Goal: Task Accomplishment & Management: Use online tool/utility

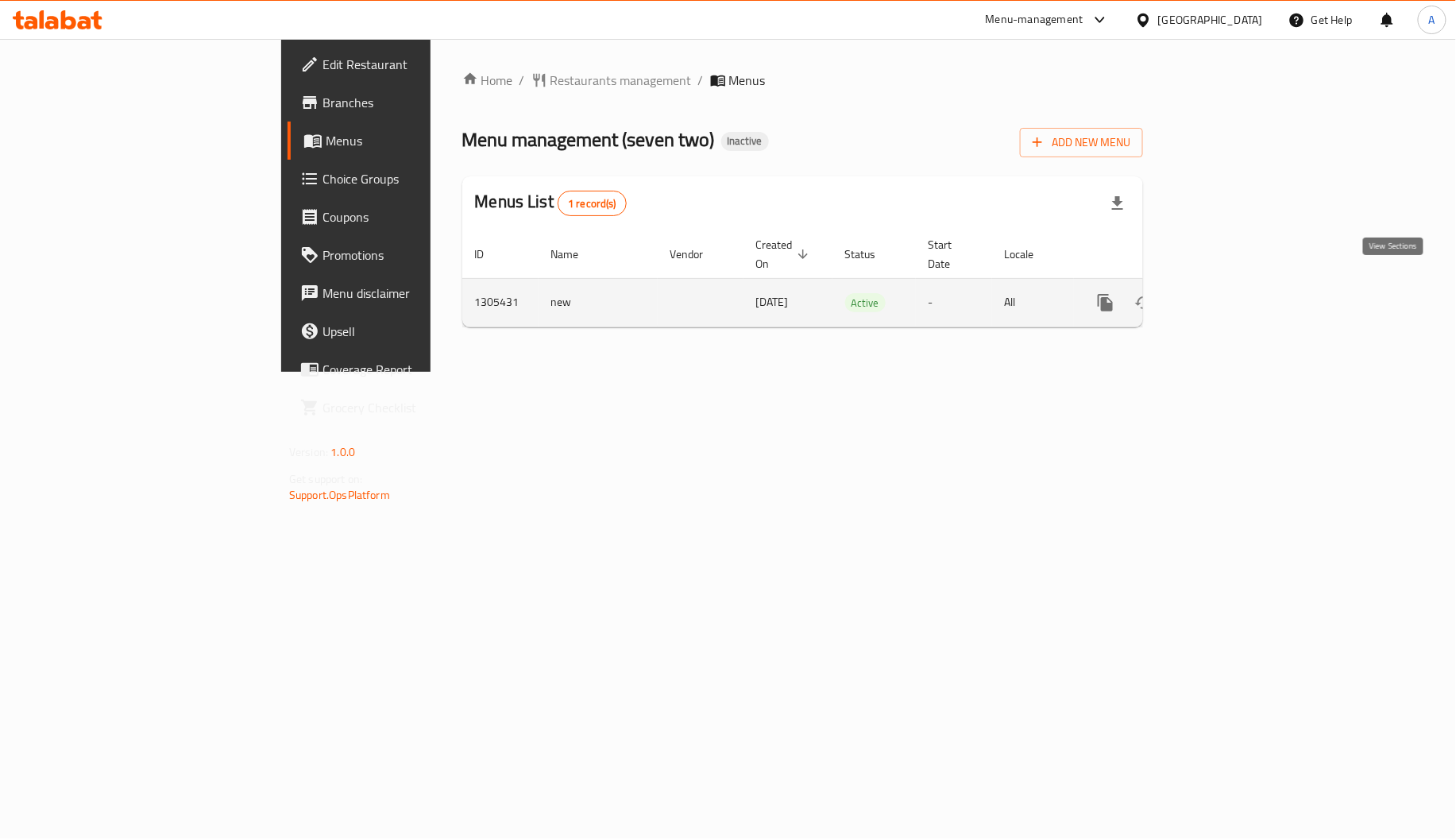
click at [1230, 293] on icon "enhanced table" at bounding box center [1220, 302] width 19 height 19
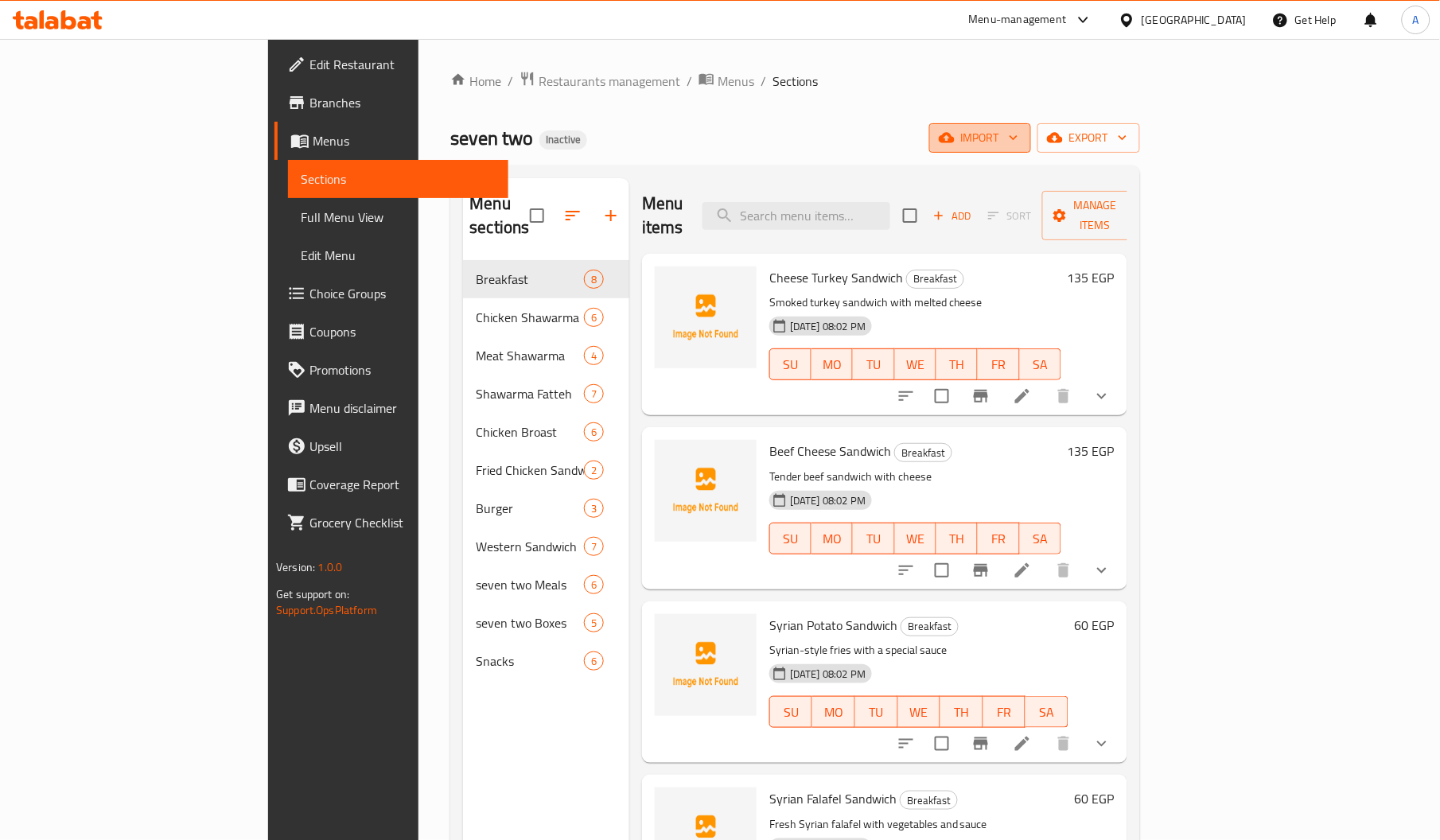
click at [1018, 131] on span "import" at bounding box center [980, 138] width 76 height 20
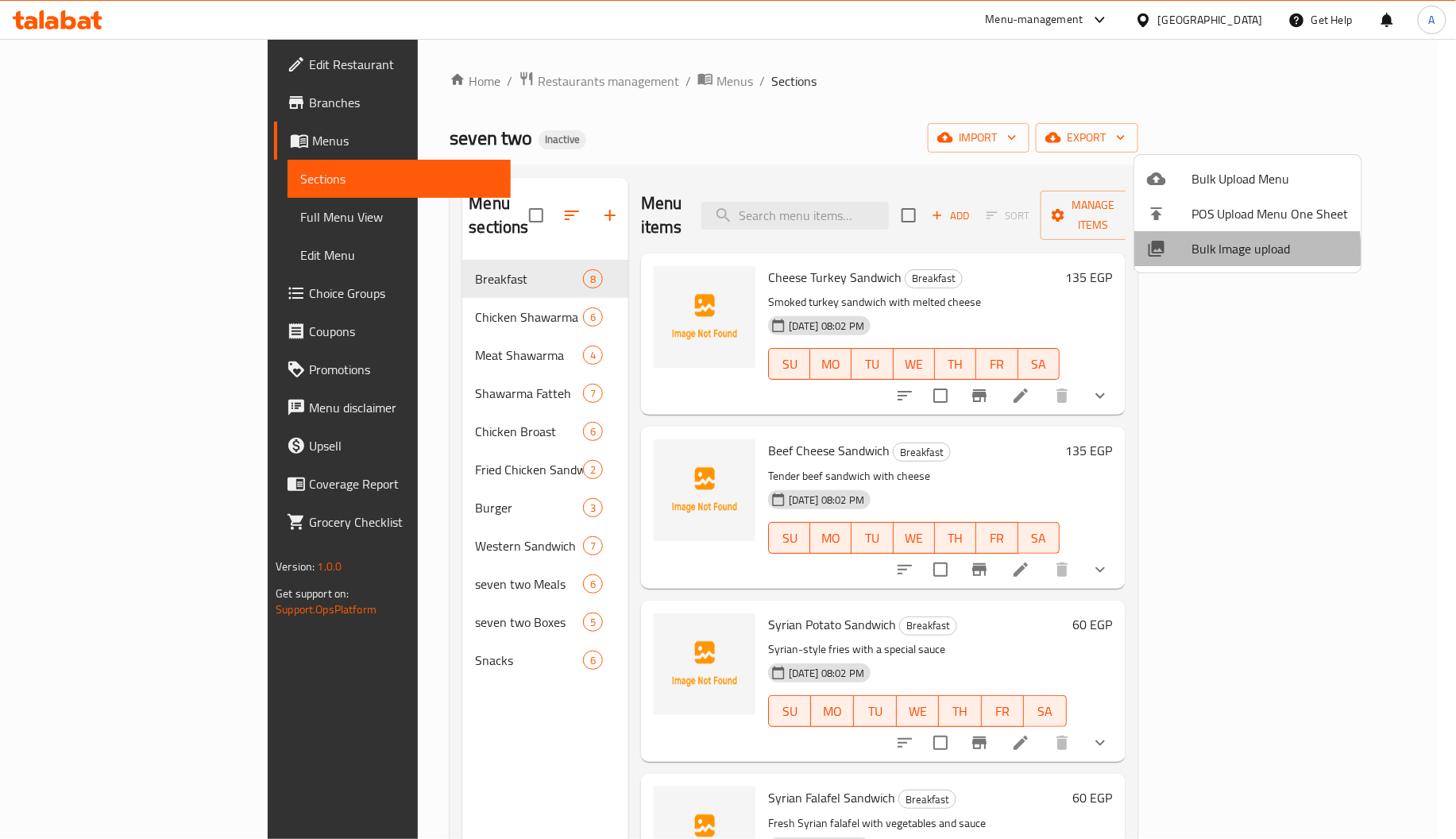
click at [1192, 252] on span "Bulk Image upload" at bounding box center [1271, 248] width 157 height 19
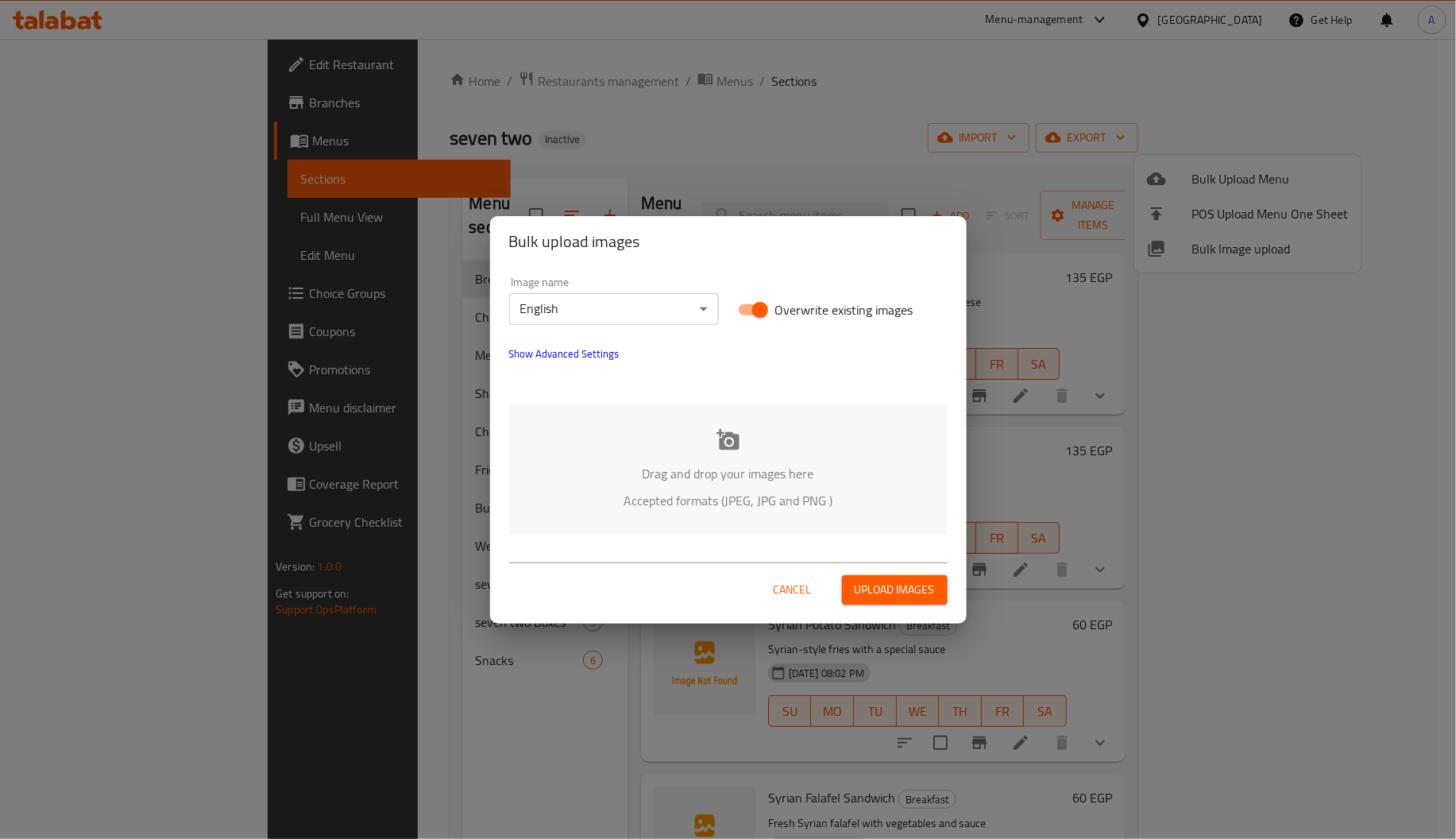
click at [705, 455] on div "Drag and drop your images here Accepted formats (JPEG, JPG and PNG )" at bounding box center [729, 469] width 439 height 130
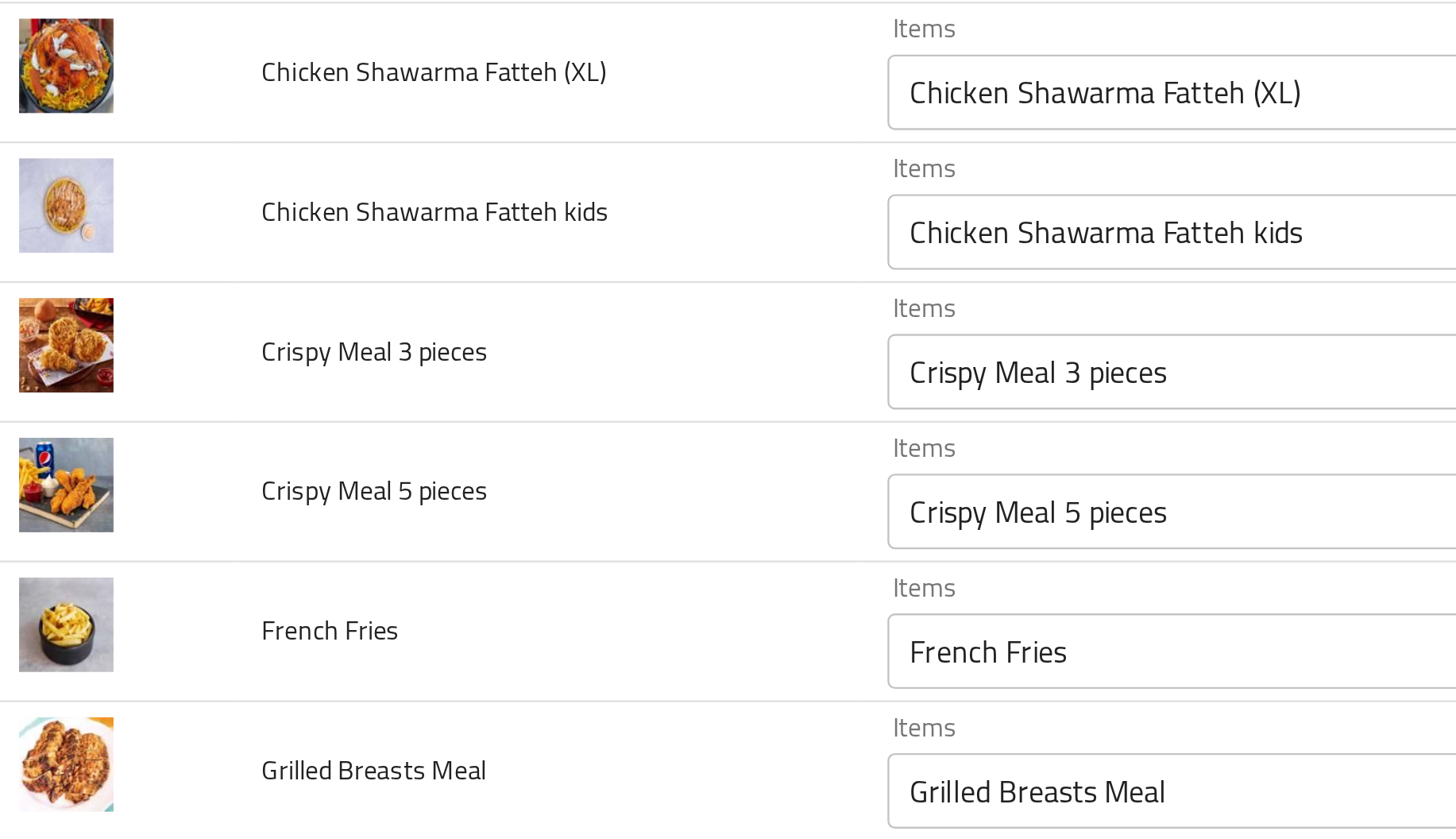
scroll to position [732, 0]
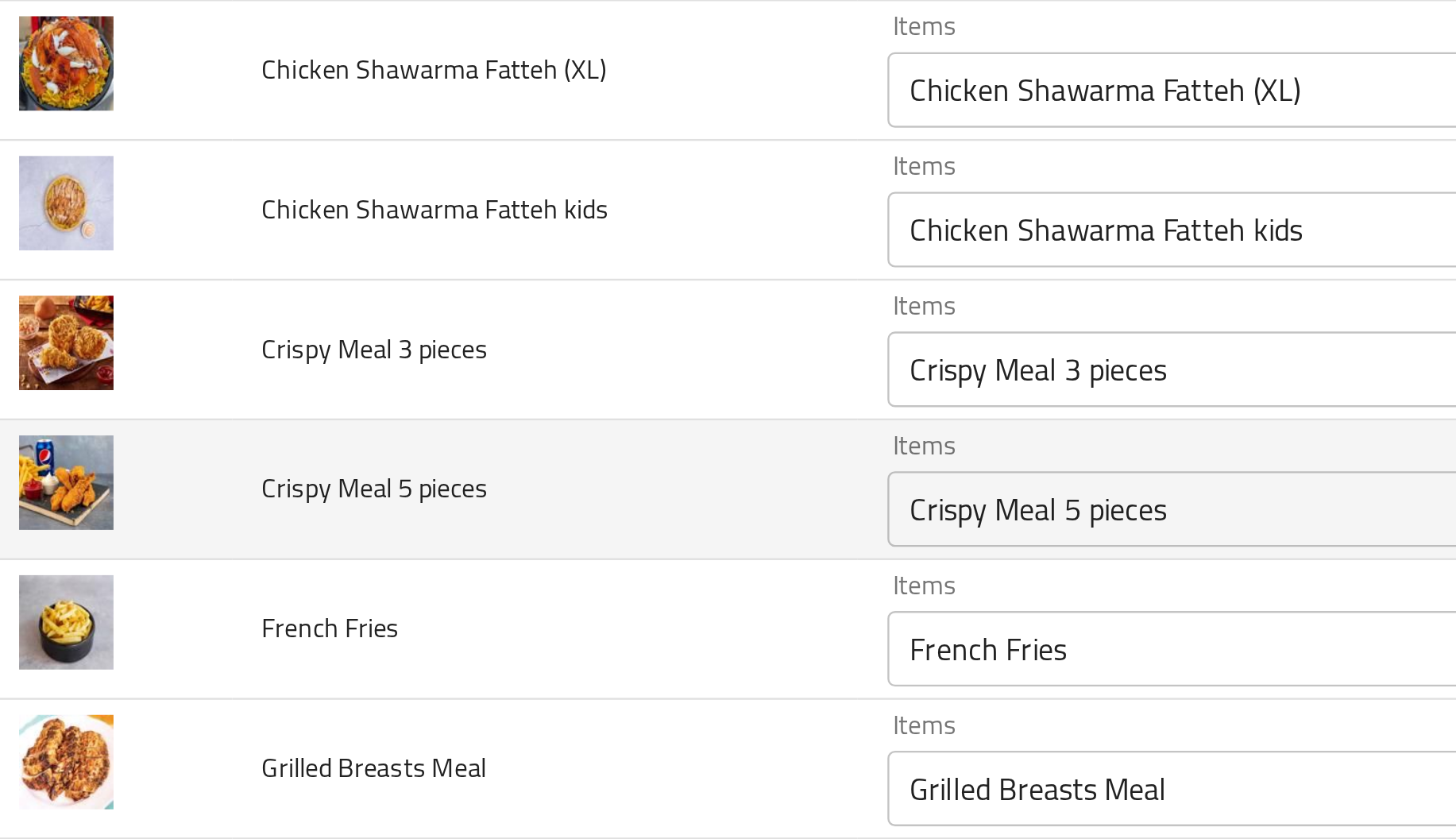
click at [178, 428] on span "Crispy Meal 5 pieces" at bounding box center [182, 420] width 96 height 21
copy span "Crispy Meal 5 pieces"
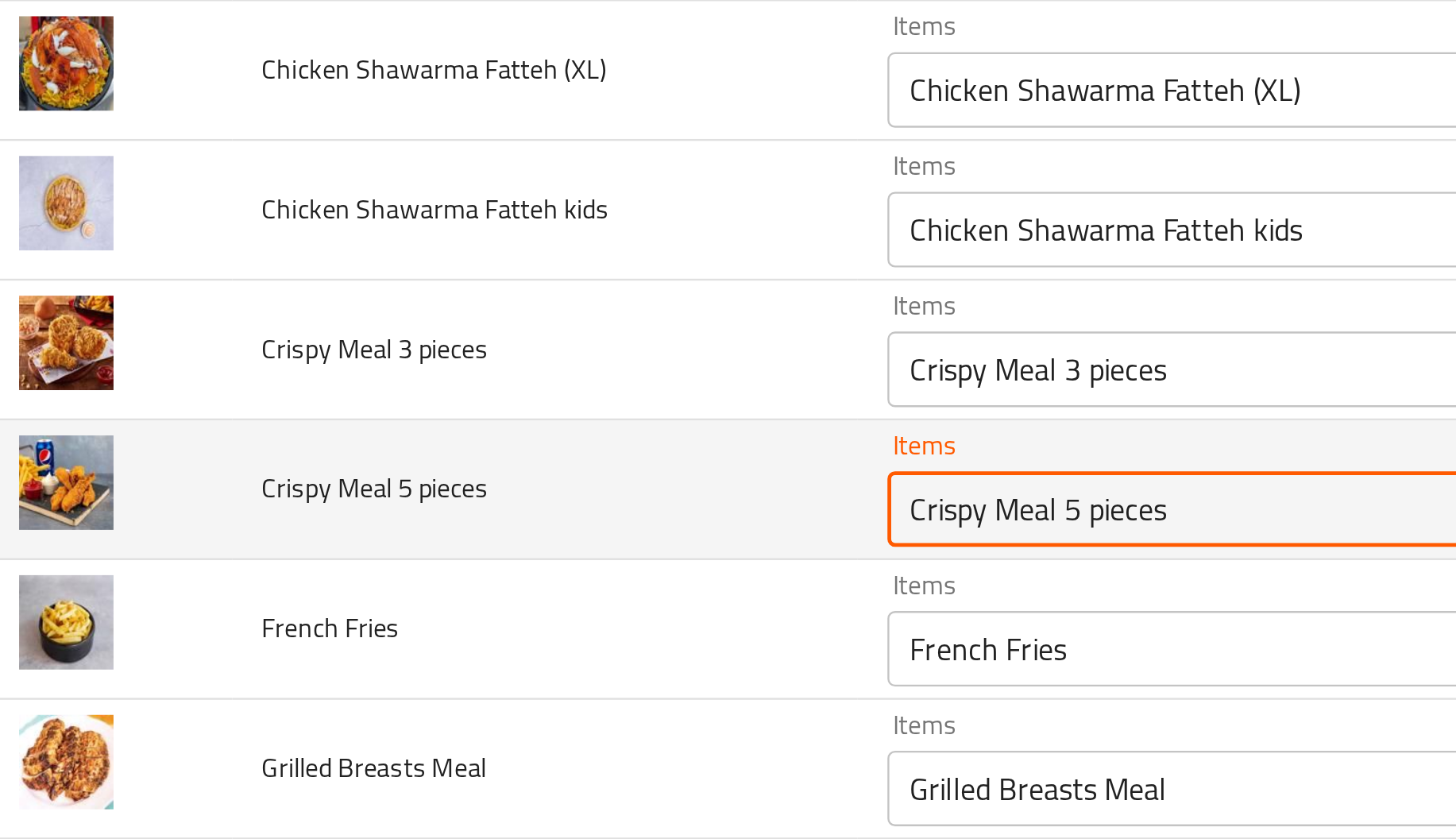
click at [510, 434] on pieces "Crispy Meal 5 pieces" at bounding box center [579, 430] width 354 height 23
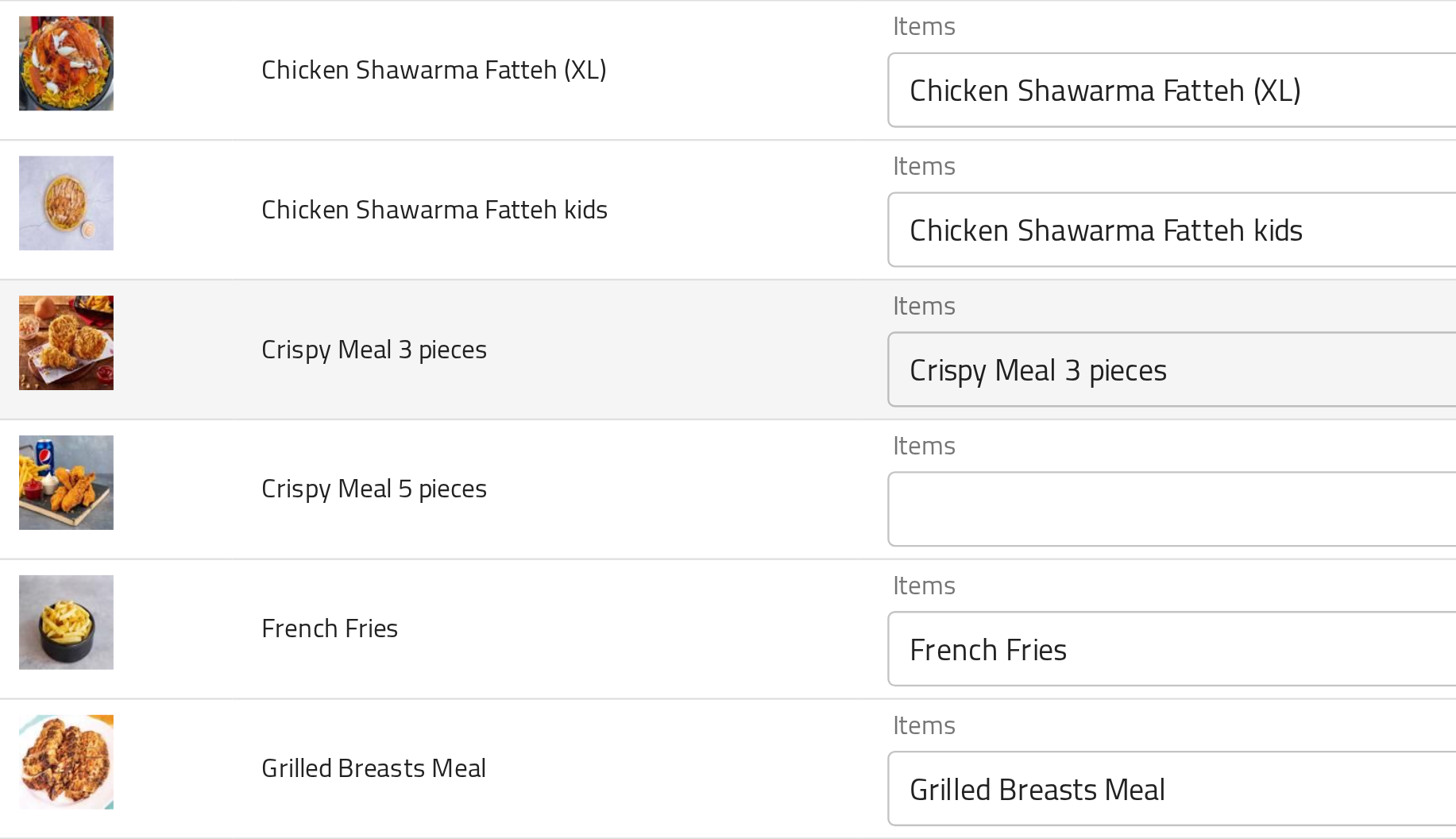
click at [169, 361] on span "Crispy Meal 3 pieces" at bounding box center [182, 362] width 96 height 21
copy span "Crispy Meal 3 pieces"
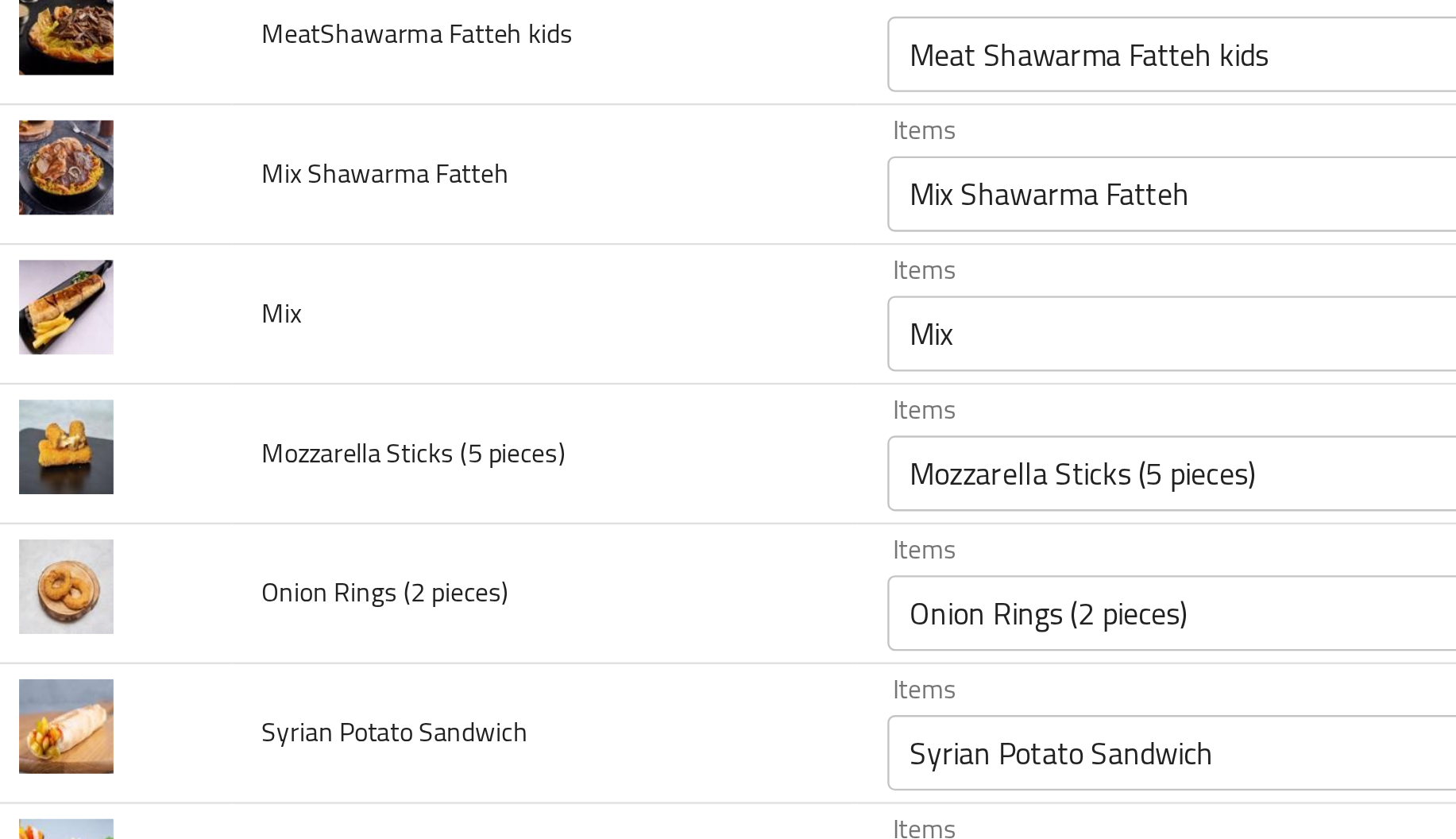
scroll to position [1512, 0]
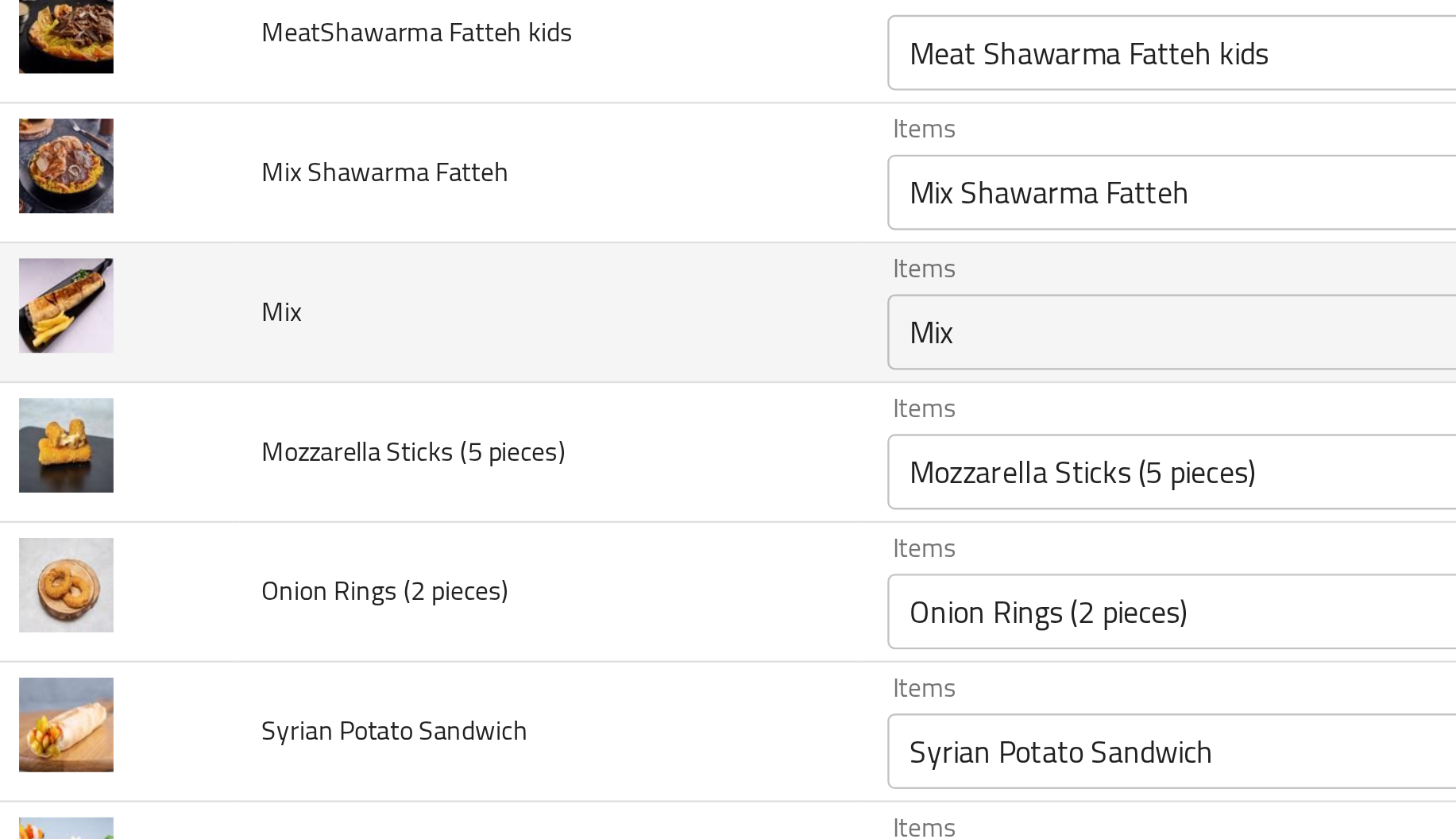
click at [140, 355] on span "Mix" at bounding box center [142, 346] width 17 height 21
copy span "Mix"
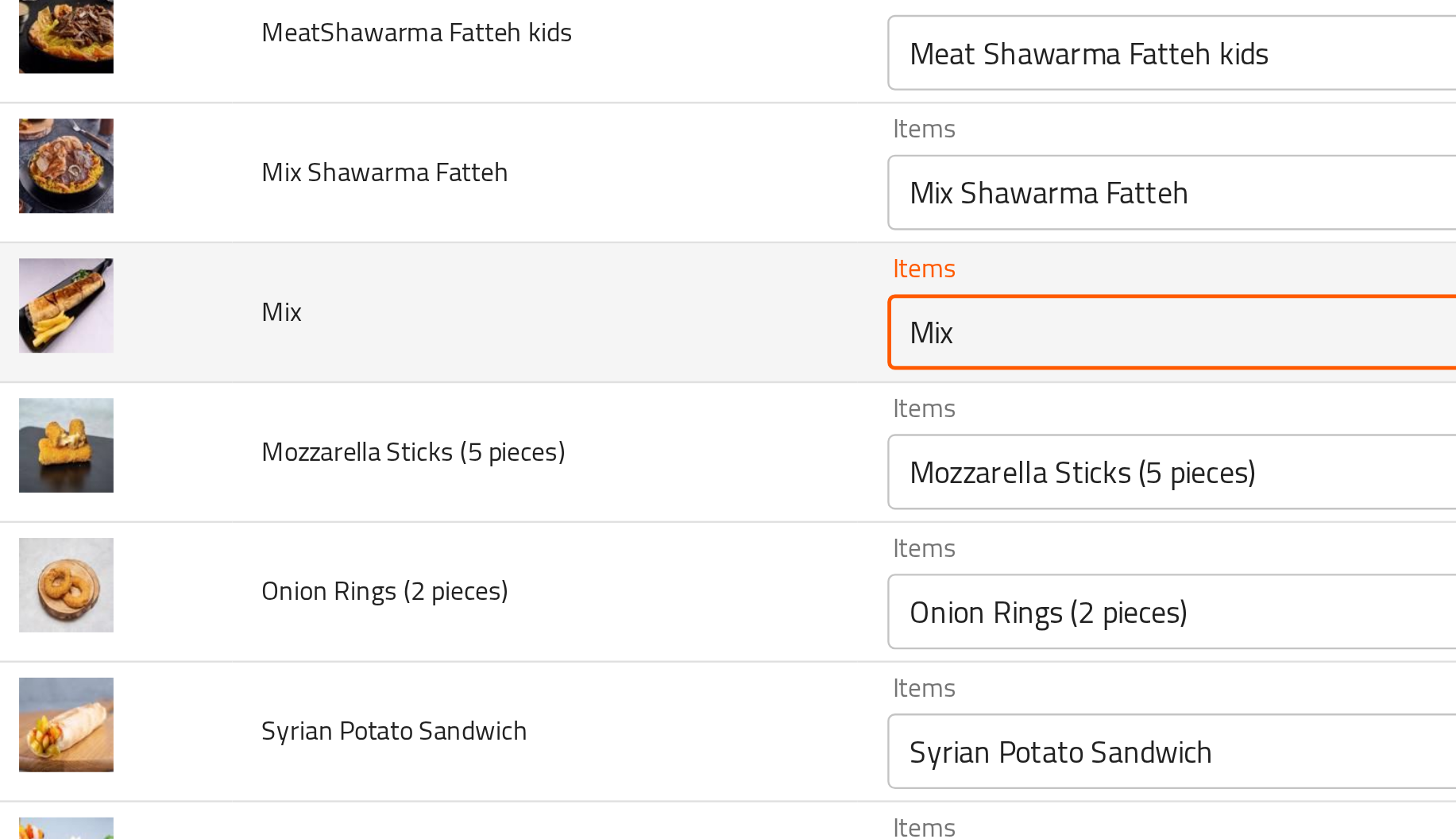
click at [443, 362] on input "Mix" at bounding box center [579, 355] width 354 height 23
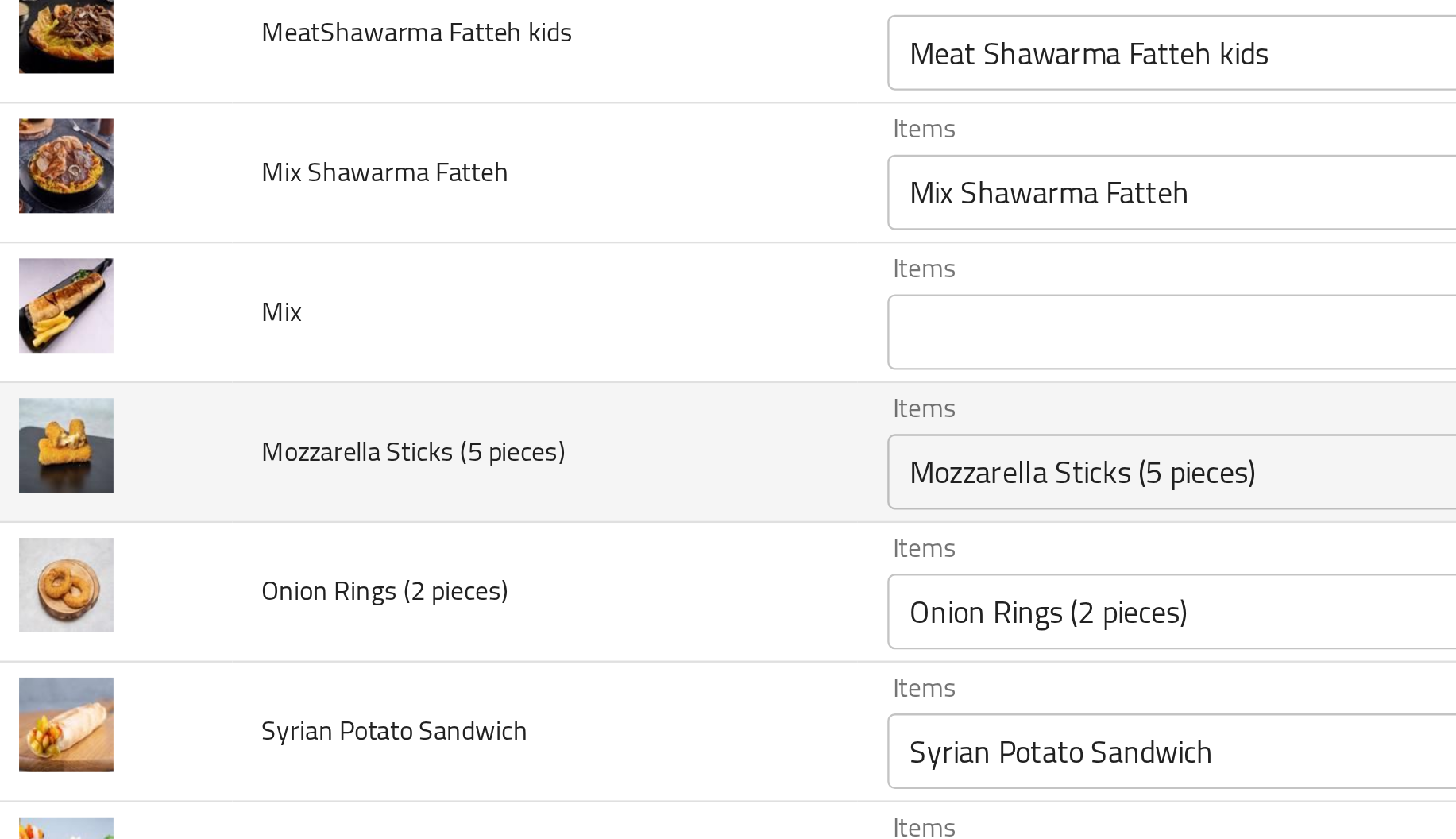
click at [203, 415] on span "Mozzarella Sticks (5 pieces)" at bounding box center [198, 404] width 128 height 21
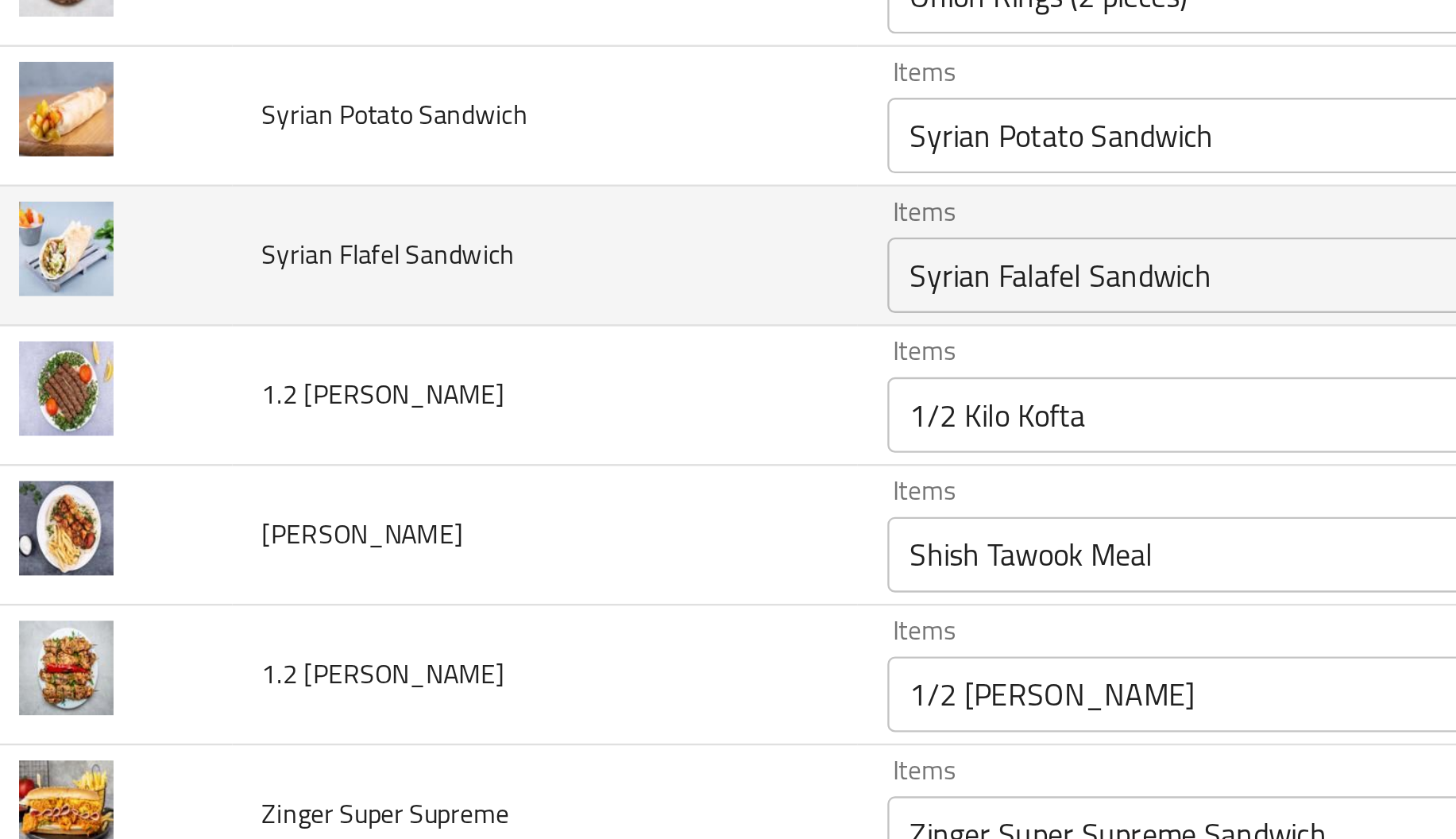
scroll to position [1778, 0]
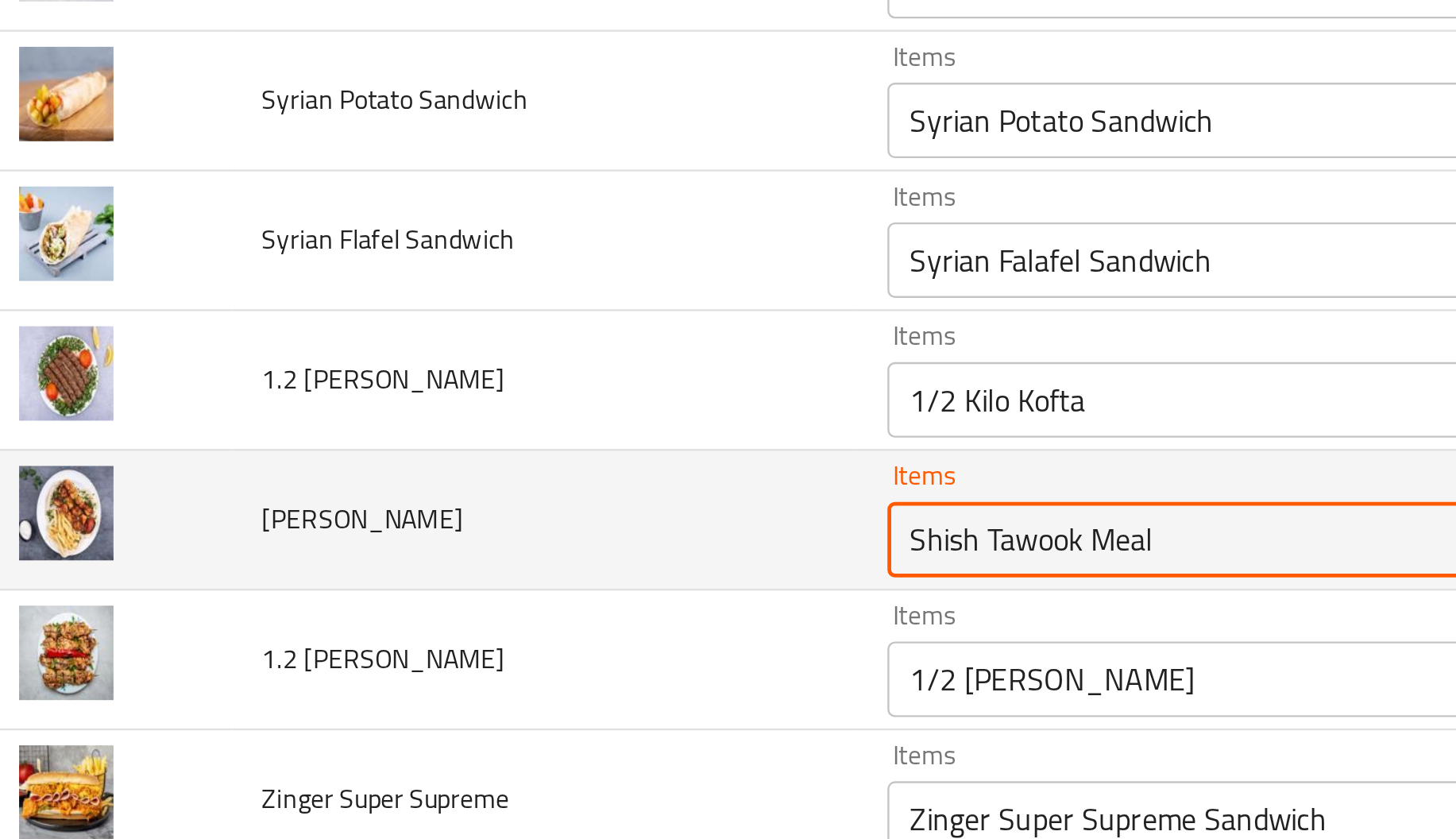
click at [449, 441] on Meal "Shish Tawook Meal" at bounding box center [579, 442] width 354 height 23
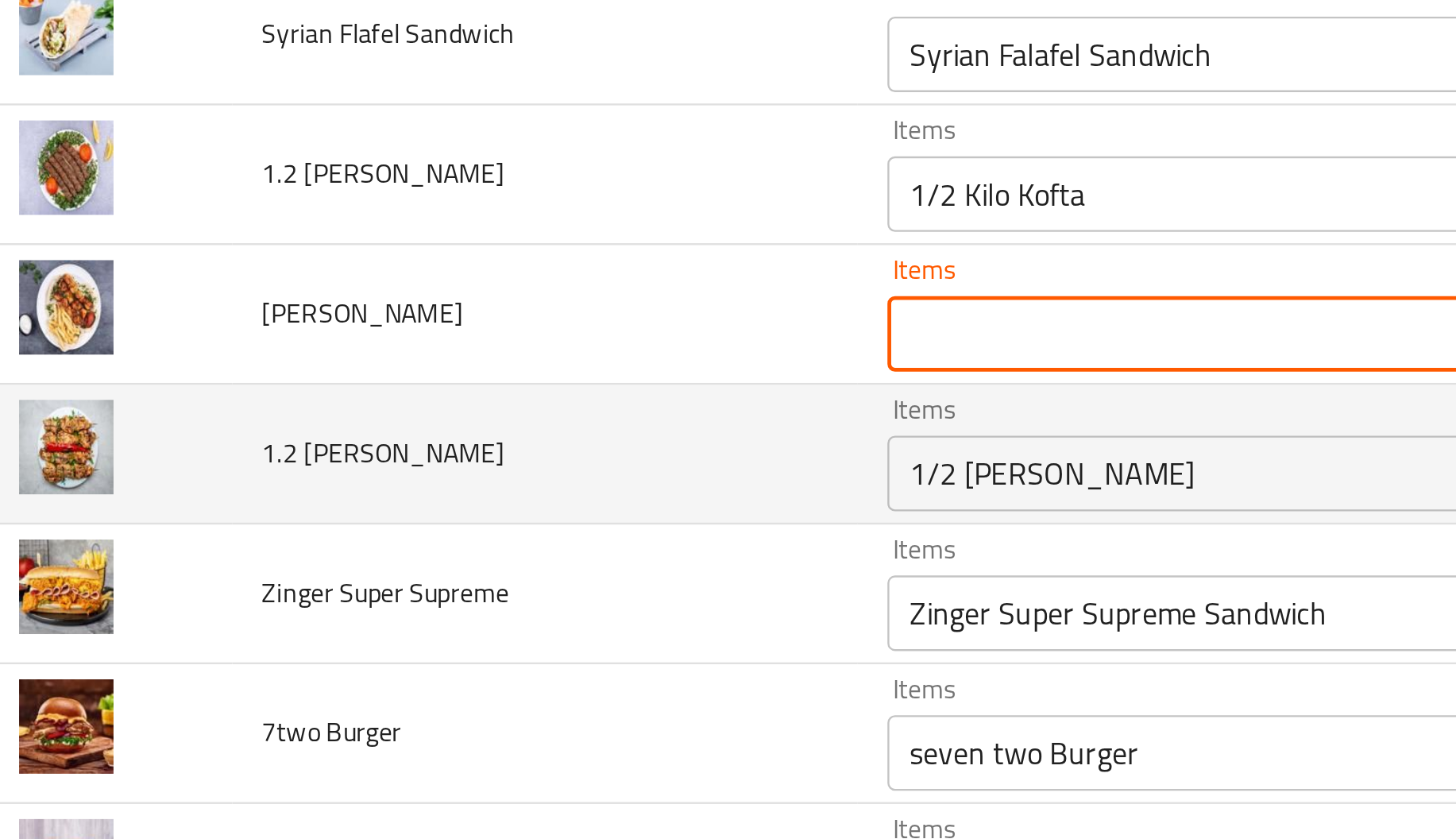
scroll to position [1871, 0]
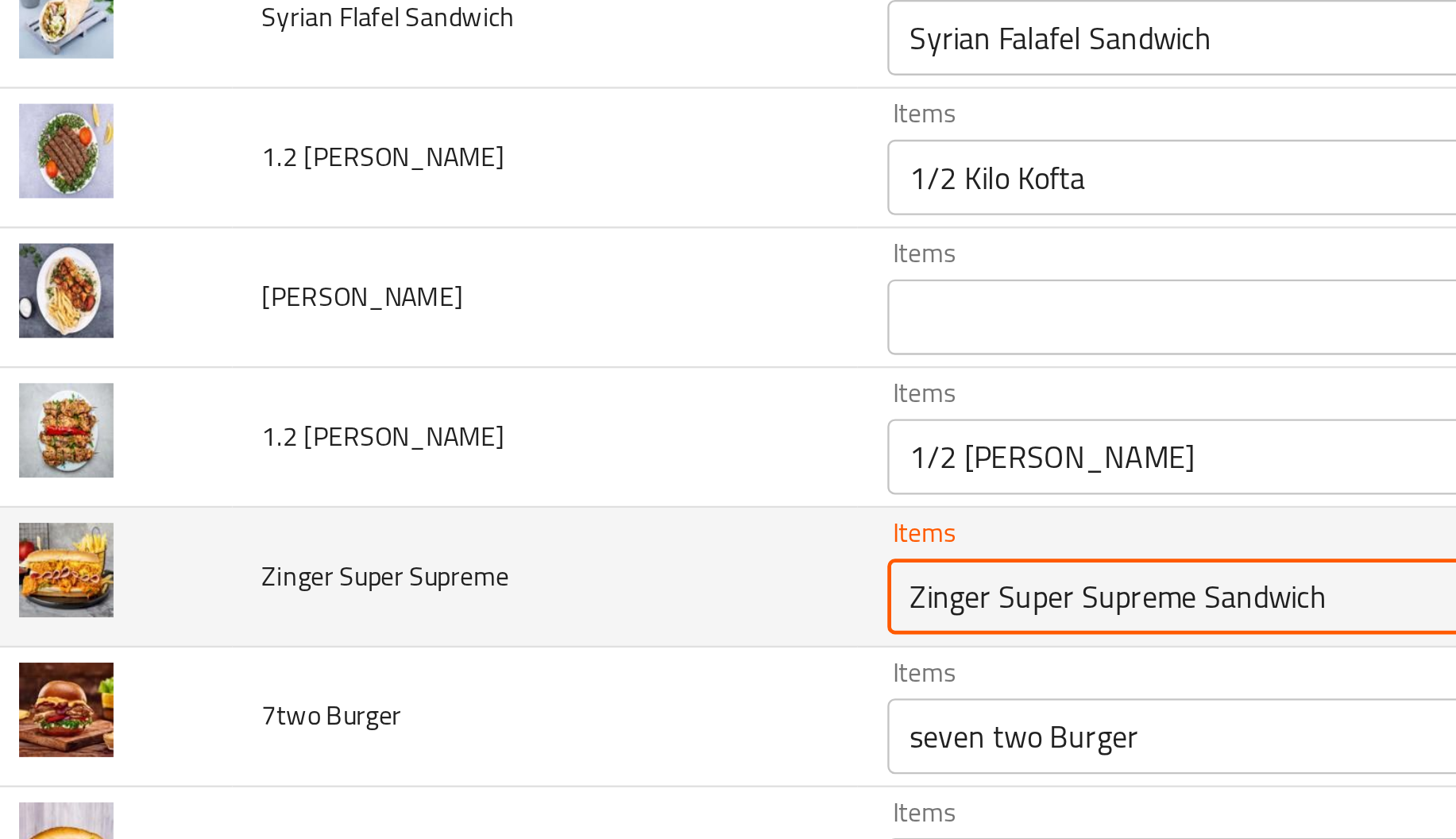
click at [419, 465] on Supreme "Zinger Super Supreme Sandwich" at bounding box center [579, 466] width 354 height 23
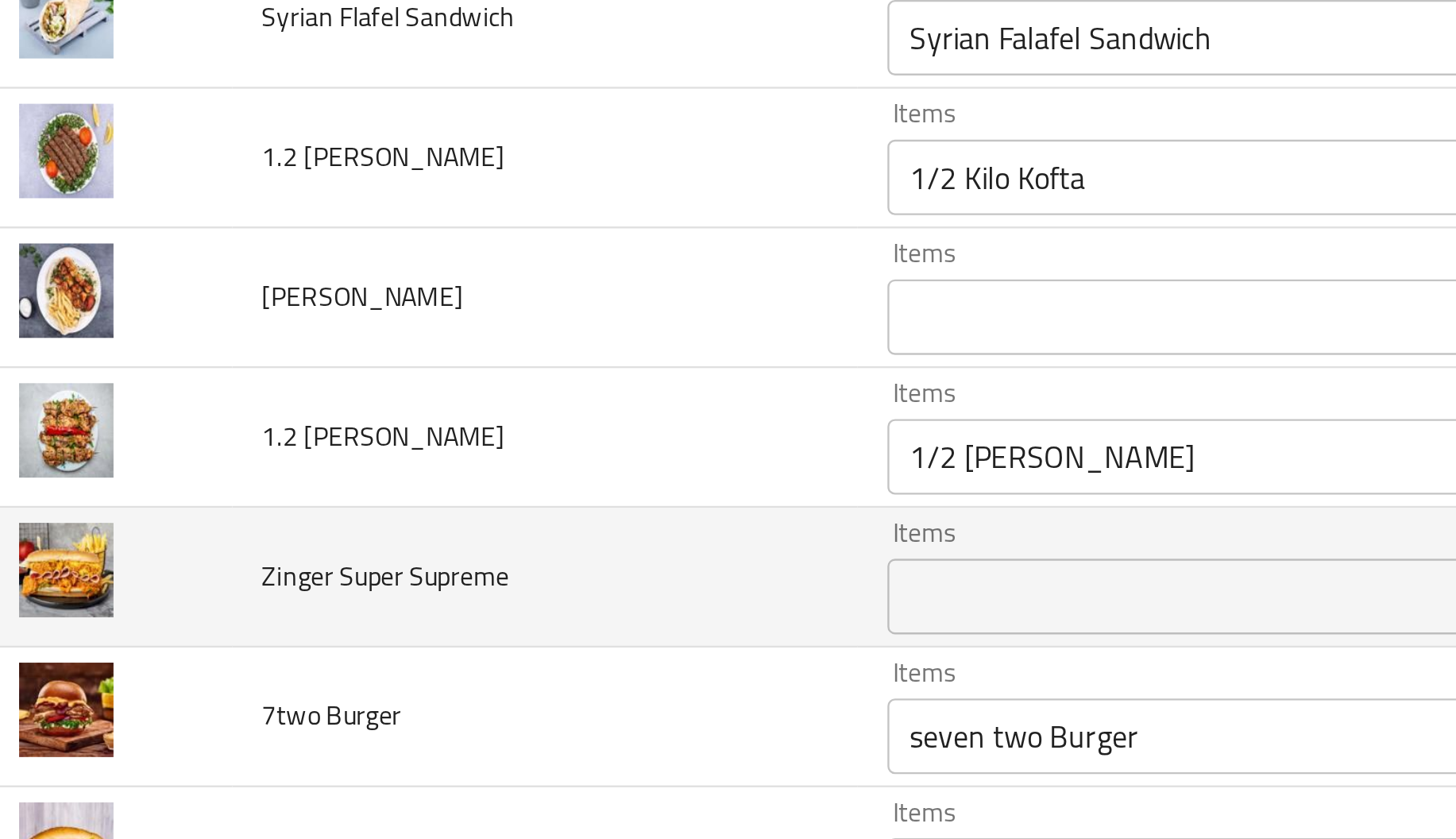
click at [181, 437] on td "Zinger Super Supreme" at bounding box center [253, 458] width 263 height 59
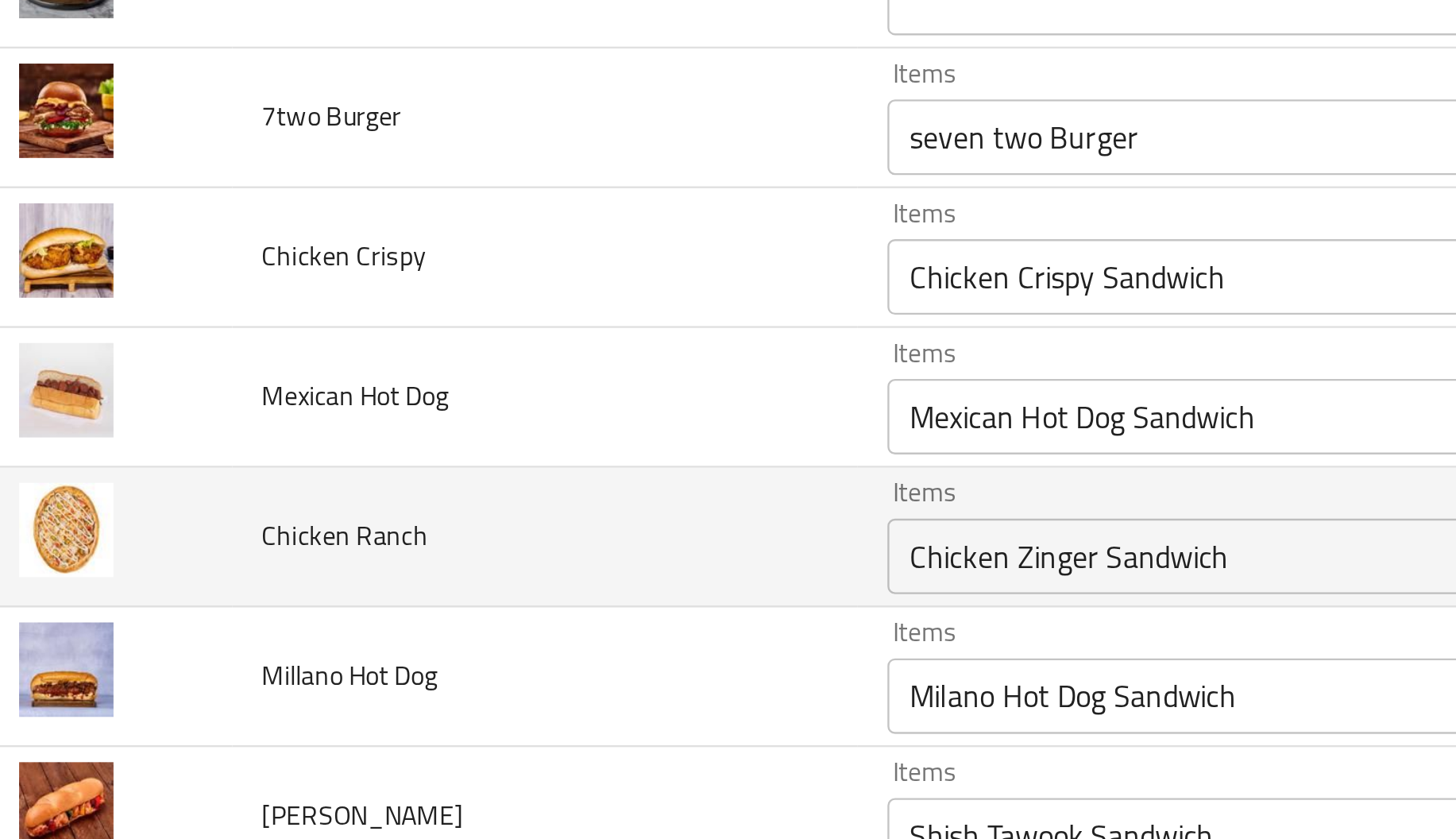
scroll to position [2123, 0]
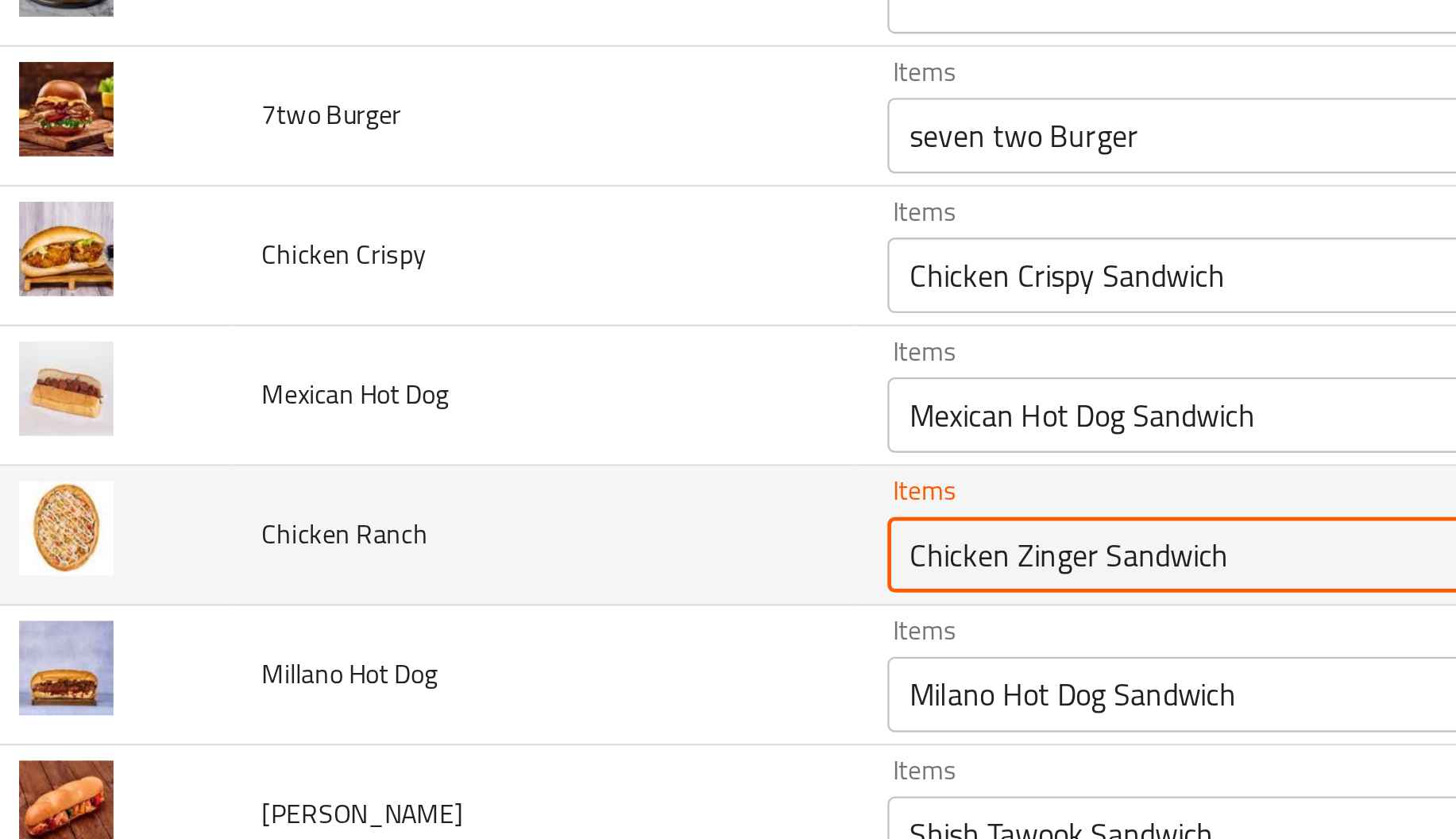
click at [509, 457] on Ranch "Chicken Zinger Sandwich" at bounding box center [579, 449] width 354 height 23
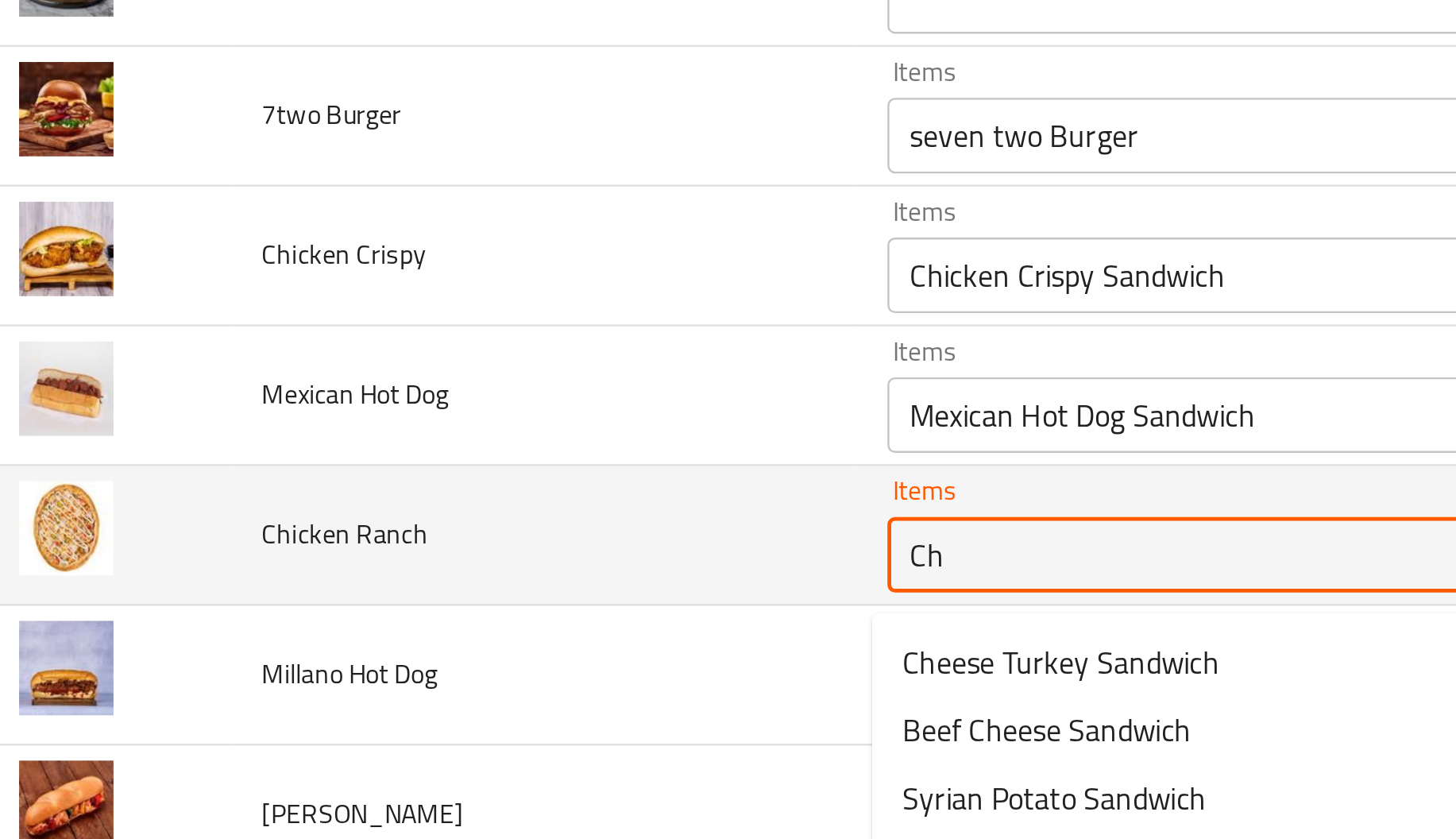
type Ranch "C"
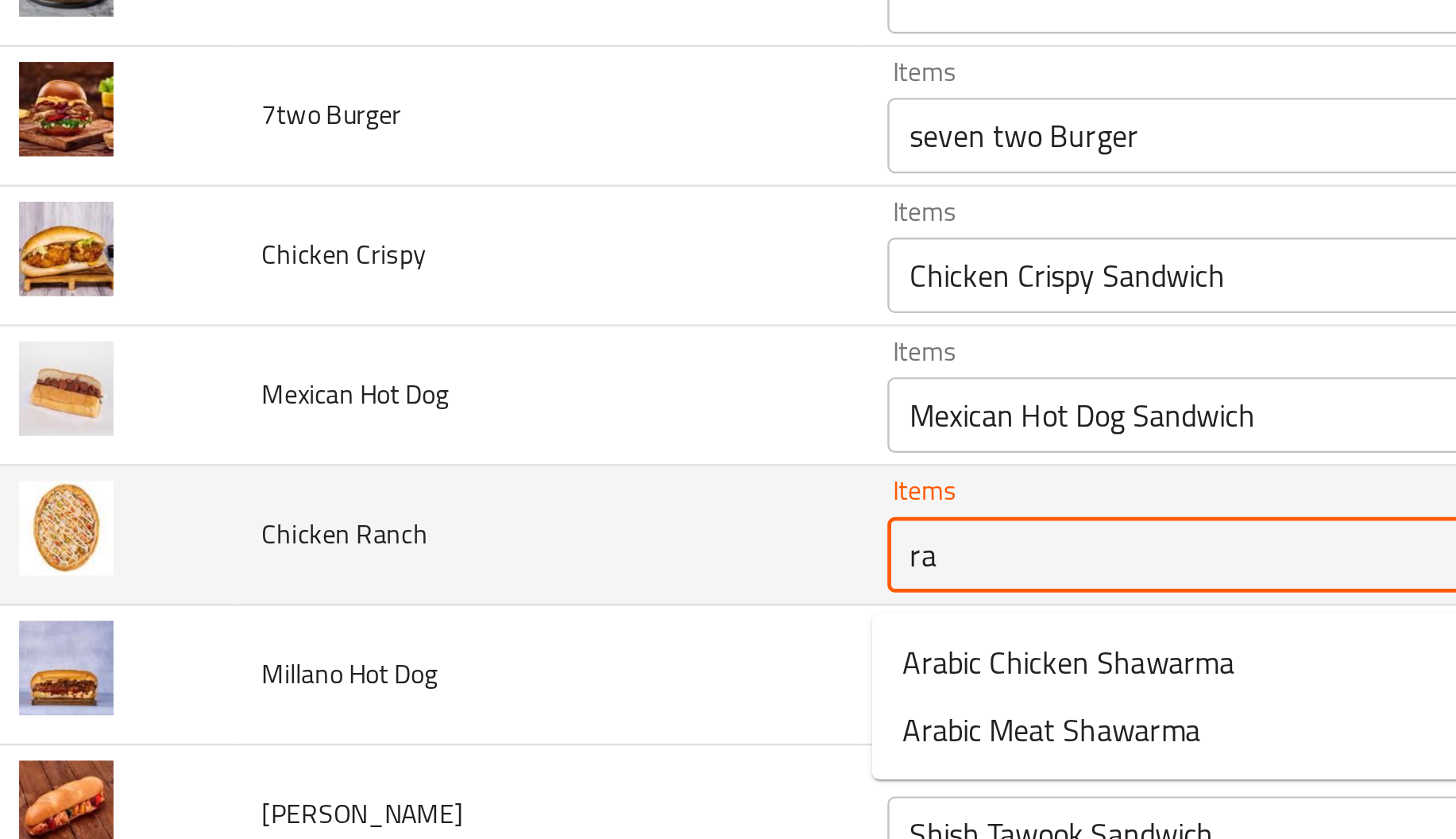
type Ranch "r"
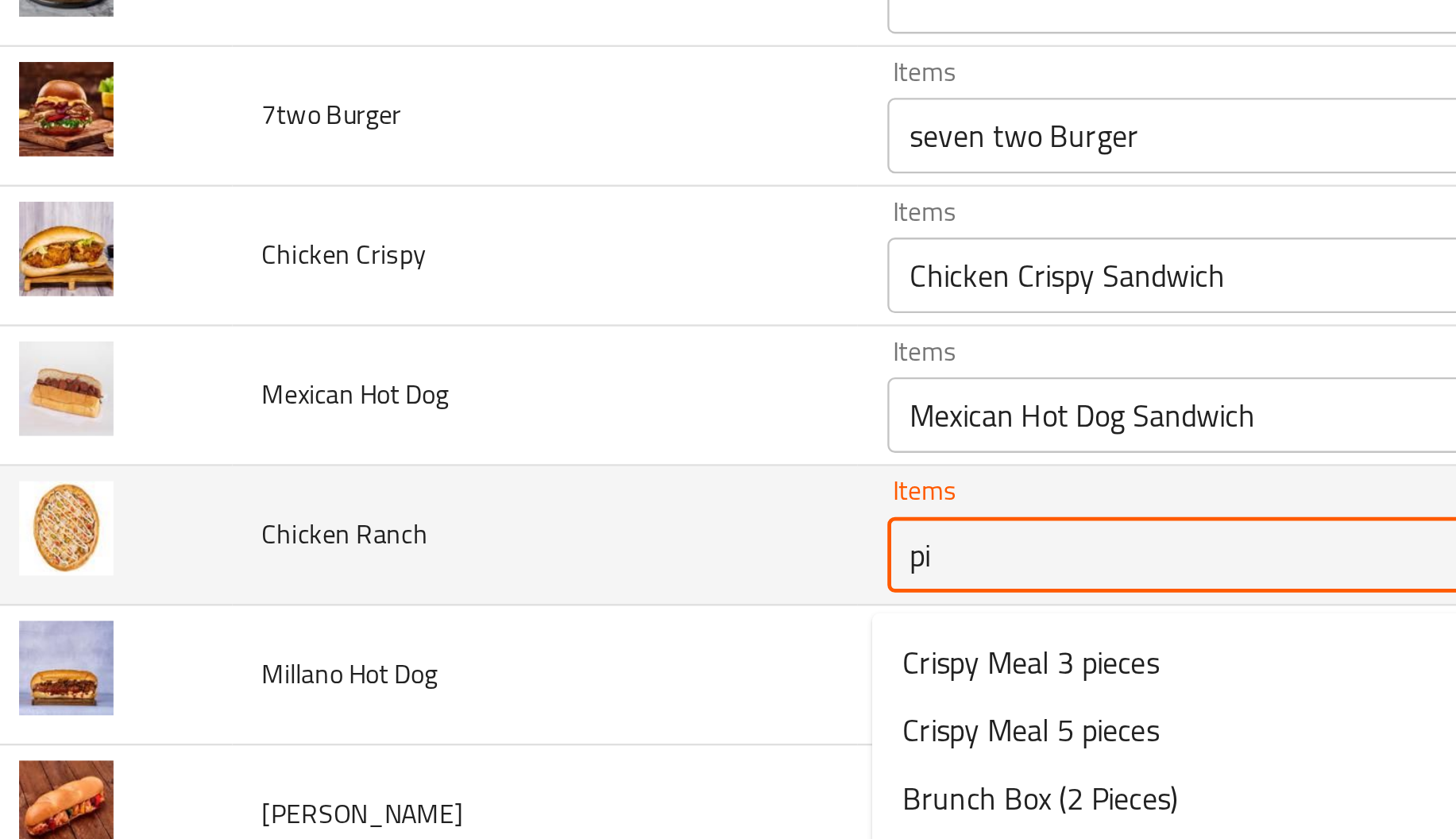
type Ranch "p"
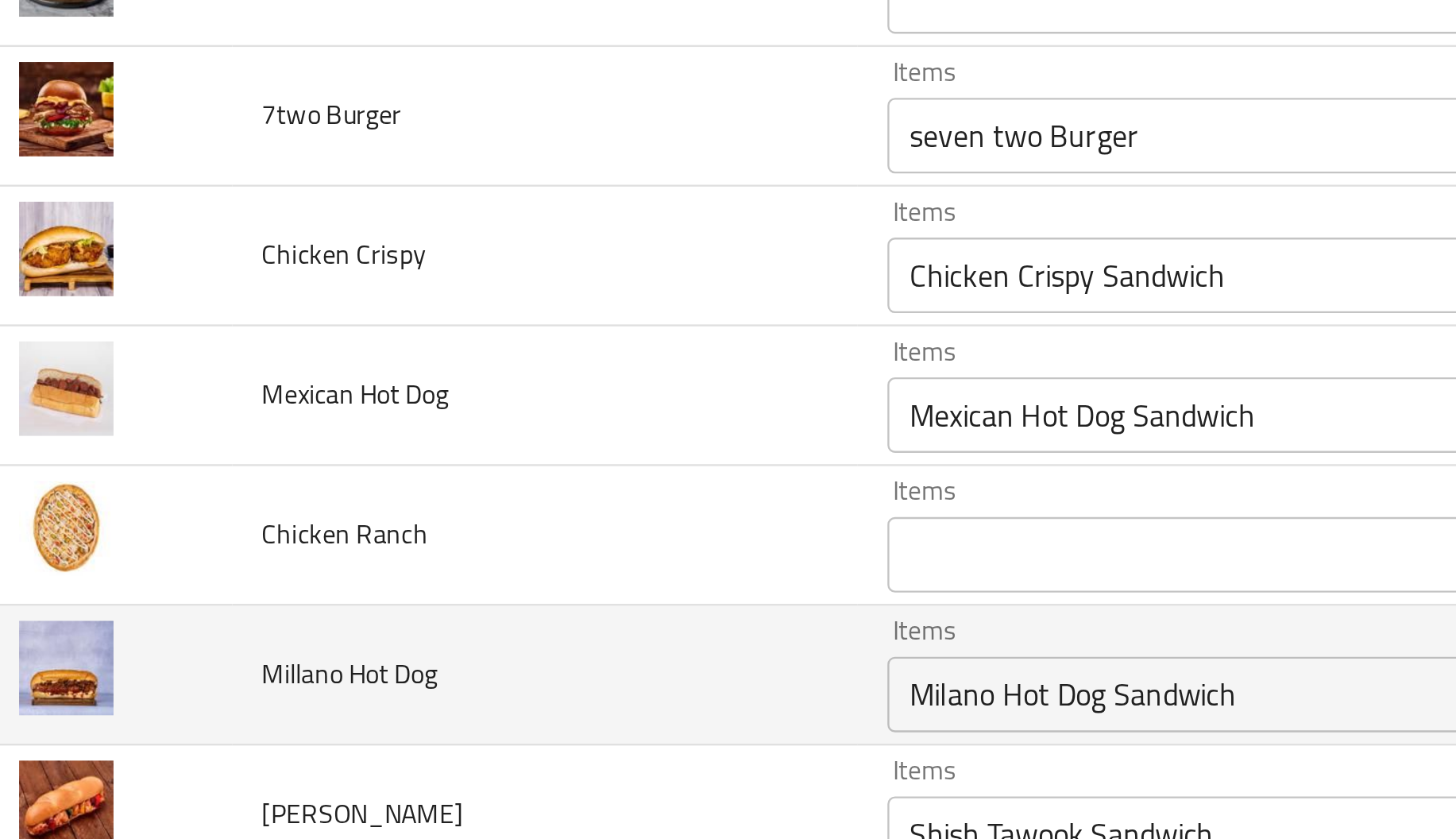
click at [343, 485] on td "Millano Hot Dog" at bounding box center [253, 499] width 263 height 59
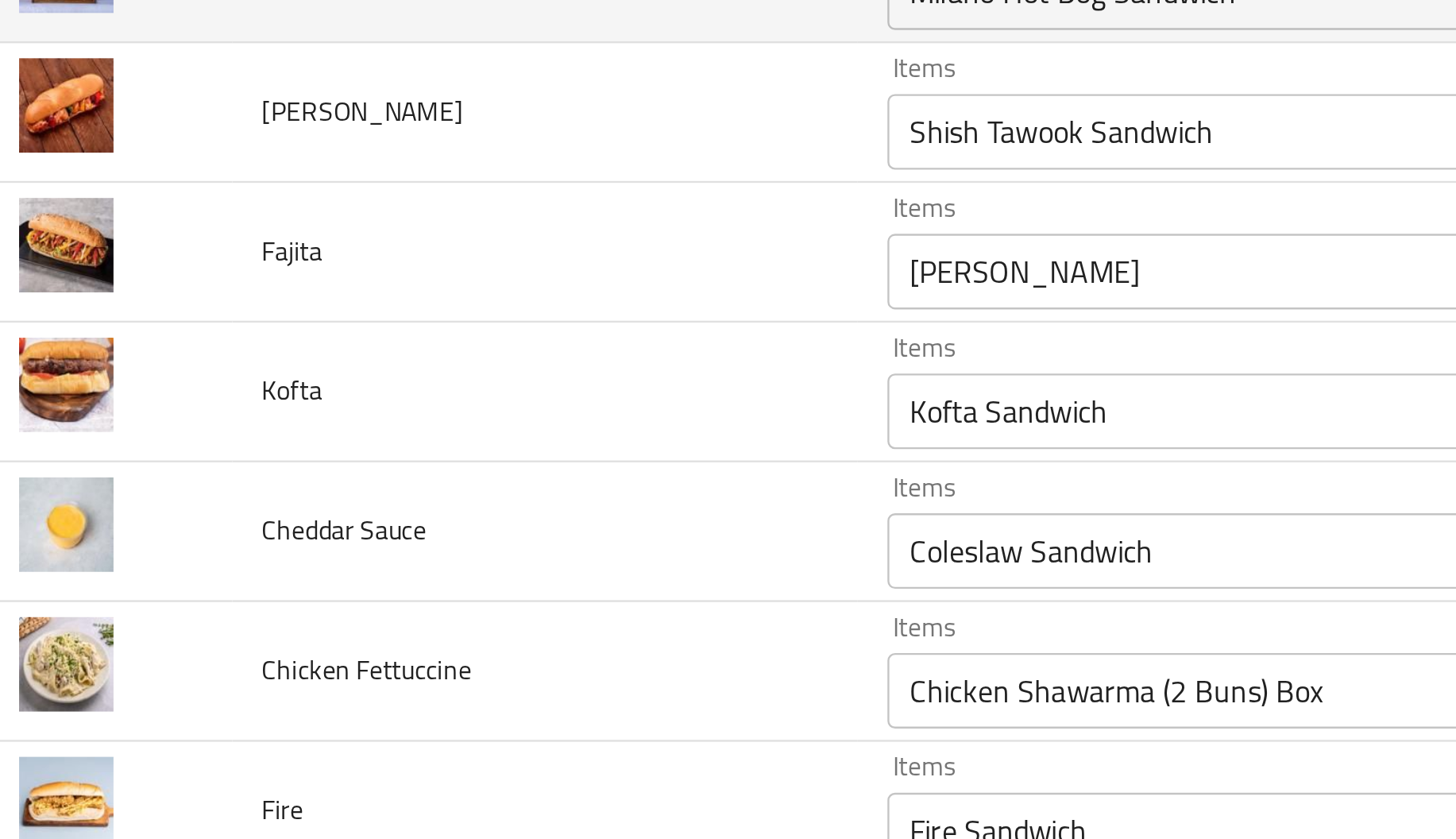
scroll to position [2420, 0]
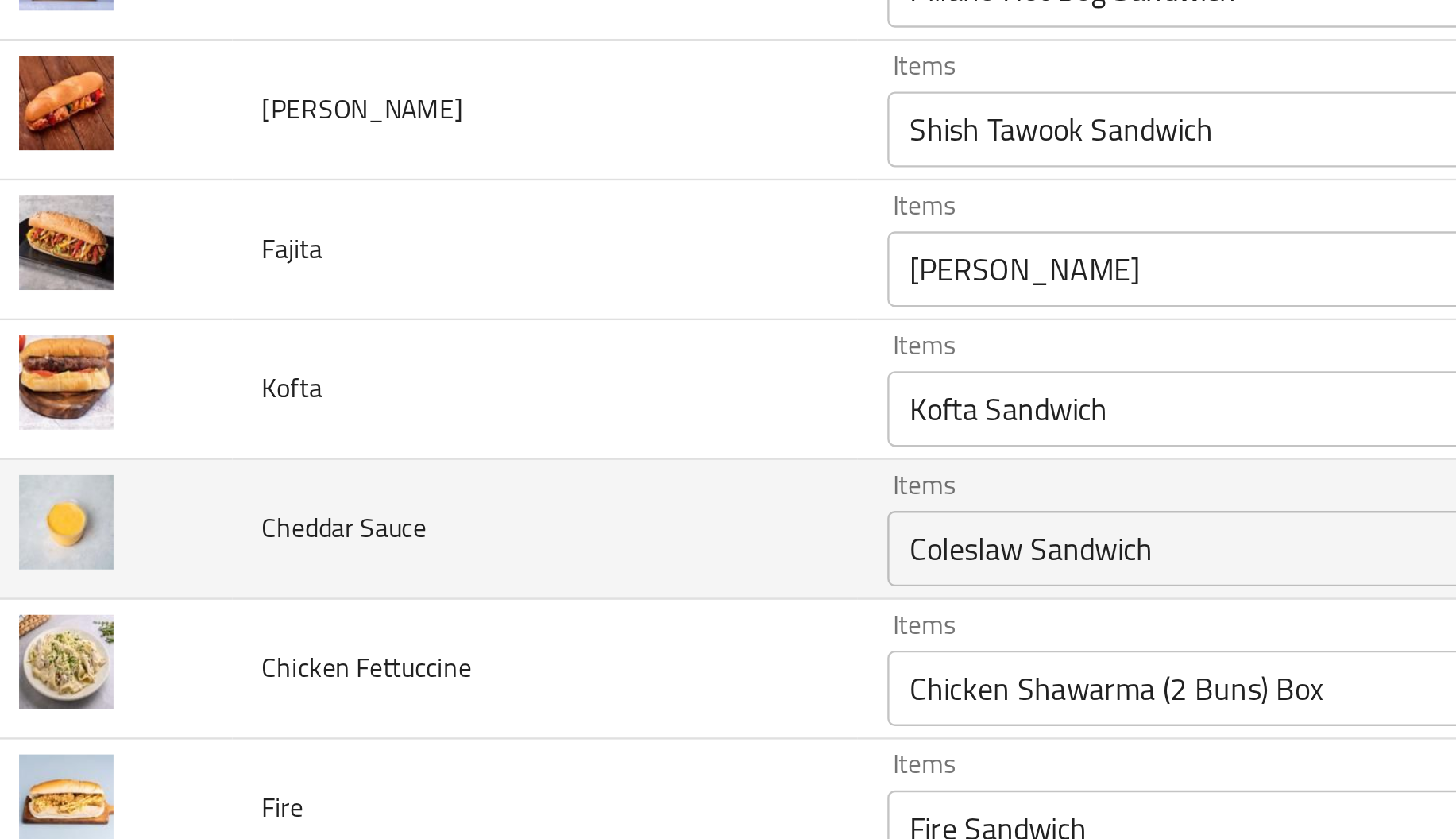
click at [424, 448] on Sauce "Coleslaw Sandwich" at bounding box center [579, 446] width 354 height 23
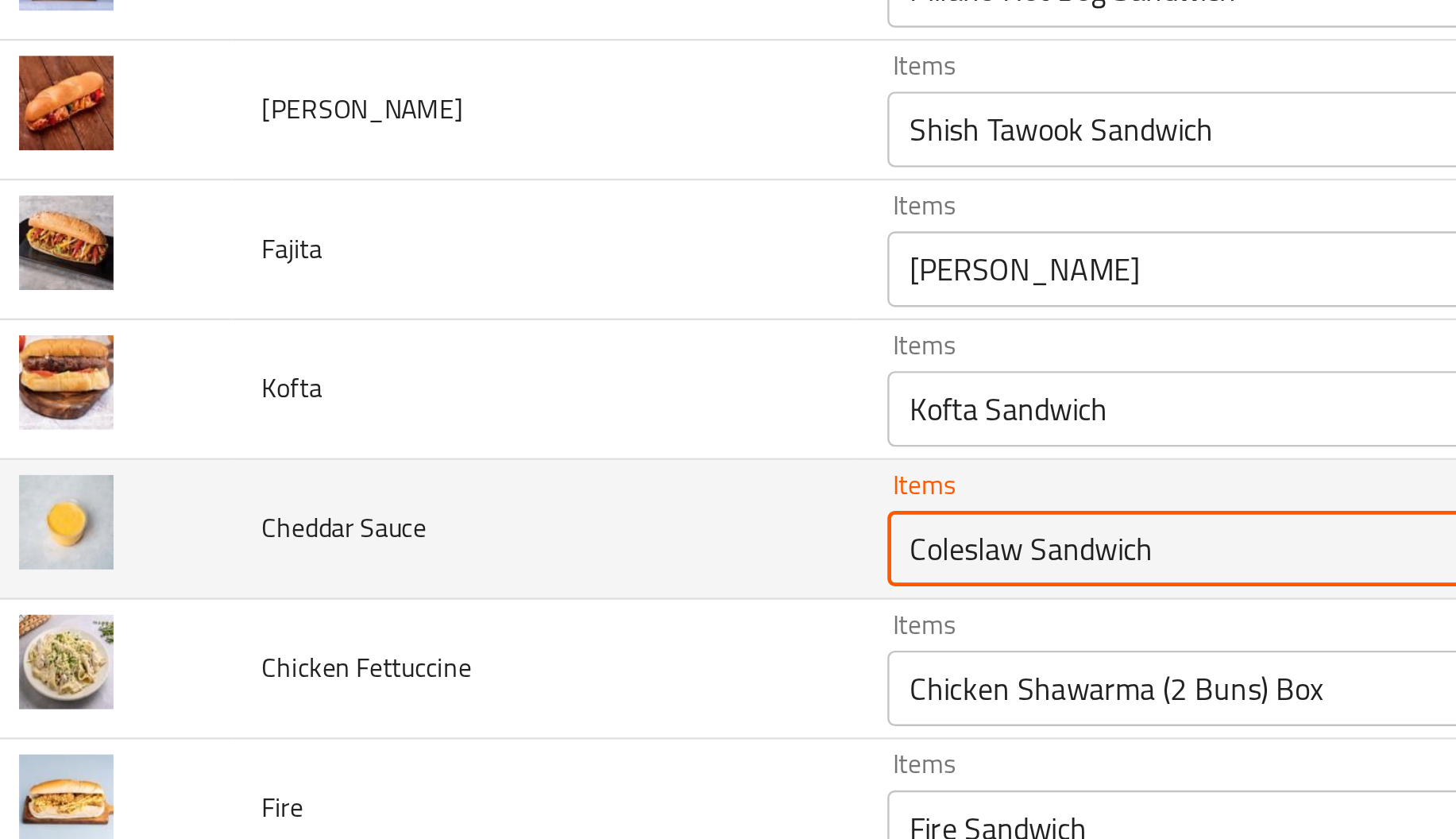
click at [424, 448] on Sauce "Coleslaw Sandwich" at bounding box center [579, 446] width 354 height 23
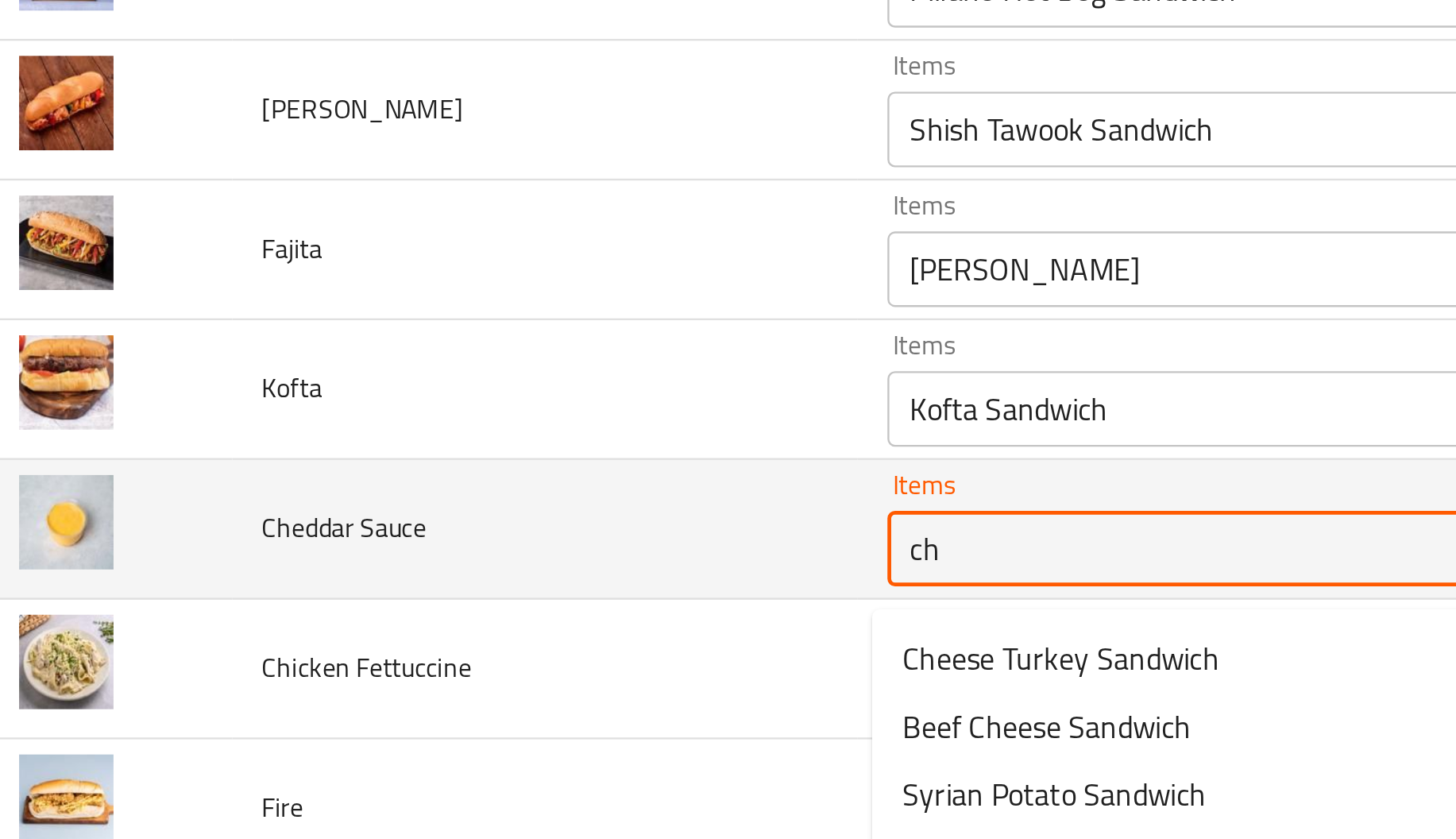
type Sauce "che"
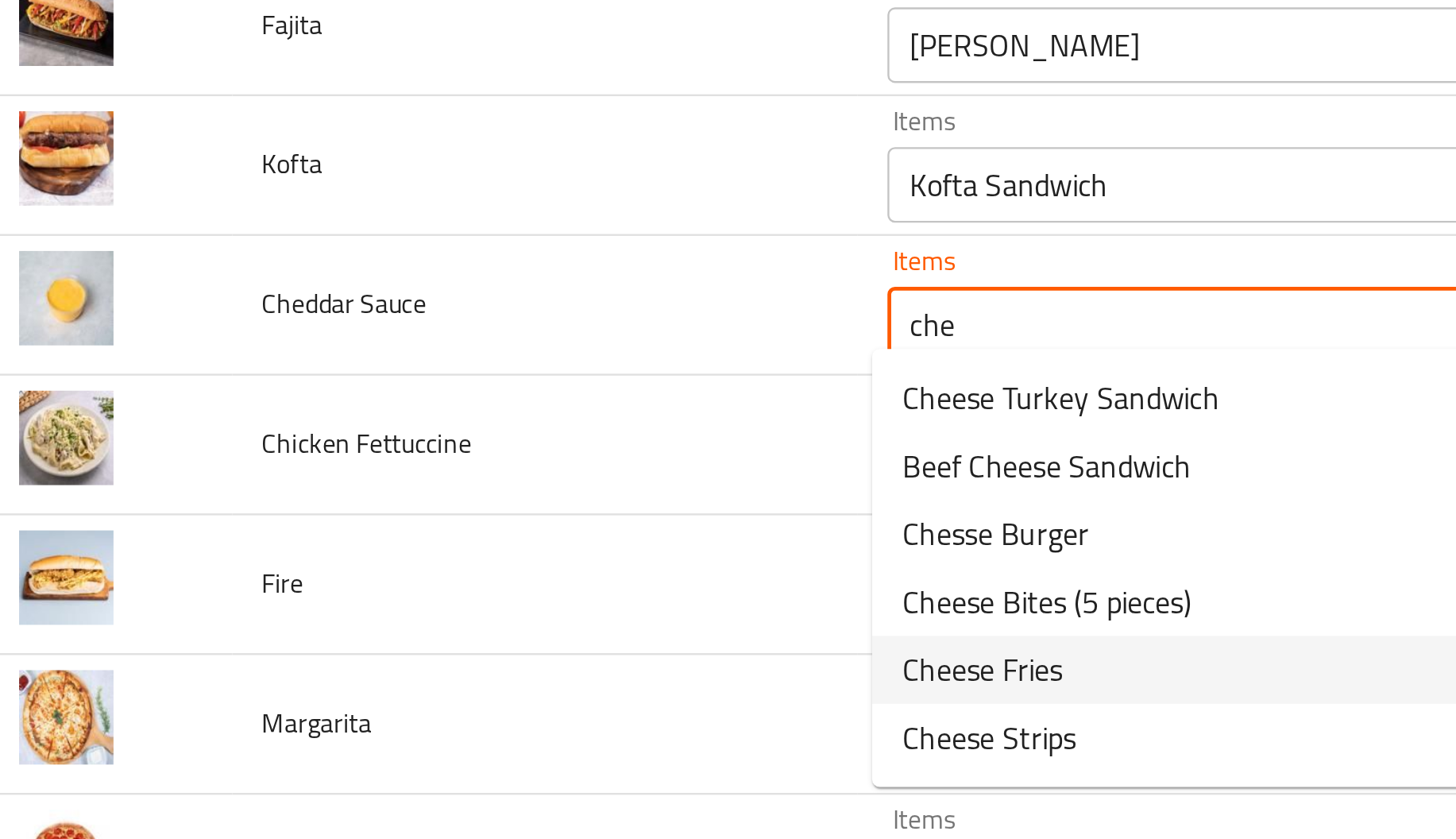
scroll to position [2542, 0]
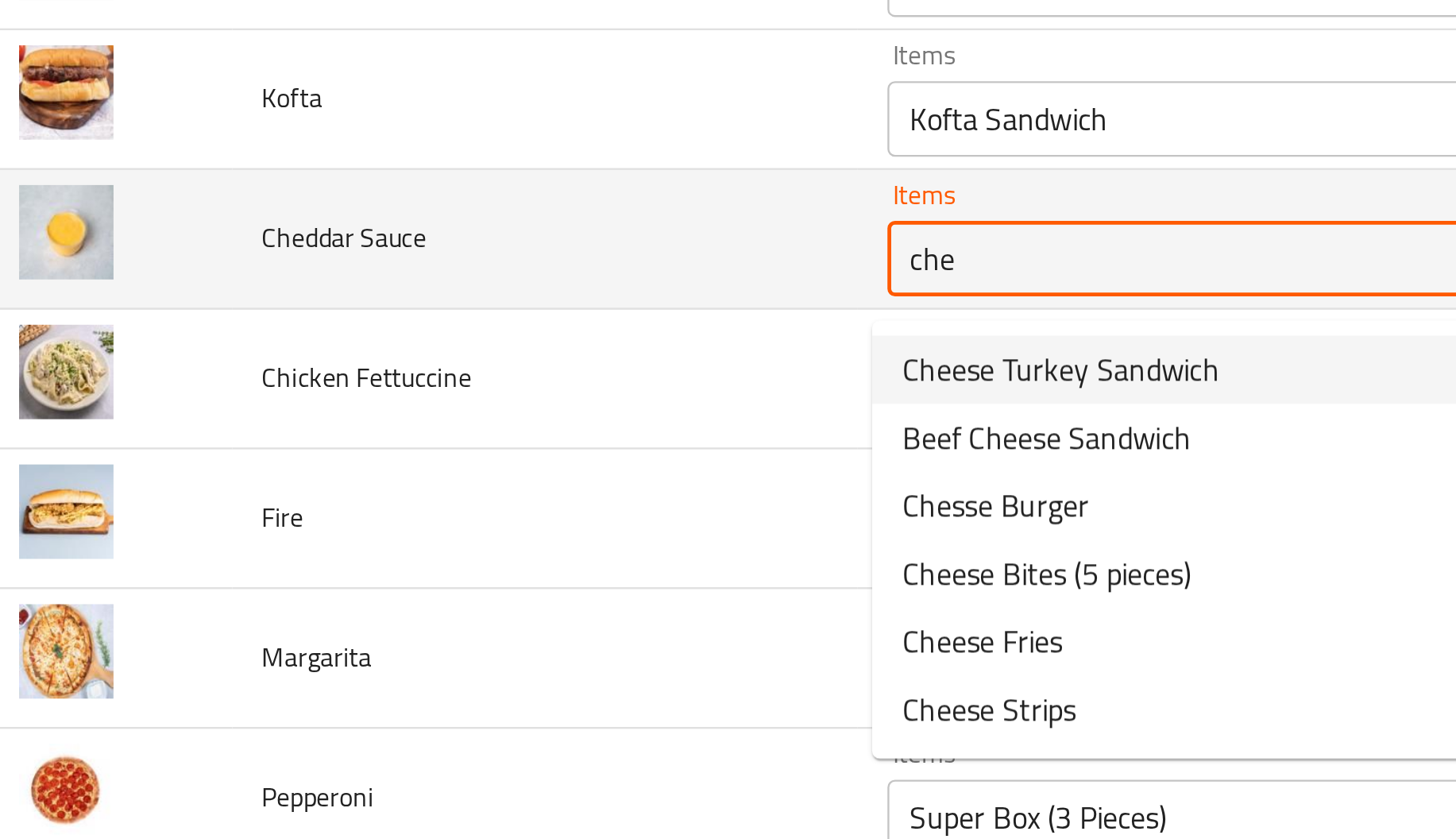
click at [421, 340] on div "che Items" at bounding box center [602, 324] width 410 height 32
click at [429, 335] on Sauce "che" at bounding box center [579, 324] width 354 height 23
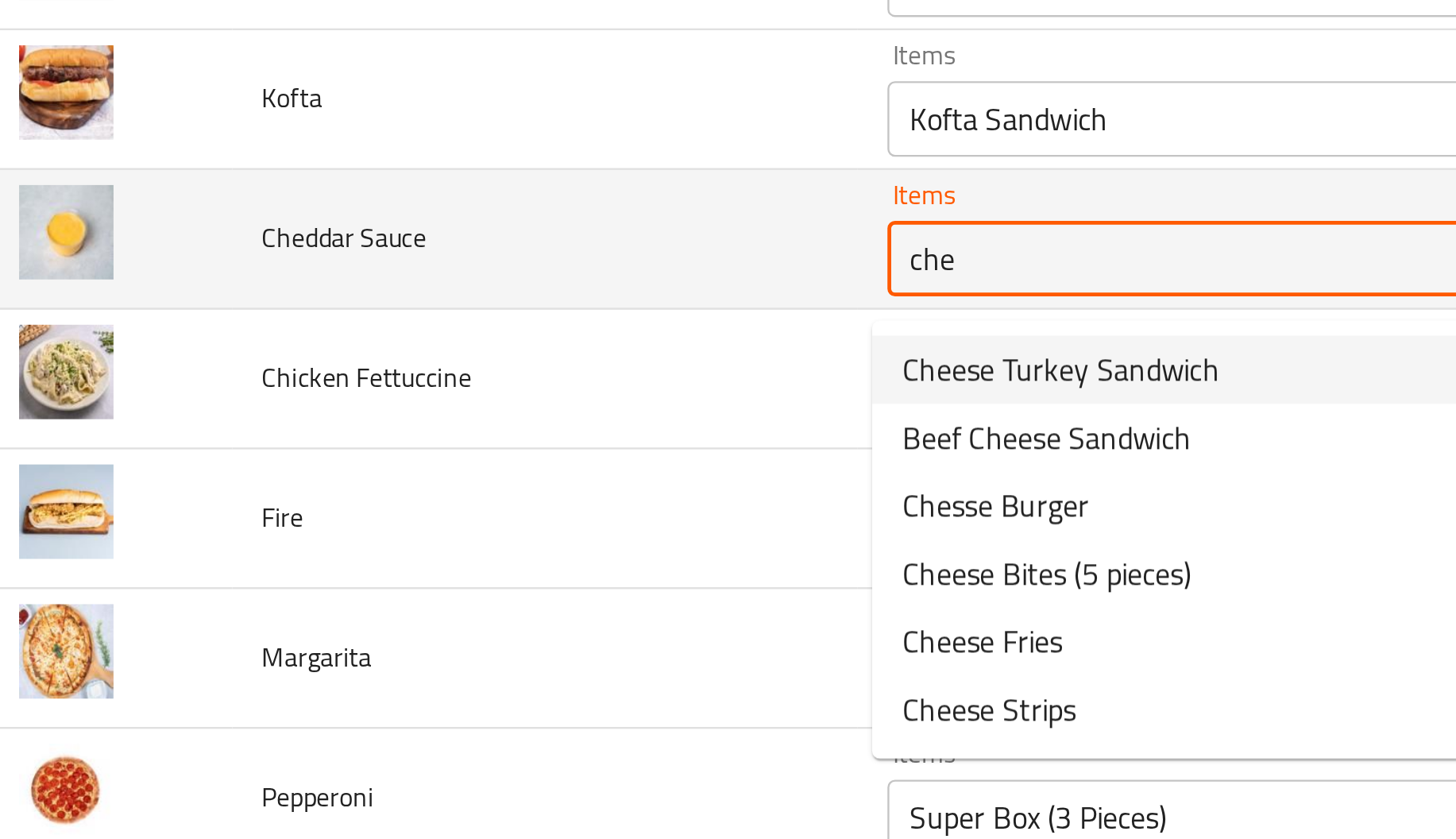
click at [429, 335] on Sauce "che" at bounding box center [579, 324] width 354 height 23
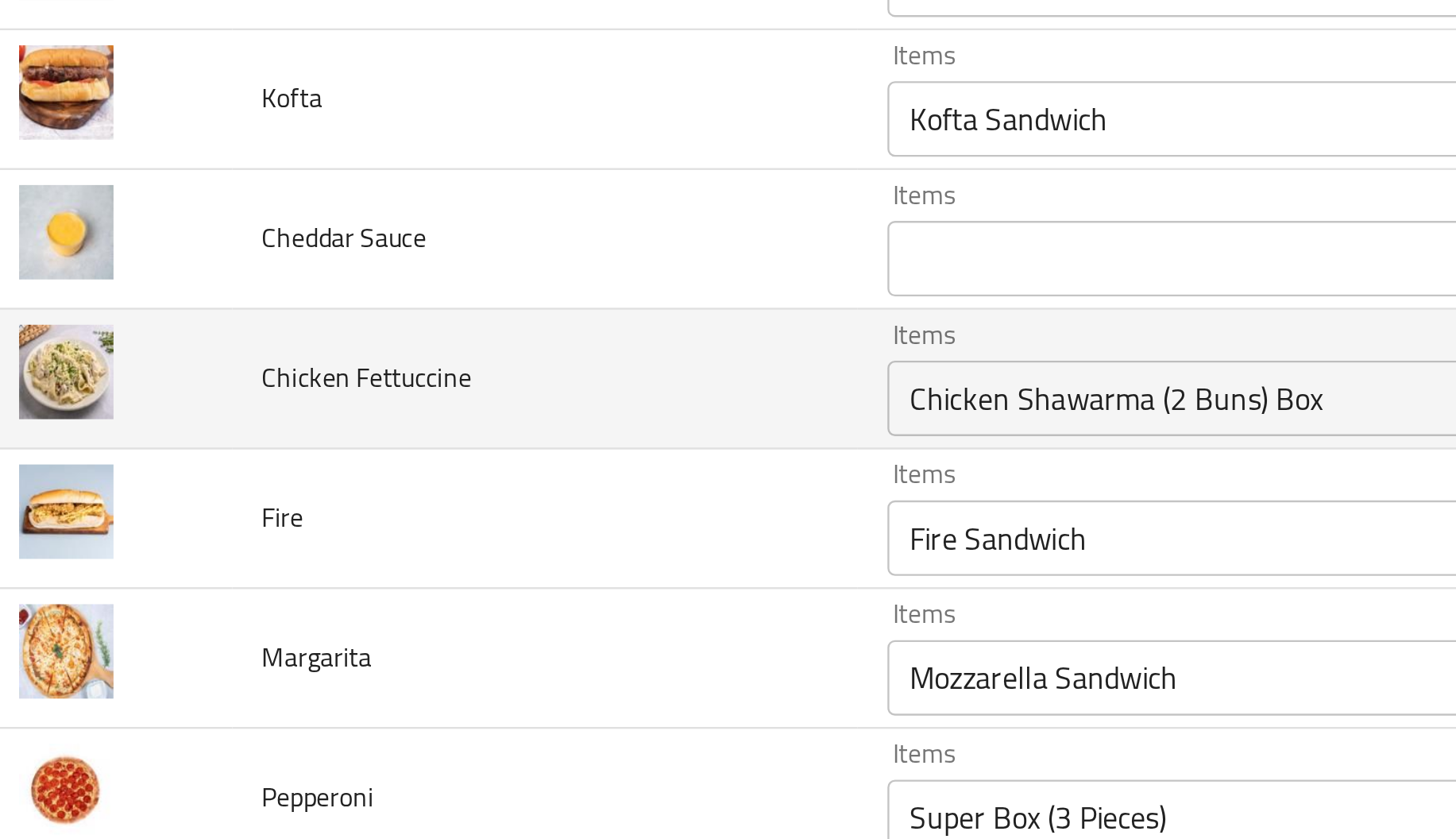
click at [297, 396] on td "Chicken Fettuccine" at bounding box center [253, 375] width 263 height 59
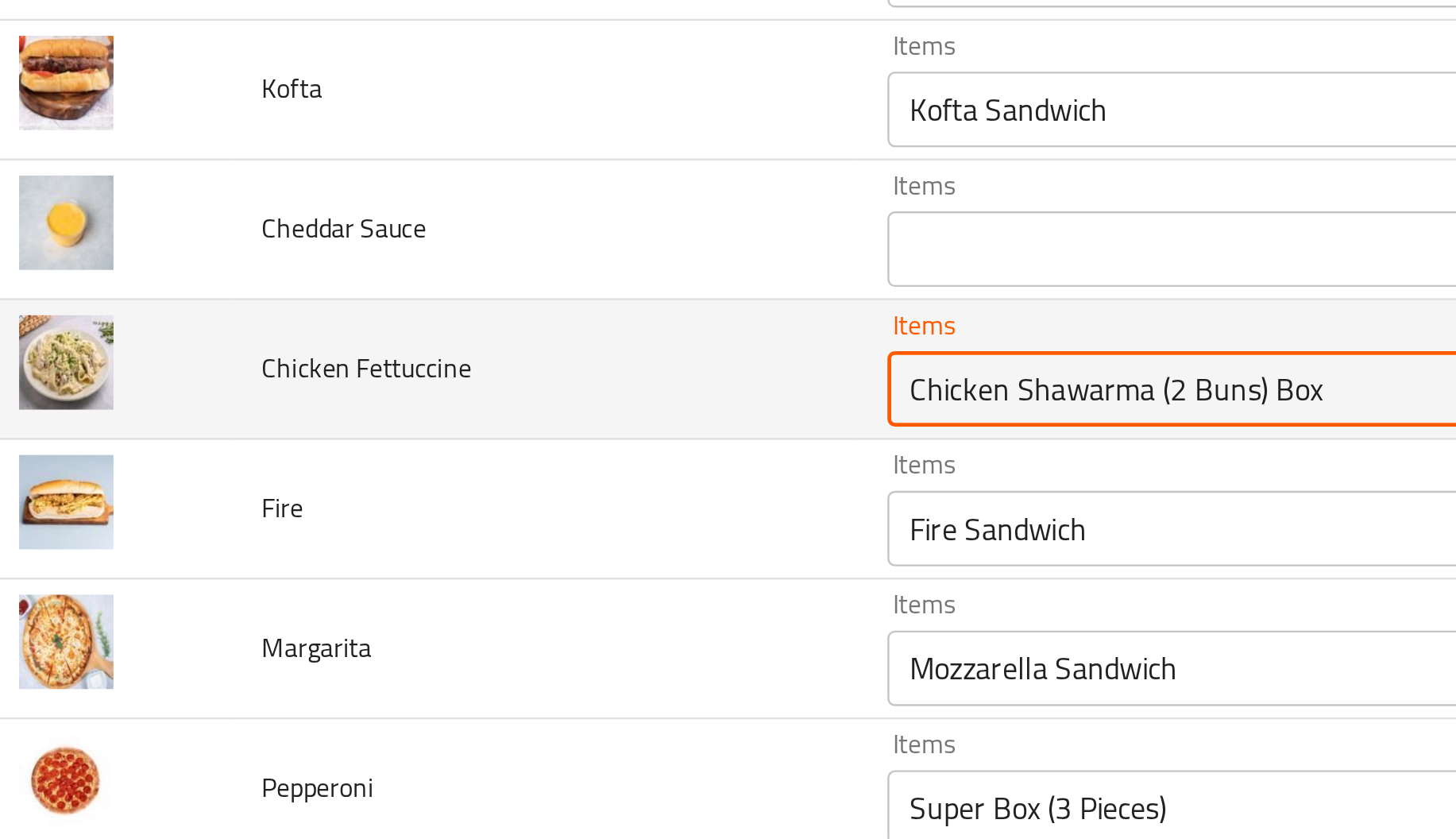
click at [427, 386] on Fettuccine "Chicken Shawarma (2 Buns) Box" at bounding box center [579, 378] width 354 height 23
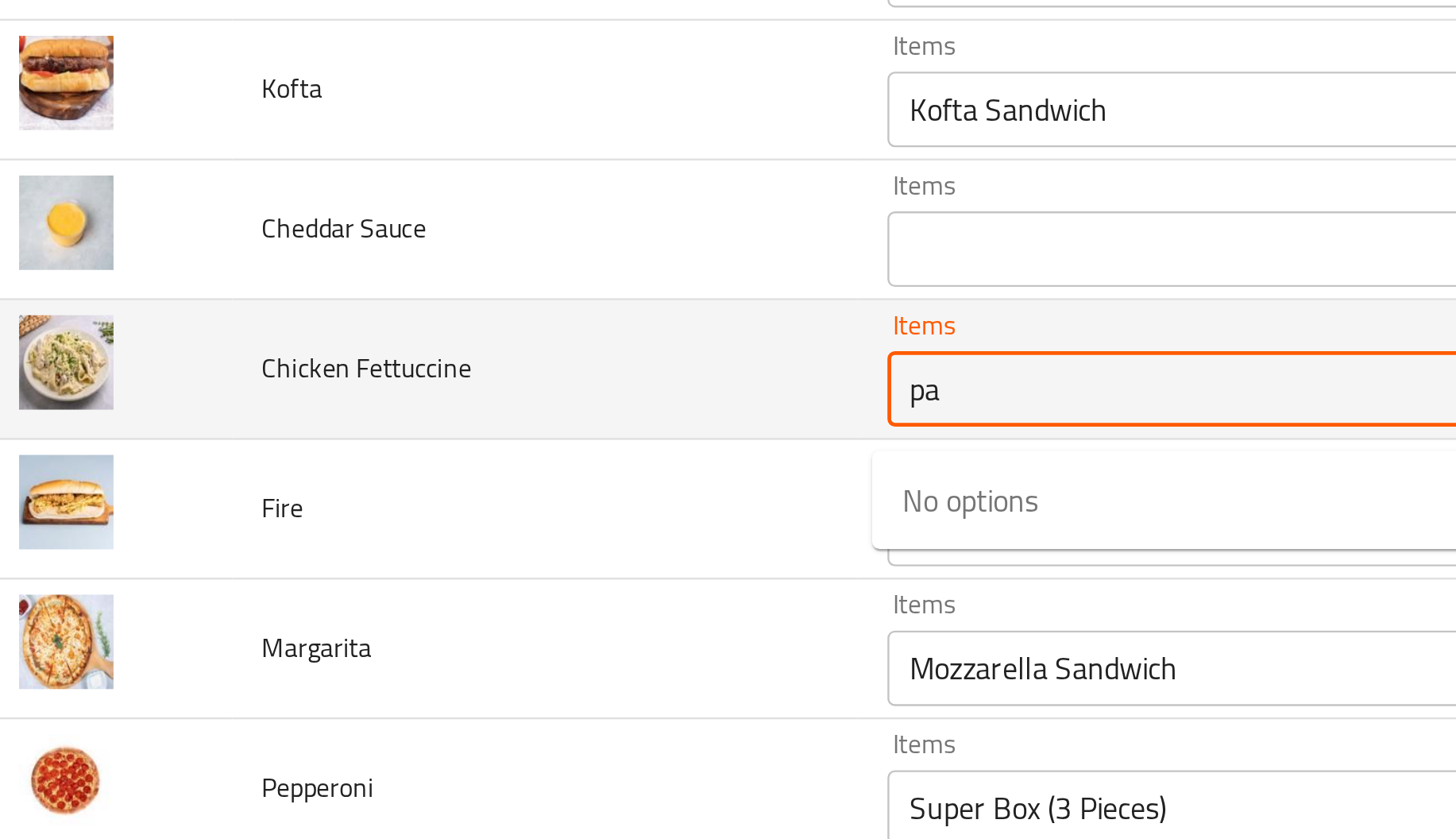
type Fettuccine "p"
type Fettuccine "f"
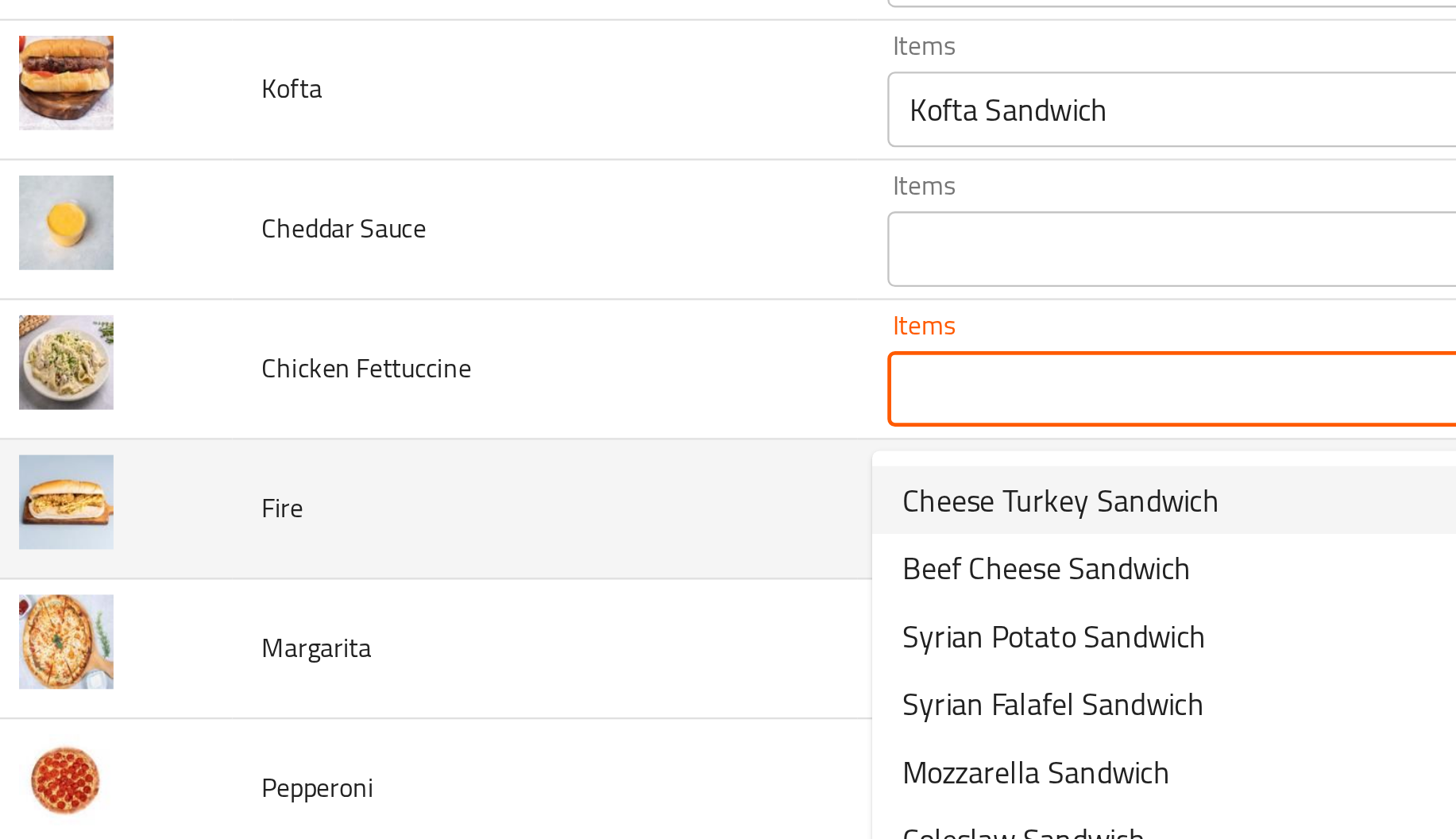
click at [318, 457] on td "Fire" at bounding box center [253, 430] width 263 height 59
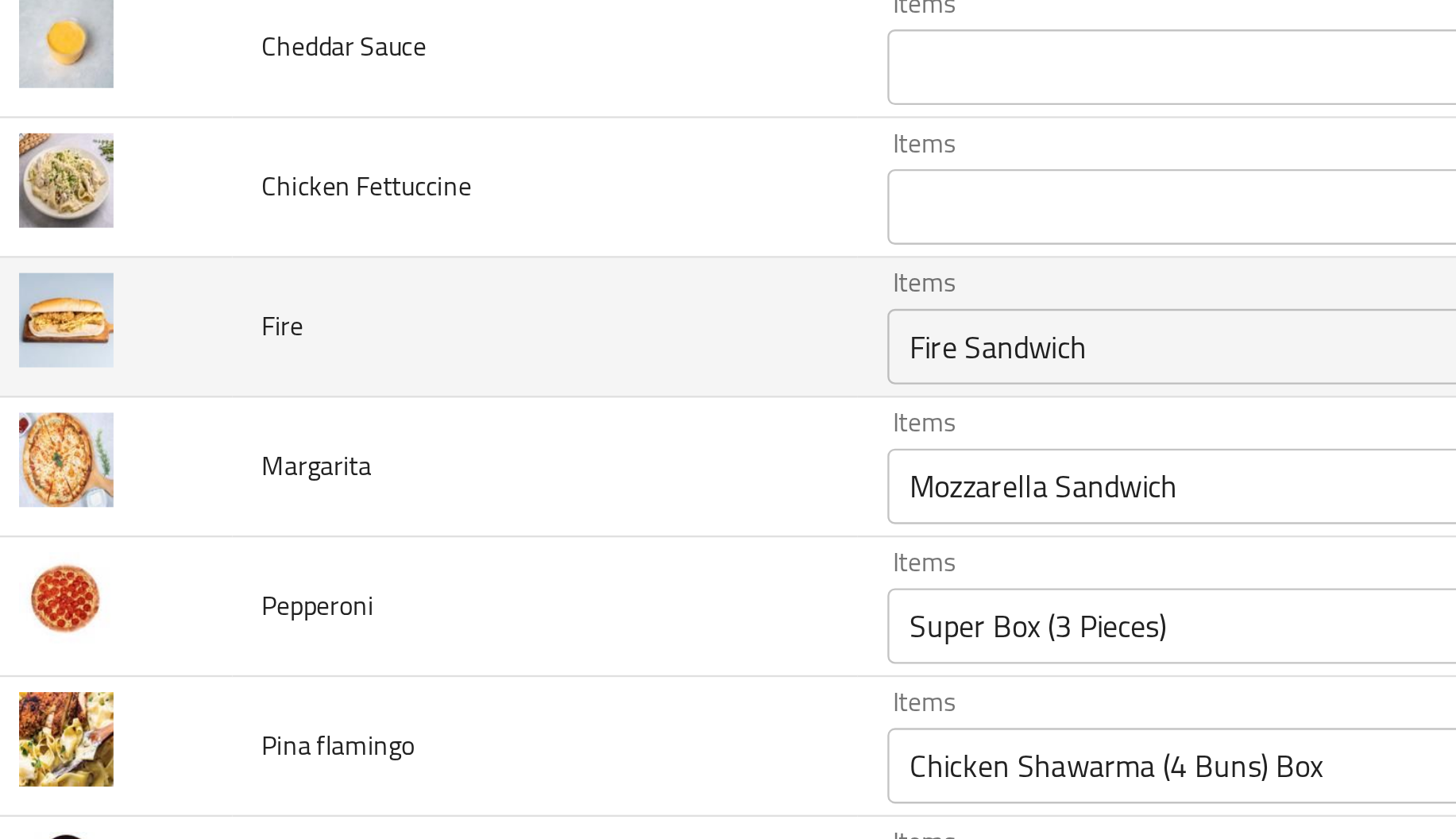
scroll to position [2628, 0]
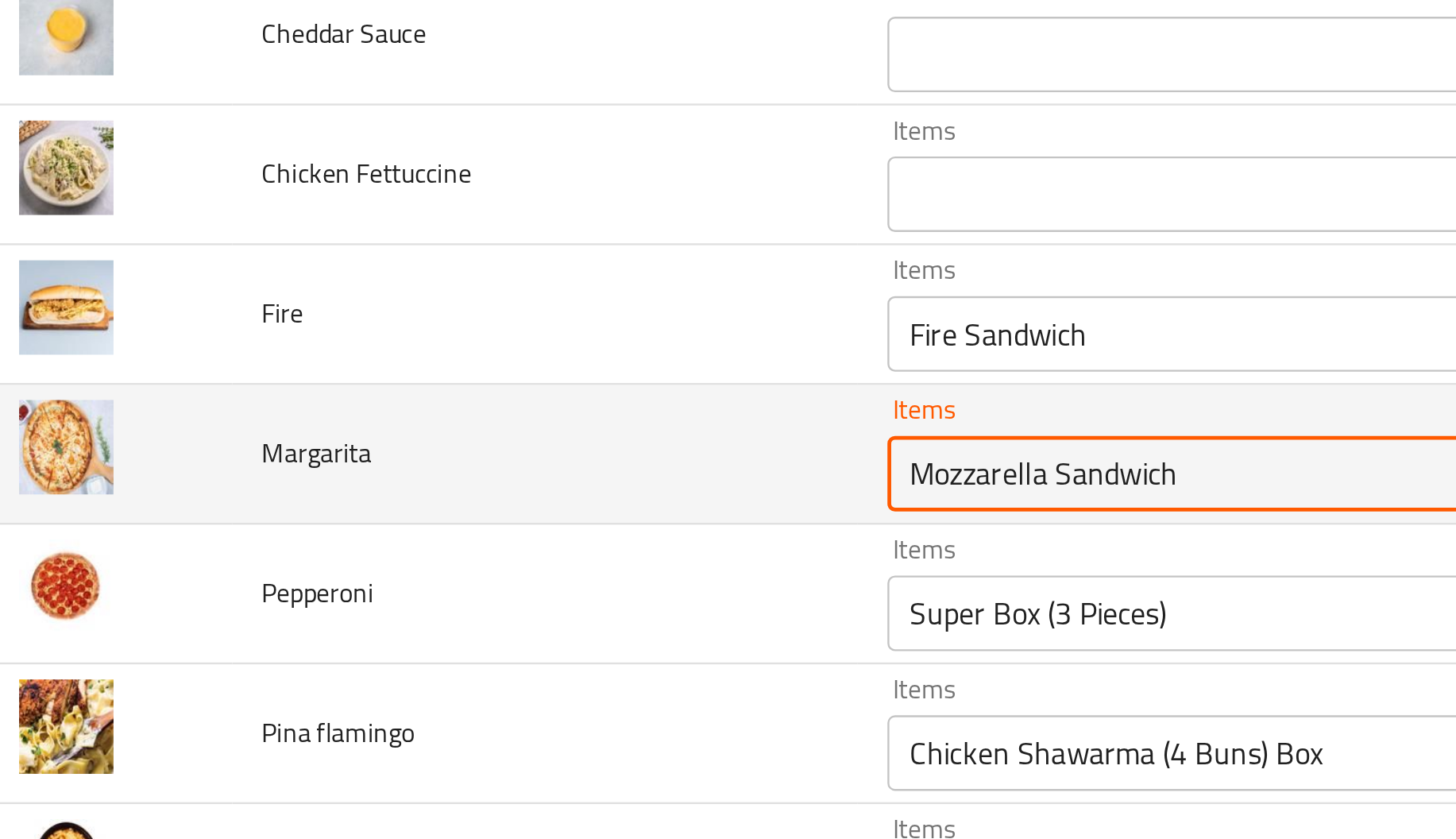
click at [433, 425] on input "Mozzarella Sandwich" at bounding box center [579, 414] width 354 height 23
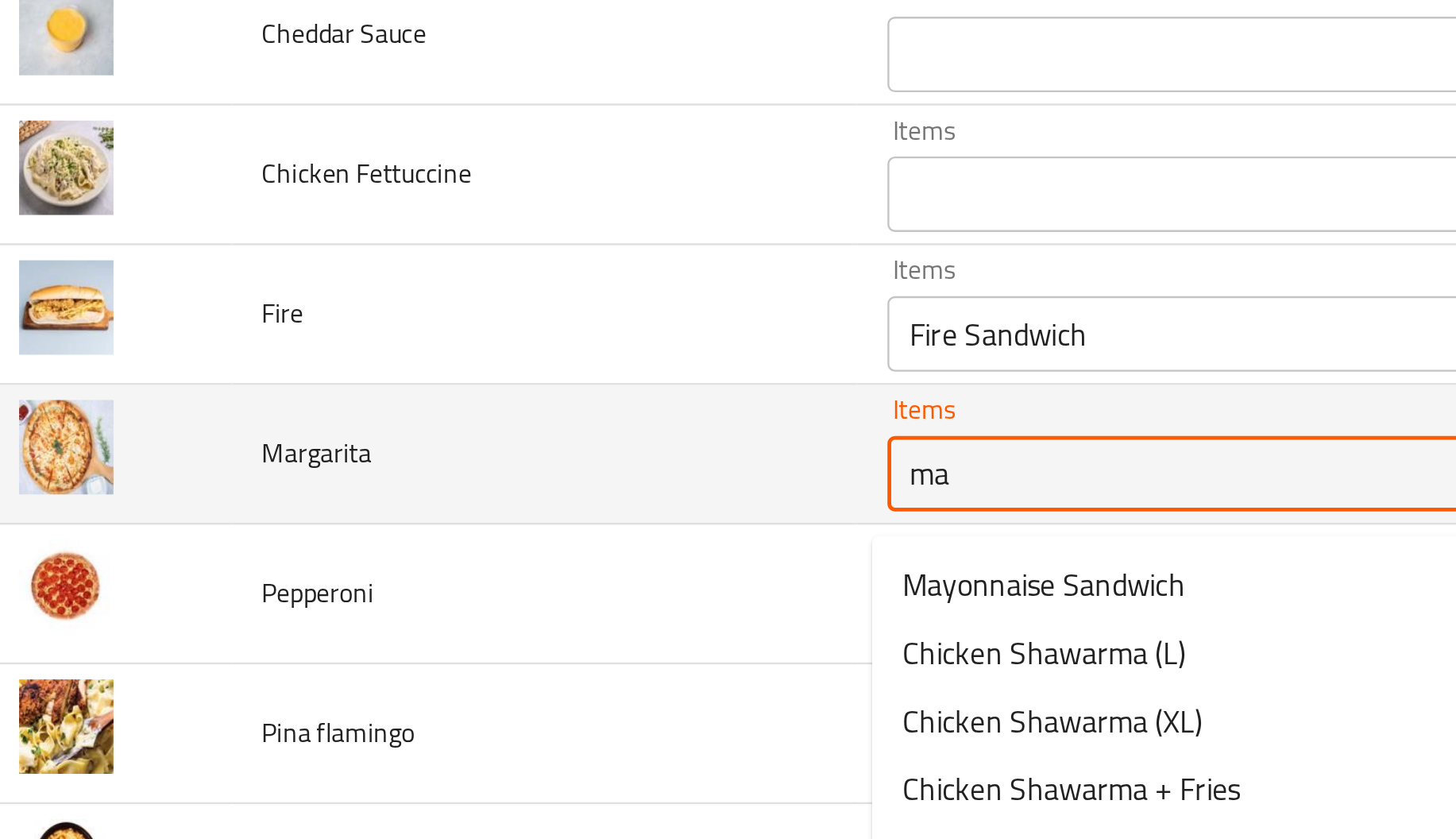
type input "m"
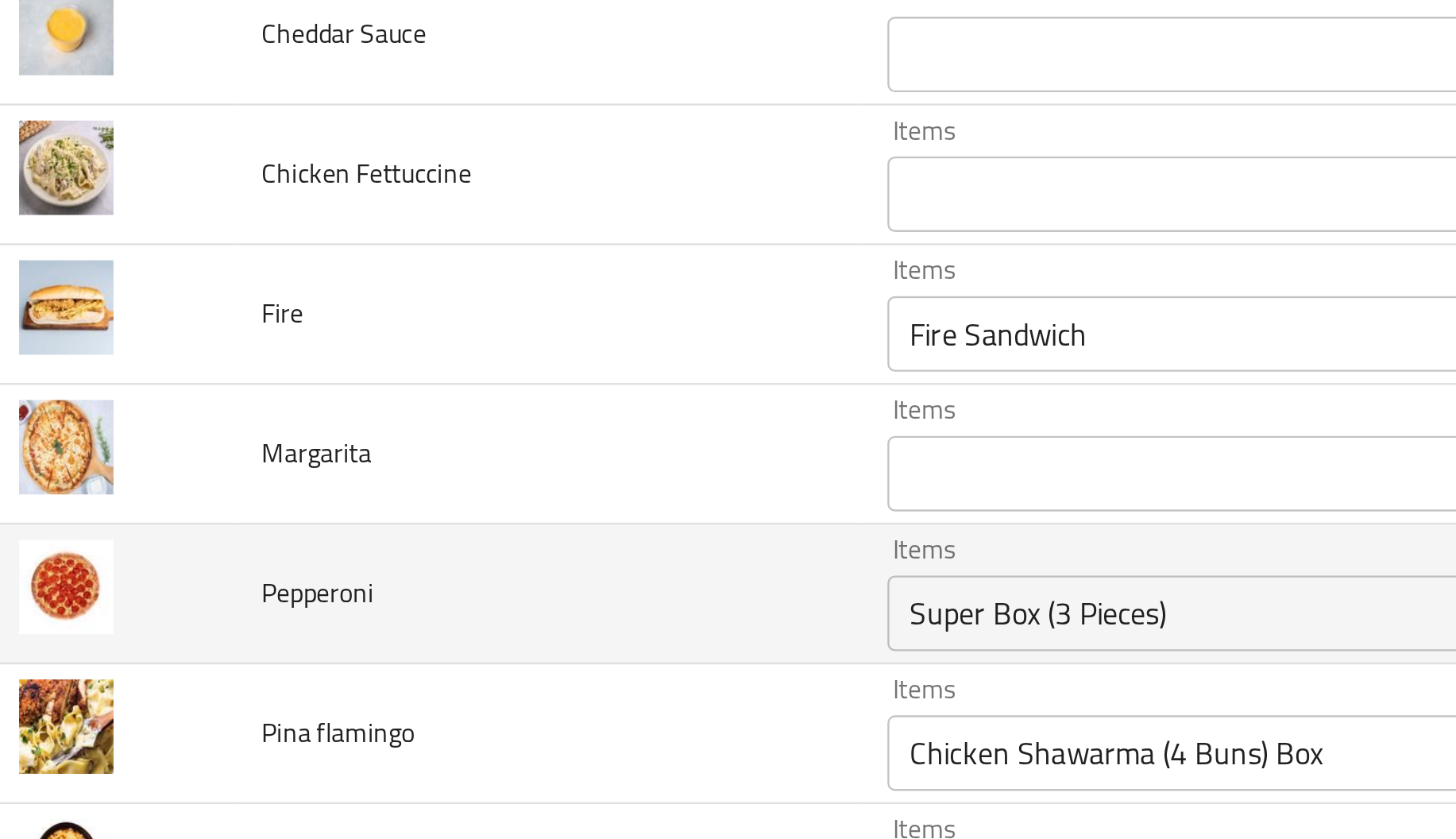
click at [313, 451] on td "Pepperoni" at bounding box center [253, 466] width 263 height 59
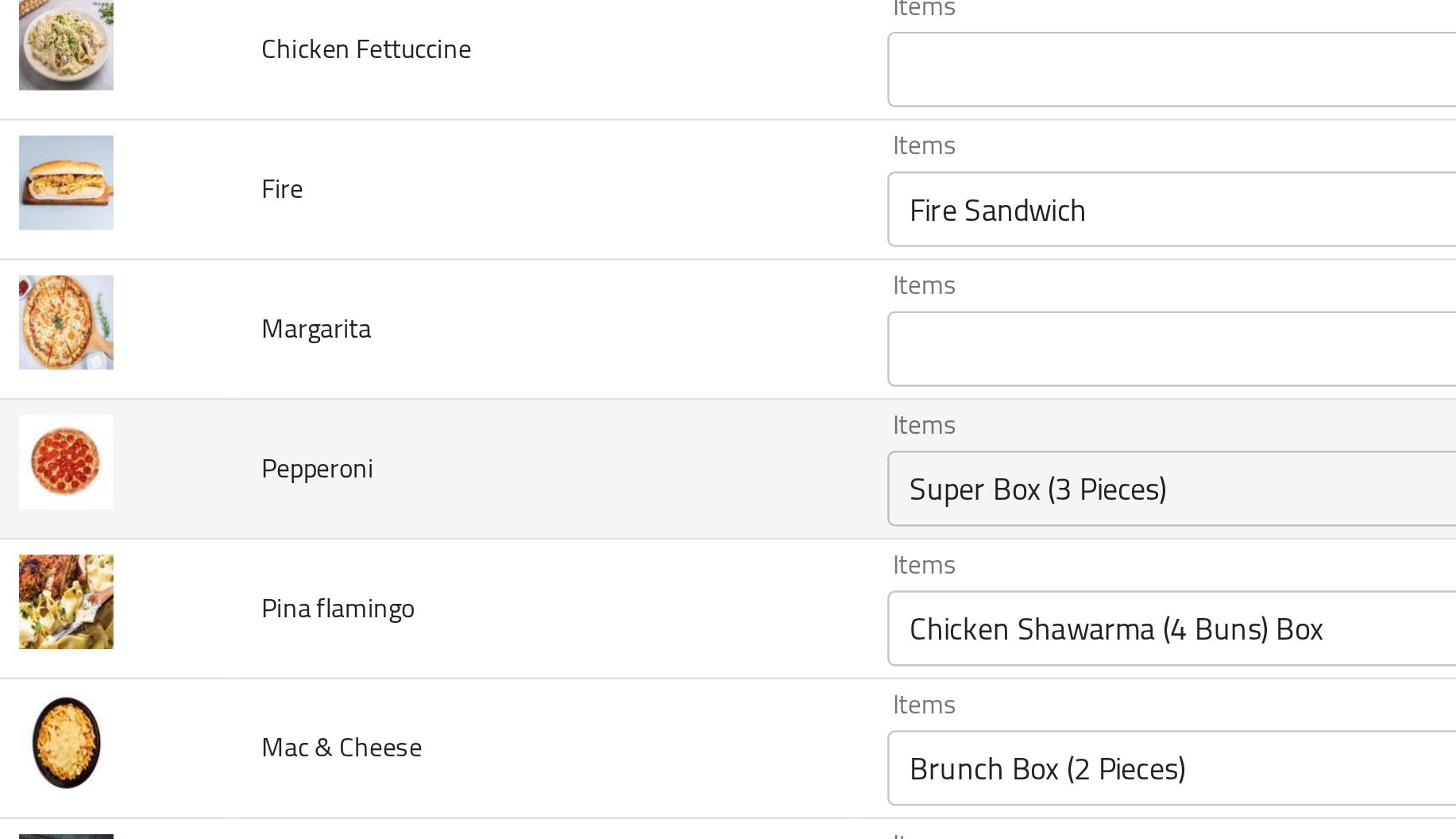
scroll to position [2681, 0]
click at [423, 429] on input "Super Box (3 Pieces)" at bounding box center [579, 420] width 354 height 23
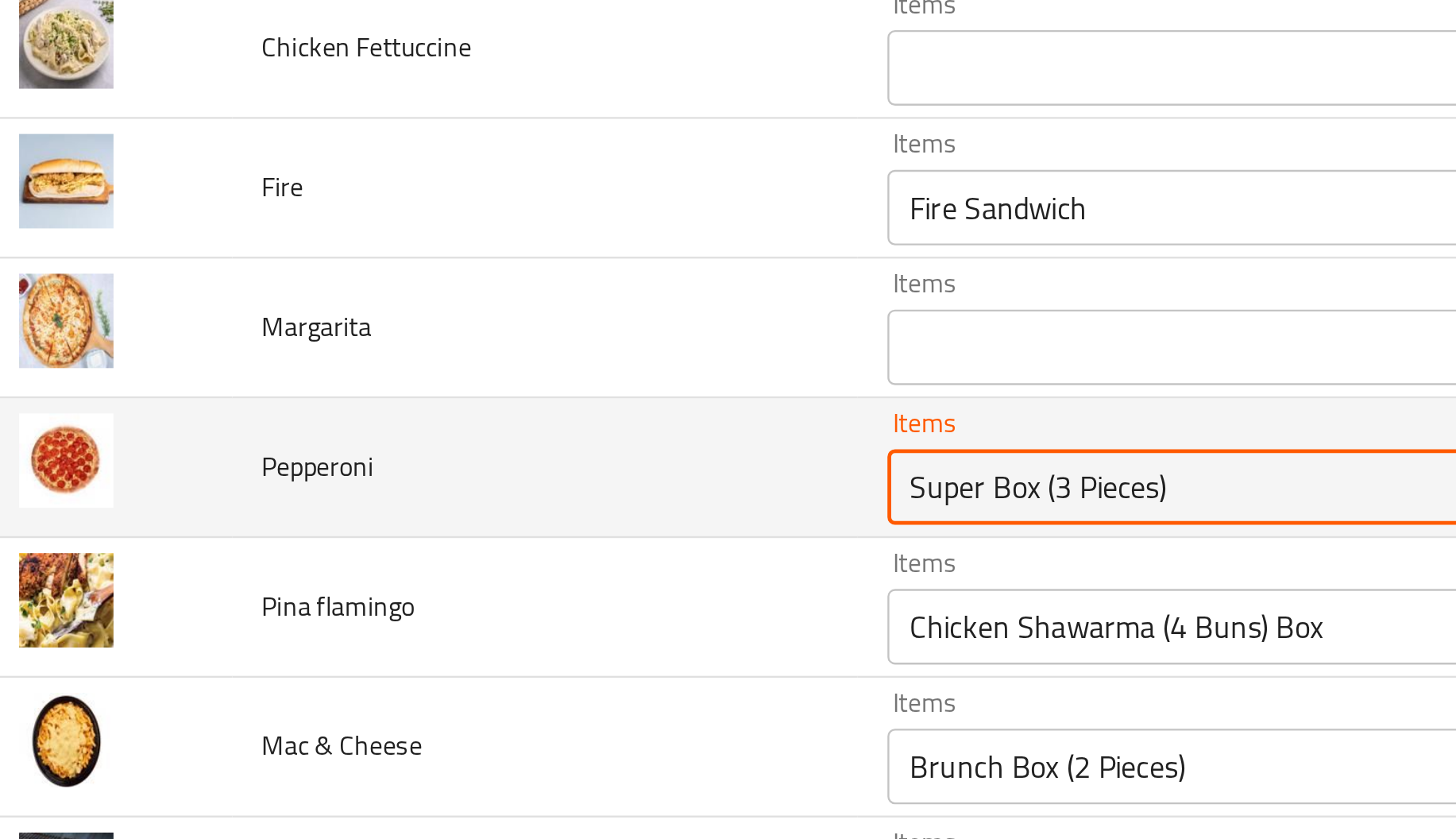
click at [423, 429] on input "Super Box (3 Pieces)" at bounding box center [579, 420] width 354 height 23
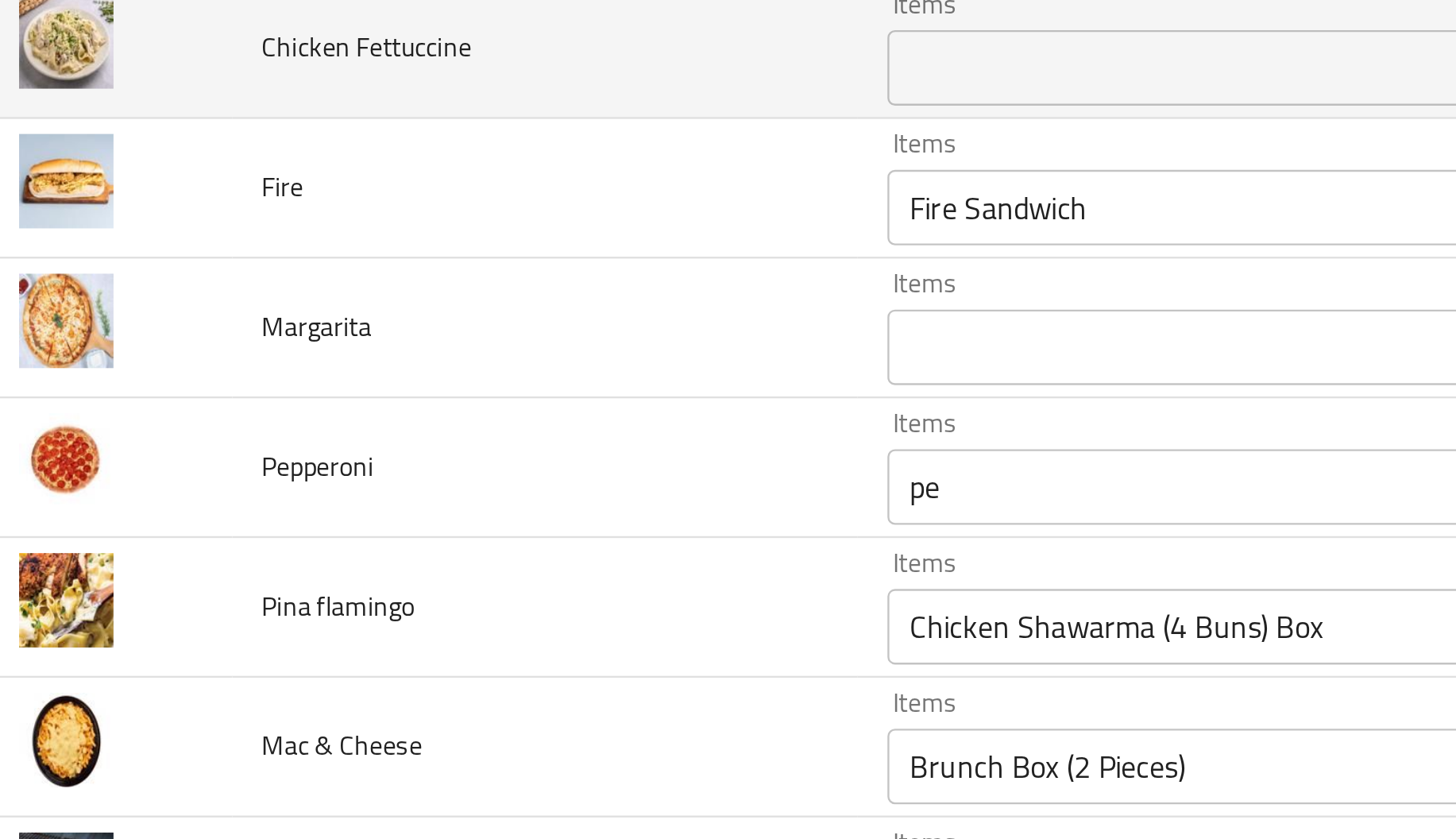
type input "Super Box (3 Pieces)"
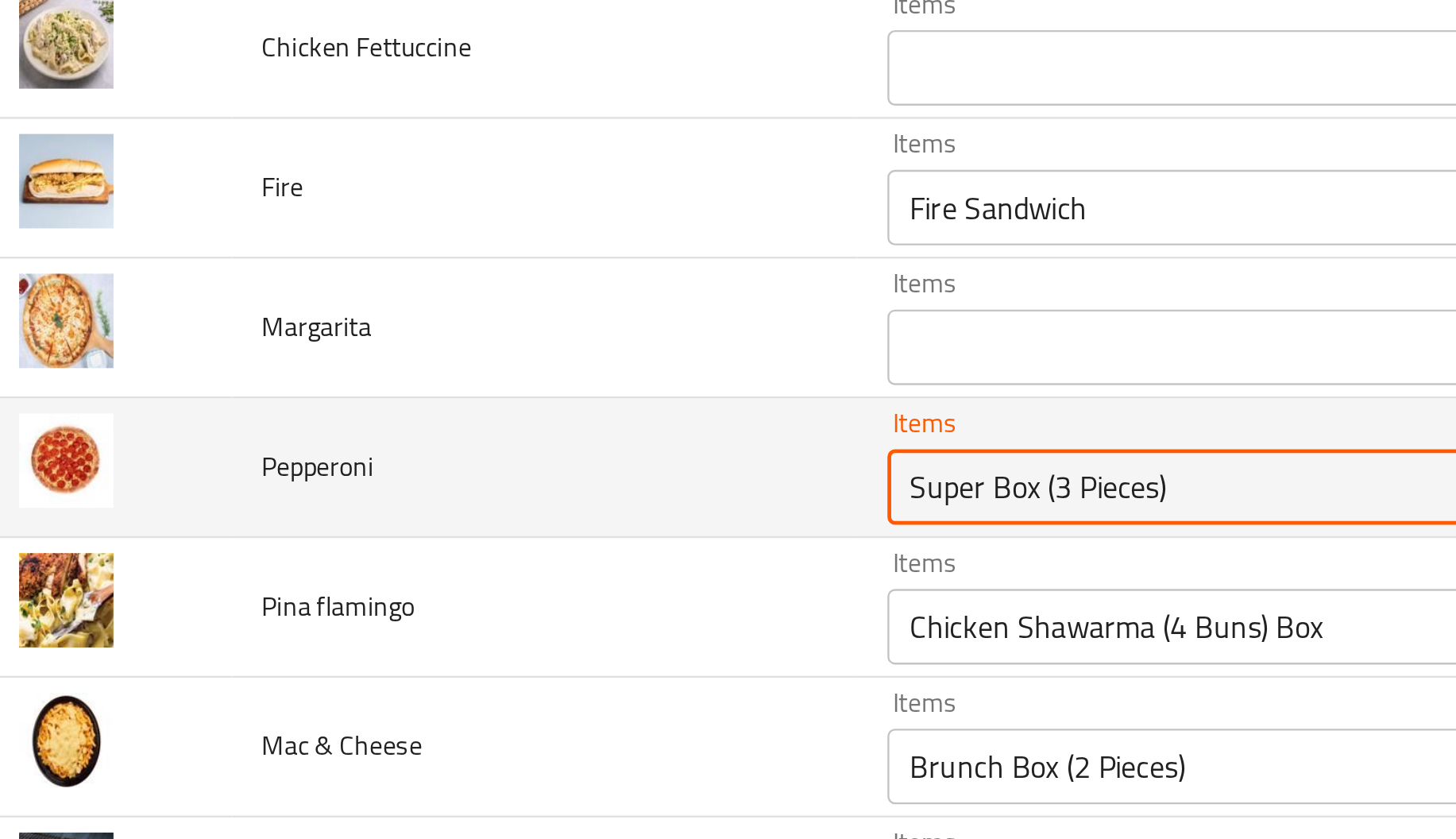
click at [449, 431] on input "Super Box (3 Pieces)" at bounding box center [579, 420] width 354 height 23
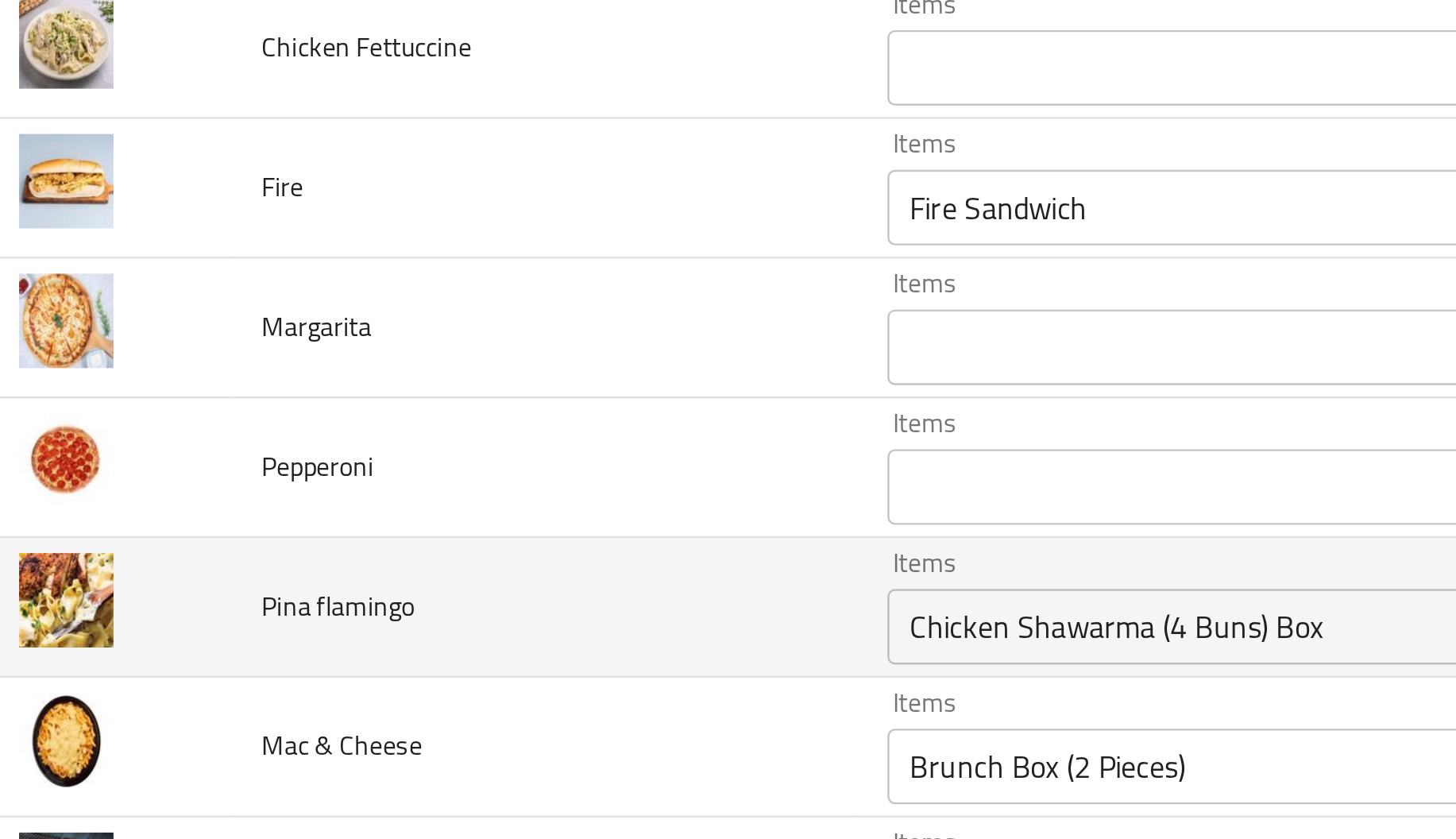
click at [177, 474] on span "Pina flamingo" at bounding box center [166, 470] width 65 height 21
copy span "flamingo"
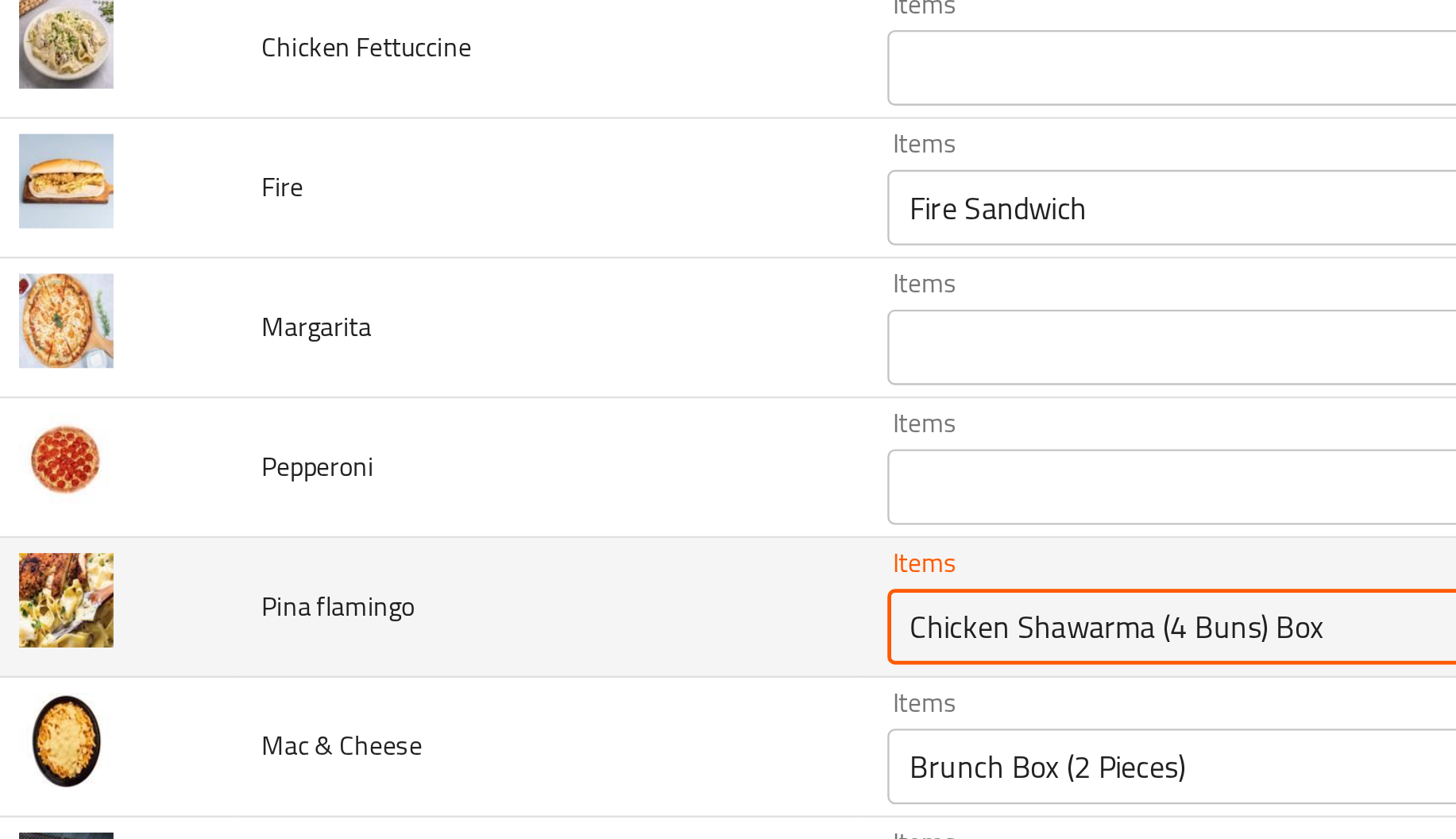
click at [429, 490] on flamingo "Chicken Shawarma (4 Buns) Box" at bounding box center [579, 479] width 354 height 23
paste flamingo "flamingo"
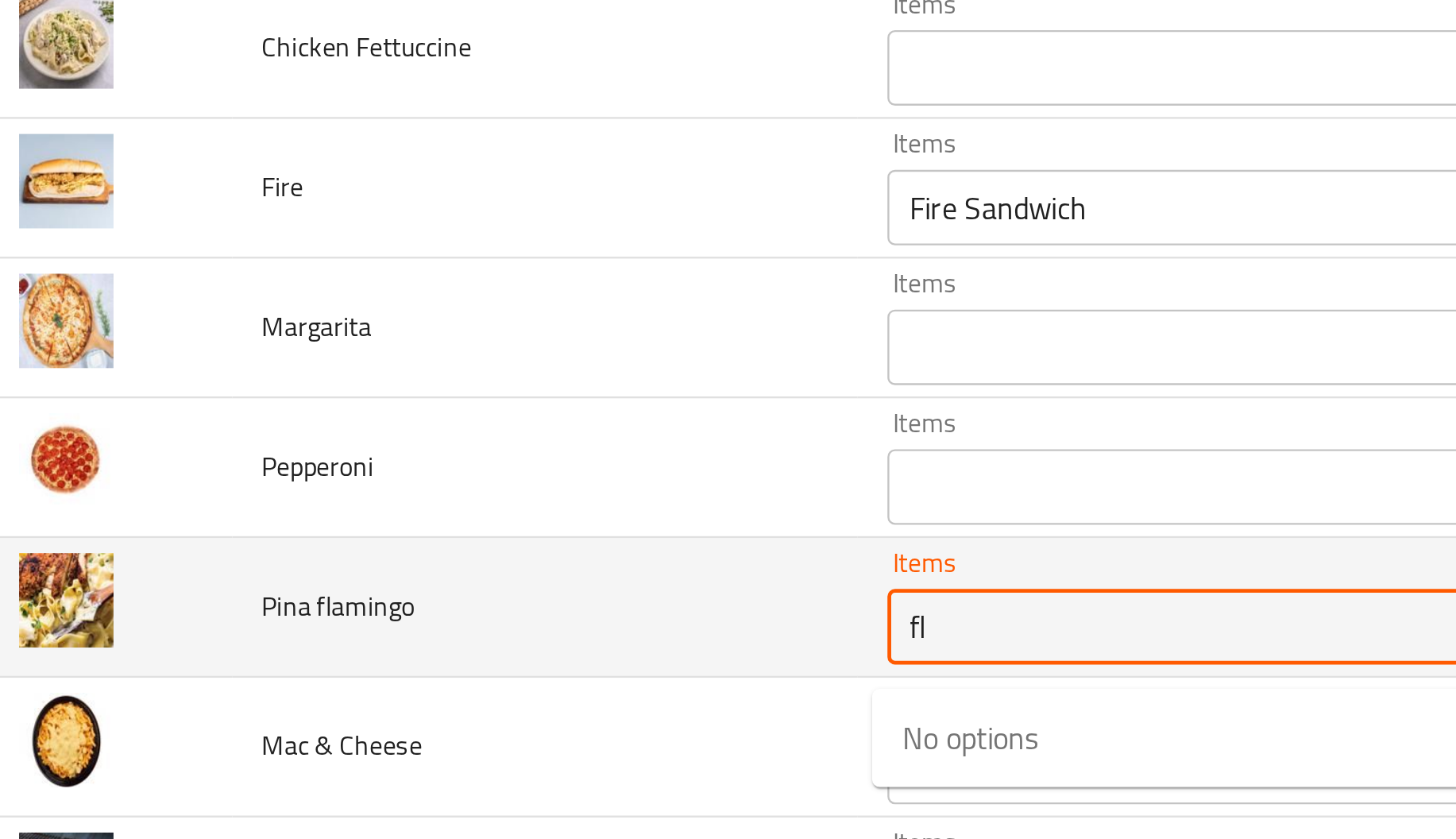
type flamingo "f"
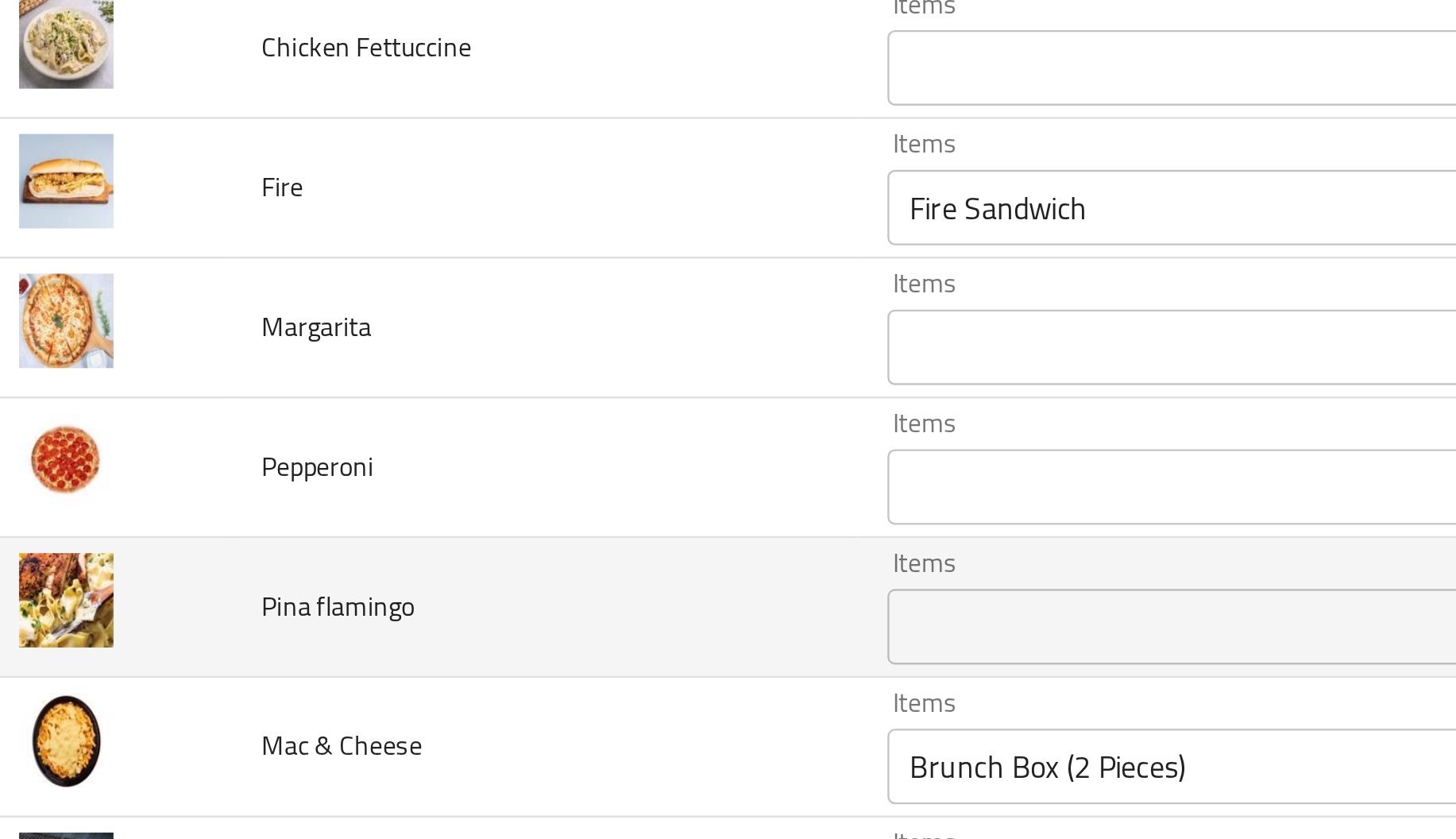
click at [142, 476] on span "Pina flamingo" at bounding box center [166, 470] width 65 height 21
copy span "Pina"
click at [142, 476] on span "Pina flamingo" at bounding box center [166, 470] width 65 height 21
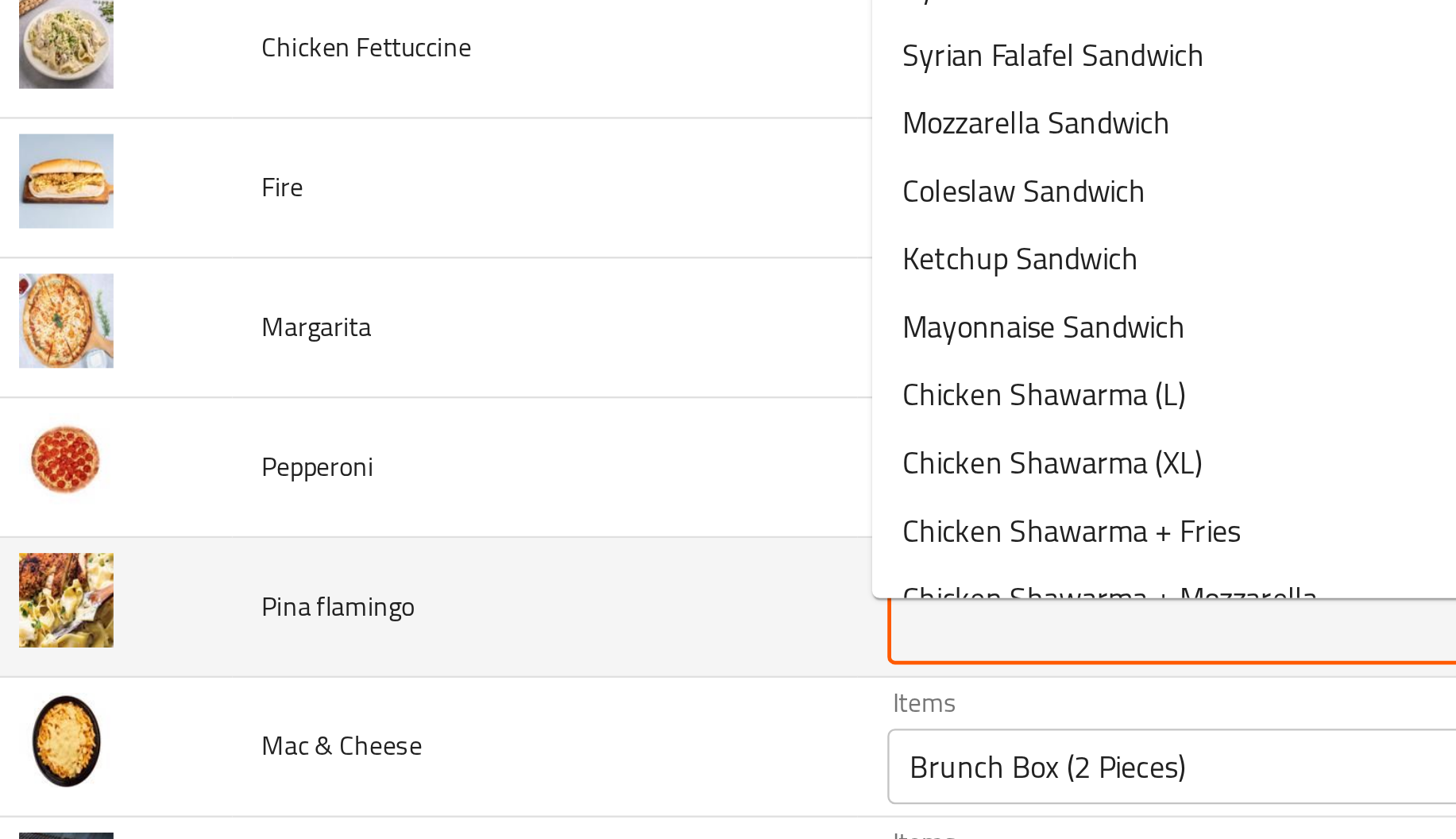
click at [447, 481] on flamingo "Items" at bounding box center [579, 479] width 354 height 23
paste flamingo "Pina"
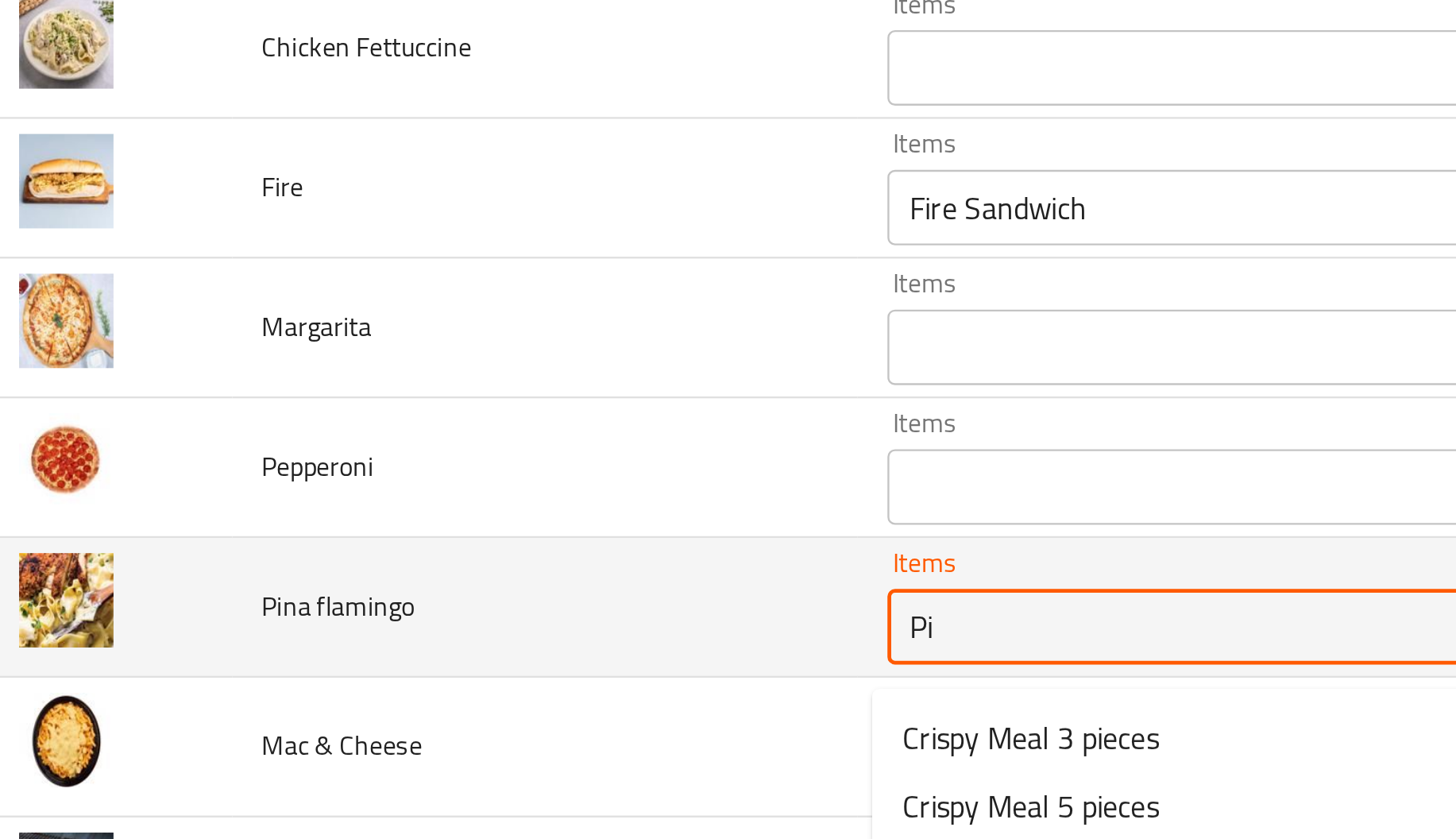
type flamingo "P"
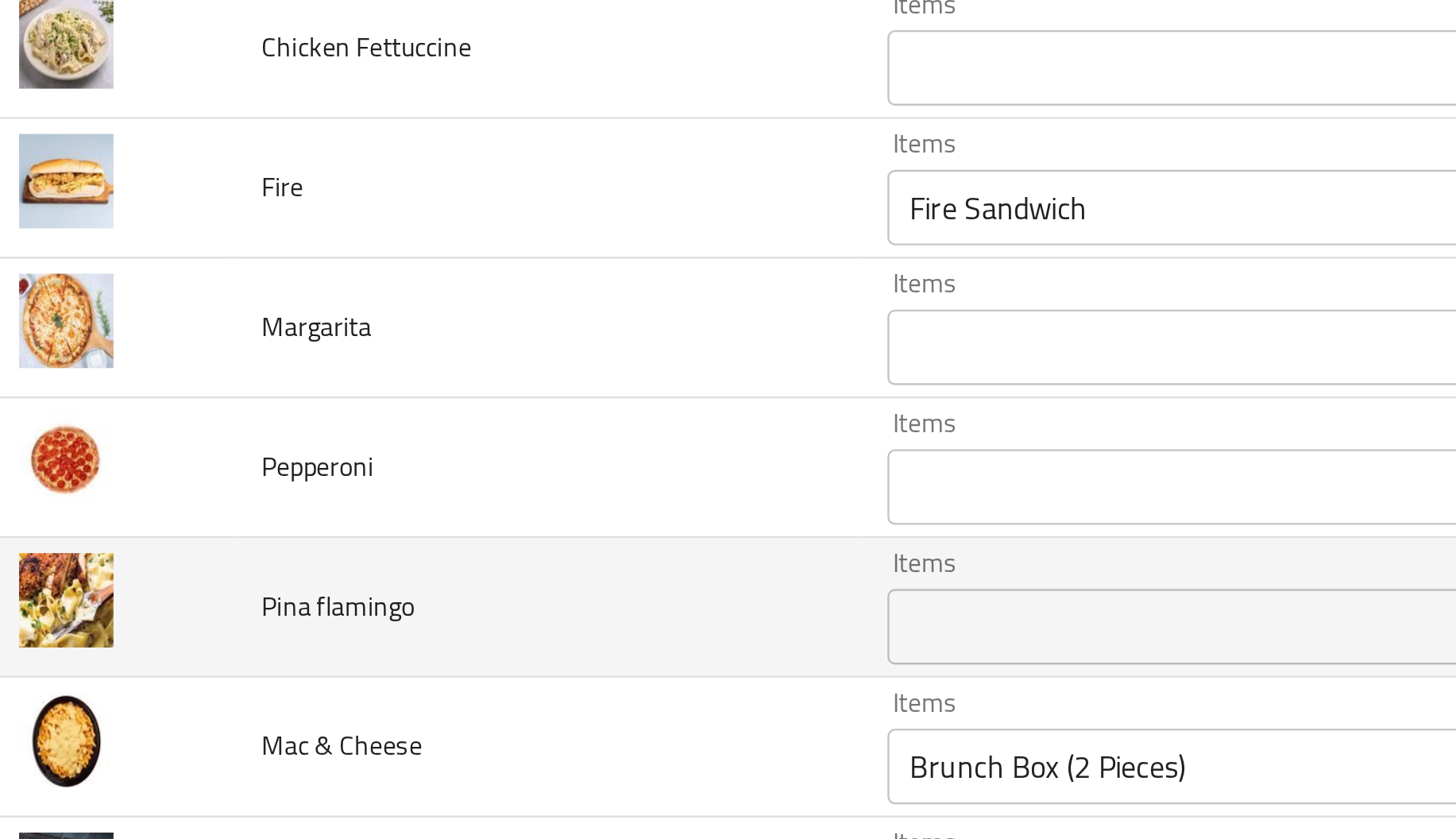
click at [311, 483] on td "Pina flamingo" at bounding box center [253, 471] width 263 height 59
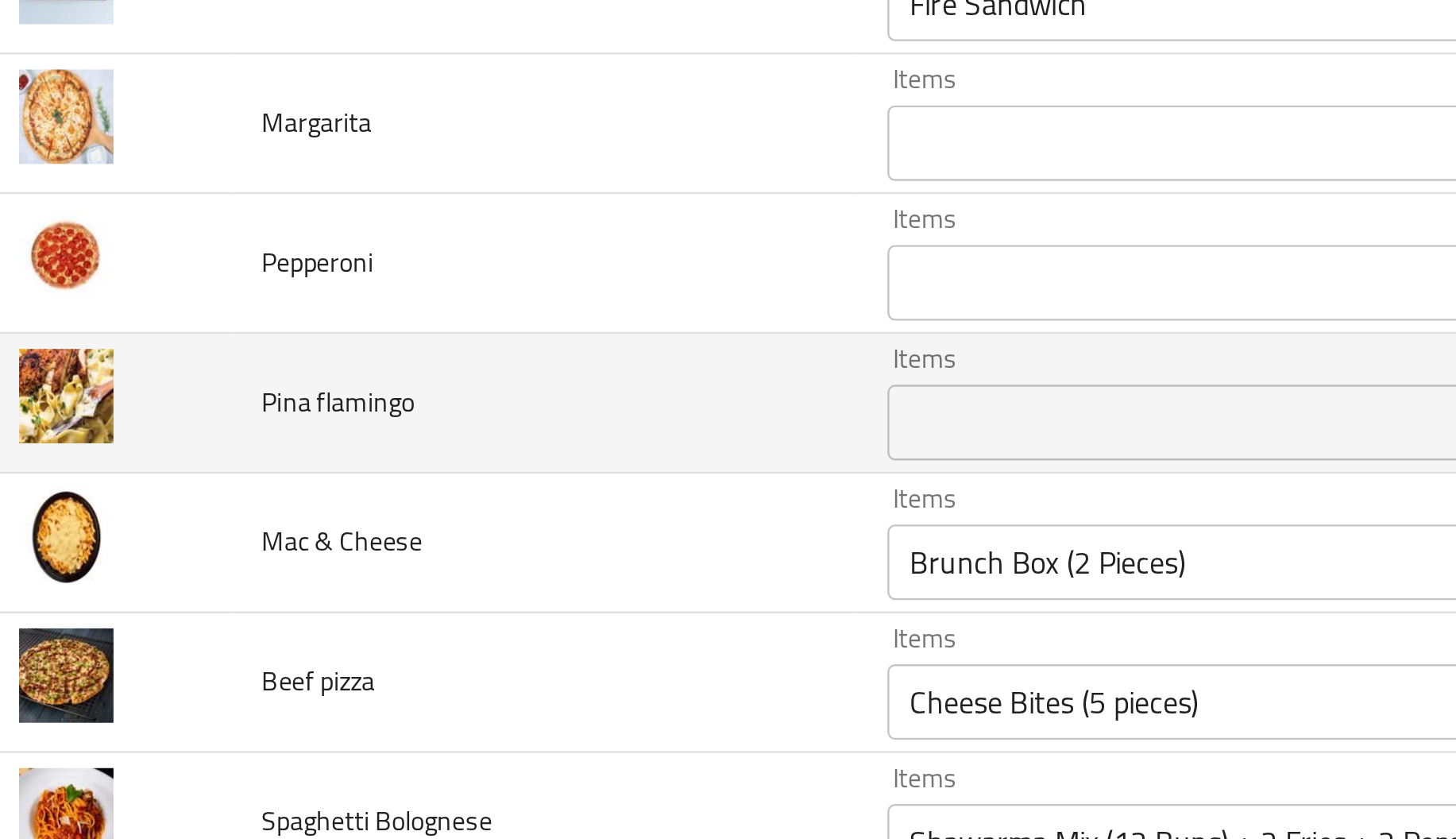
scroll to position [2780, 0]
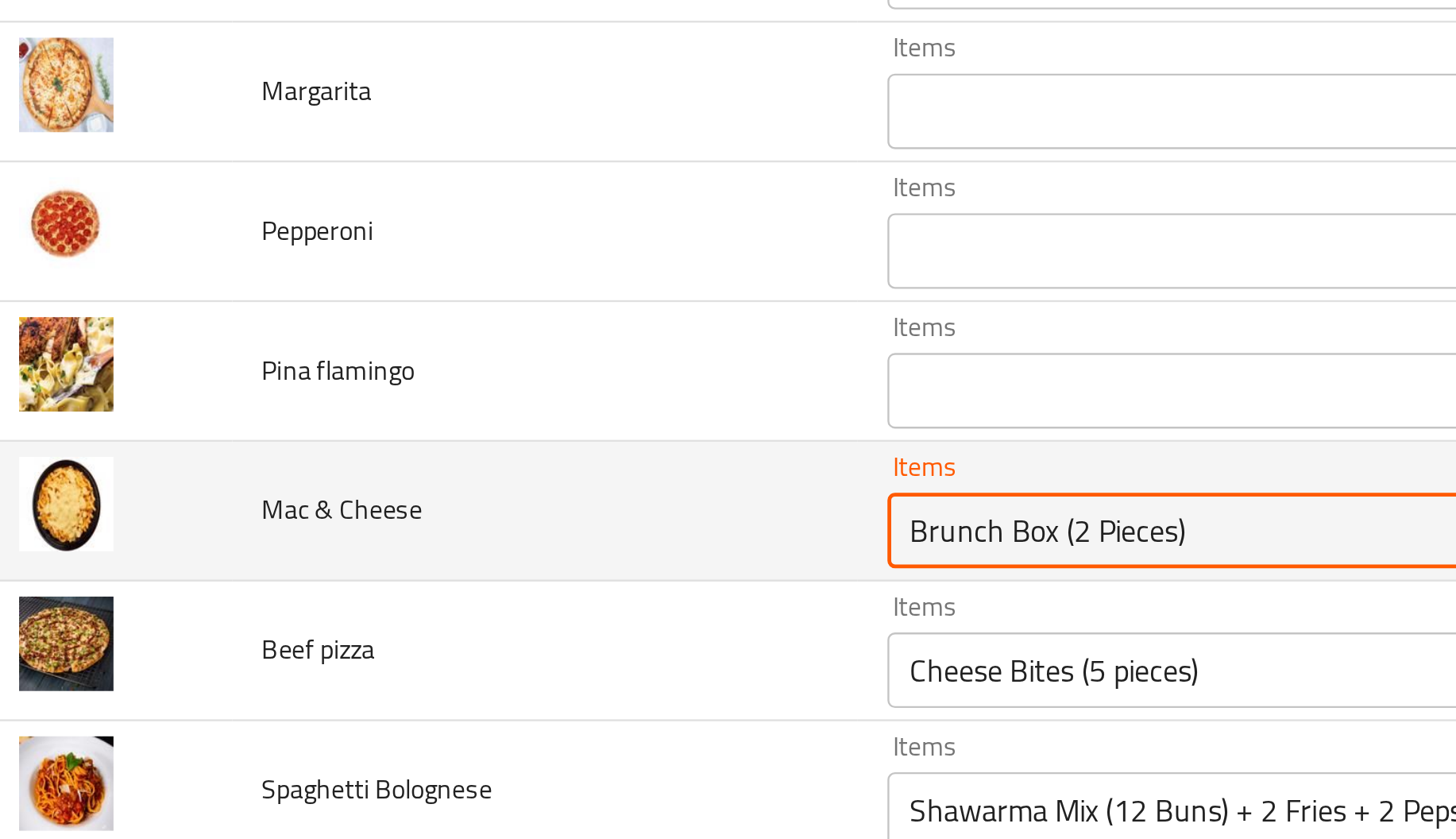
click at [459, 450] on Cheese "Brunch Box (2 Pieces)" at bounding box center [579, 438] width 354 height 23
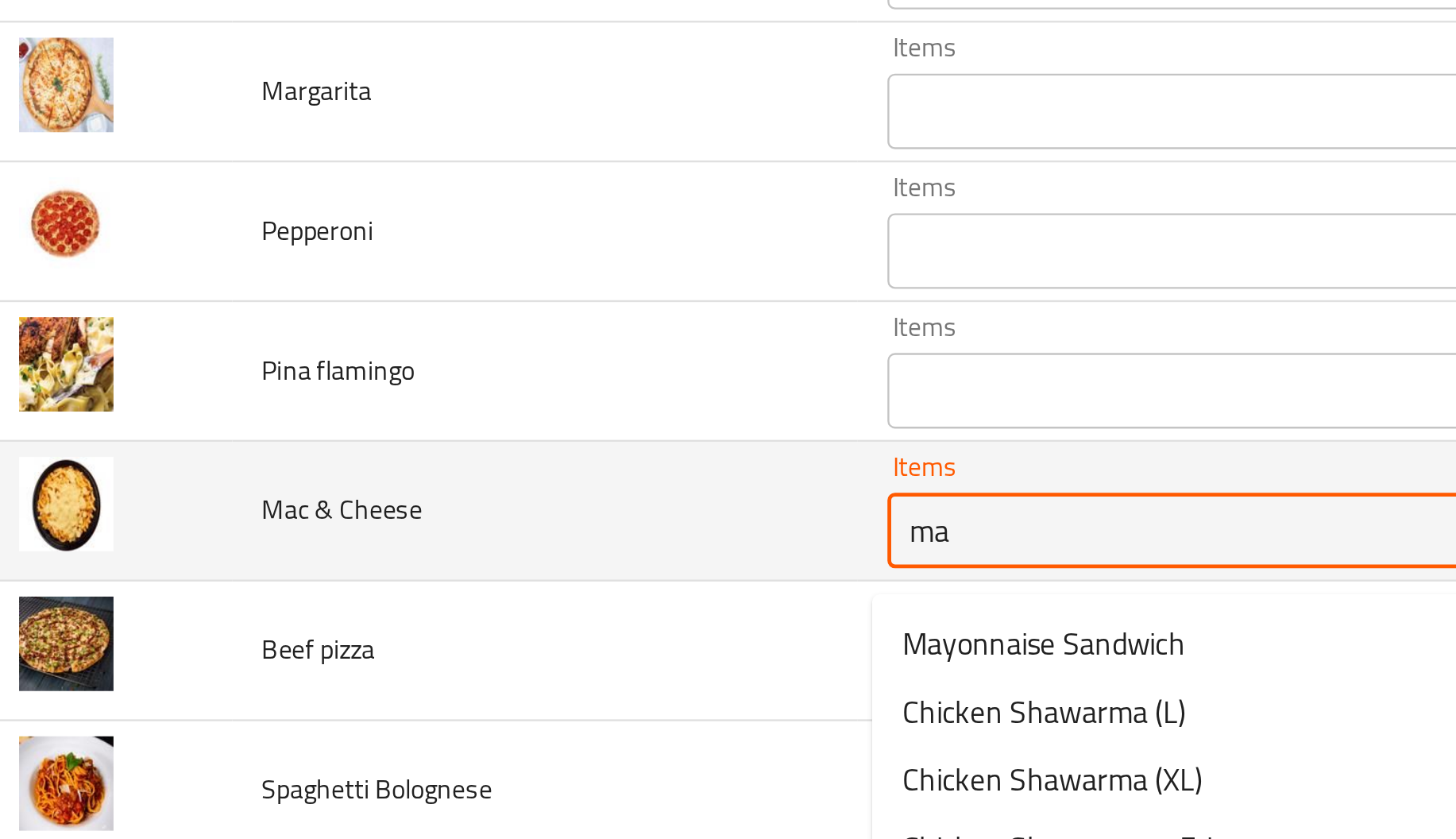
type Cheese "m"
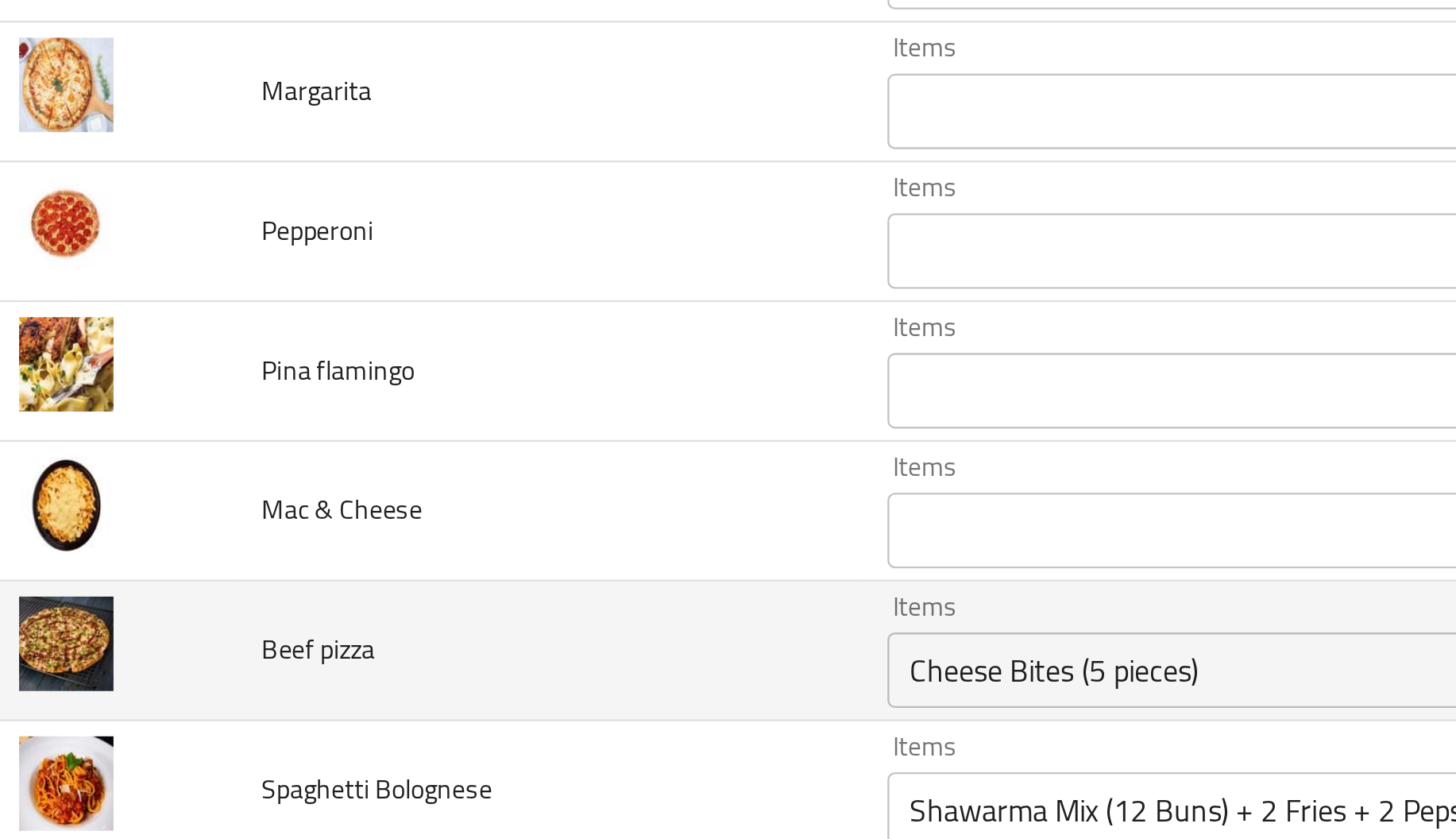
click at [287, 468] on td "Beef pizza" at bounding box center [253, 489] width 263 height 59
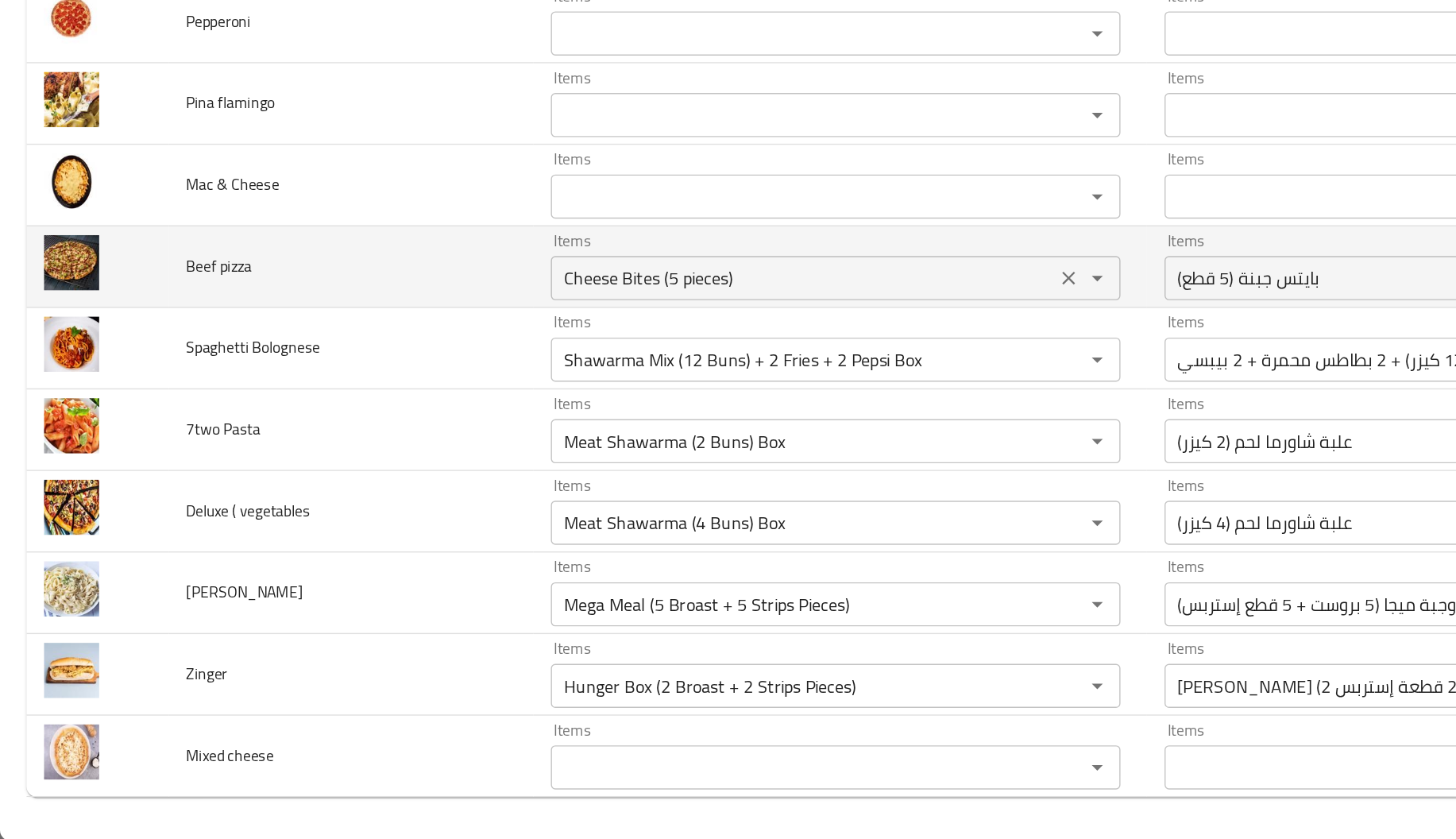
click at [580, 425] on pizza "Cheese Bites (5 pieces)" at bounding box center [579, 433] width 354 height 23
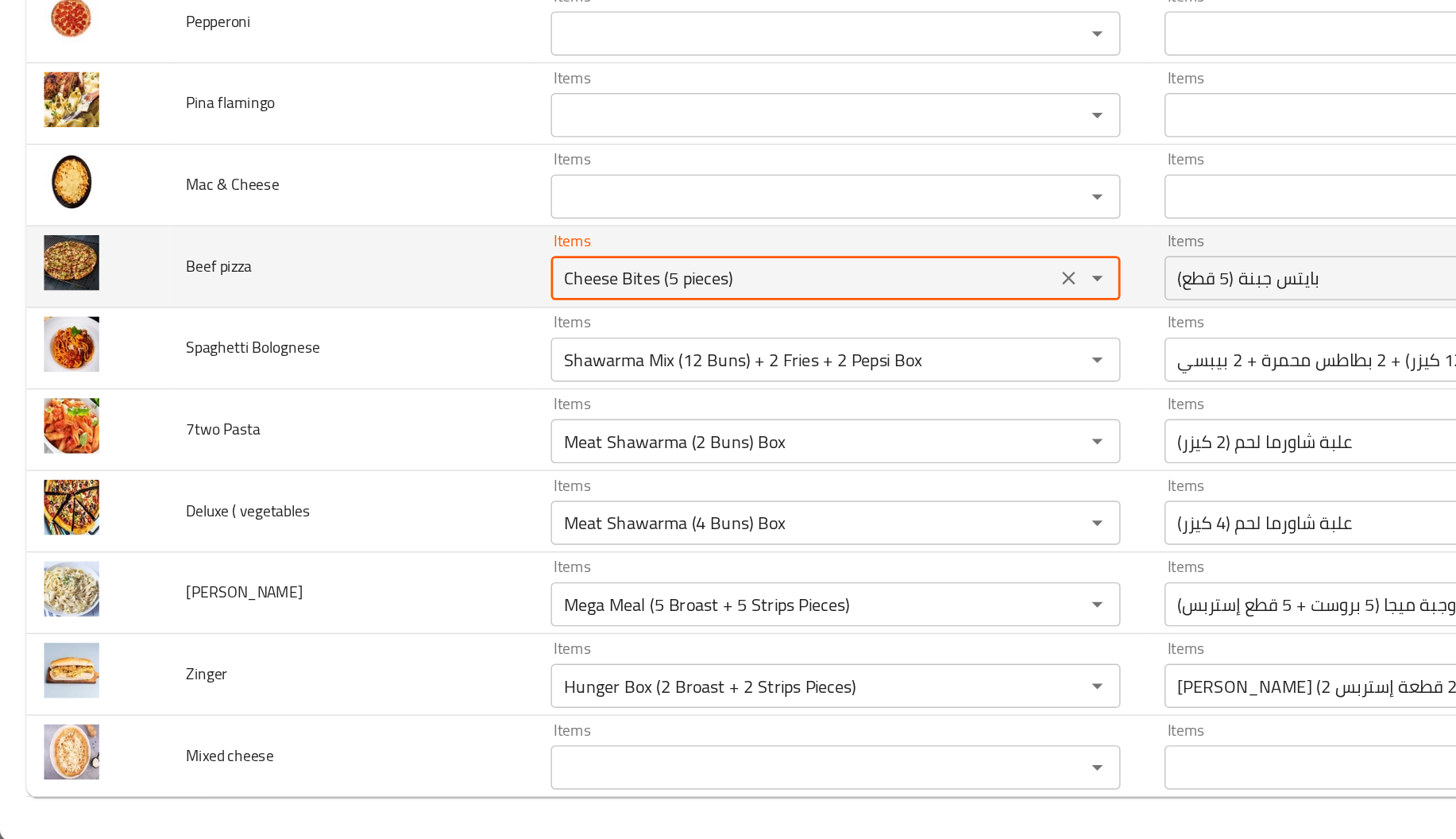
click at [580, 425] on pizza "Cheese Bites (5 pieces)" at bounding box center [579, 433] width 354 height 23
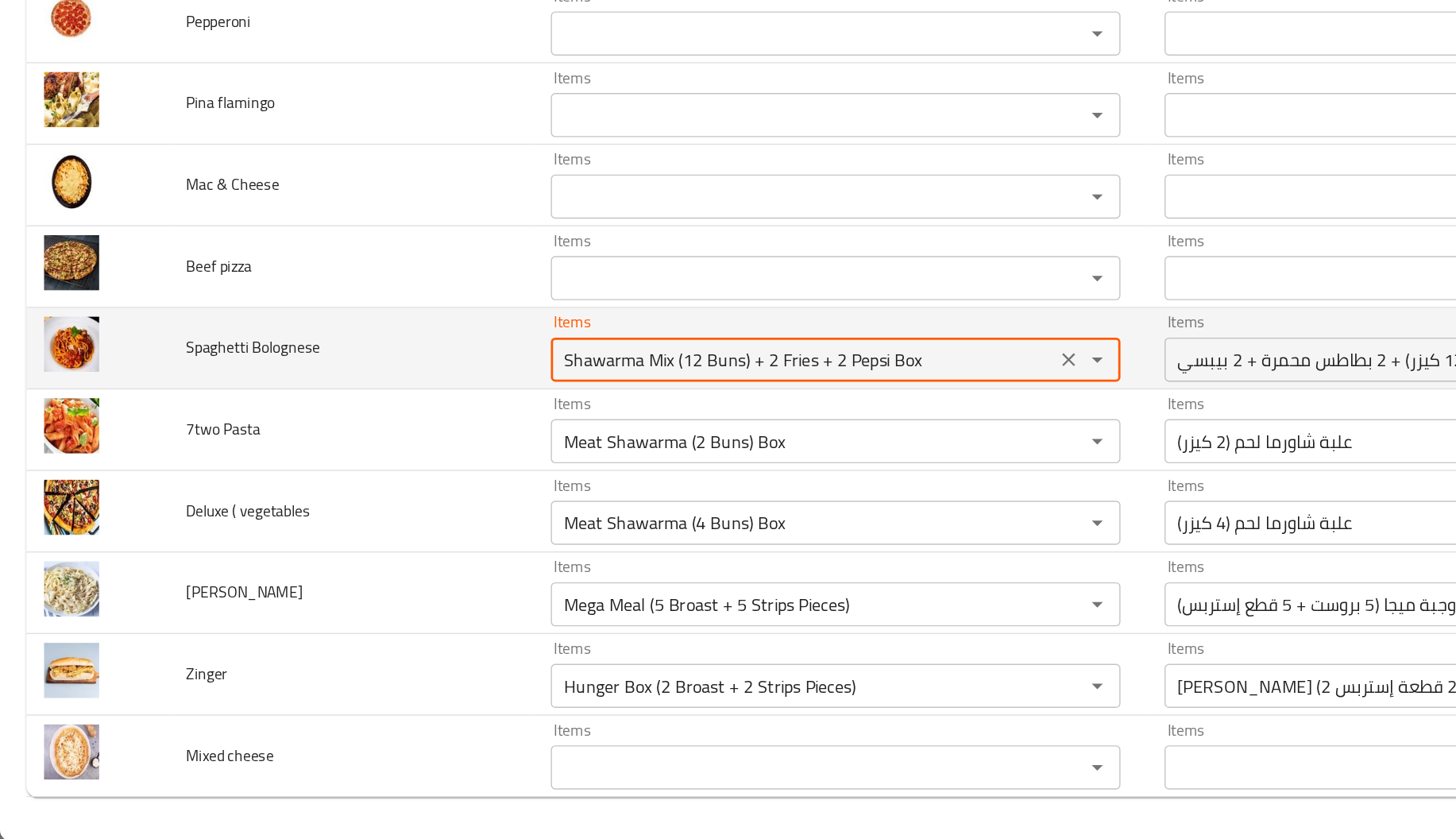
click at [584, 487] on Bolognese "Shawarma Mix (12 Buns) + 2 Fries + 2 Pepsi Box" at bounding box center [579, 492] width 354 height 23
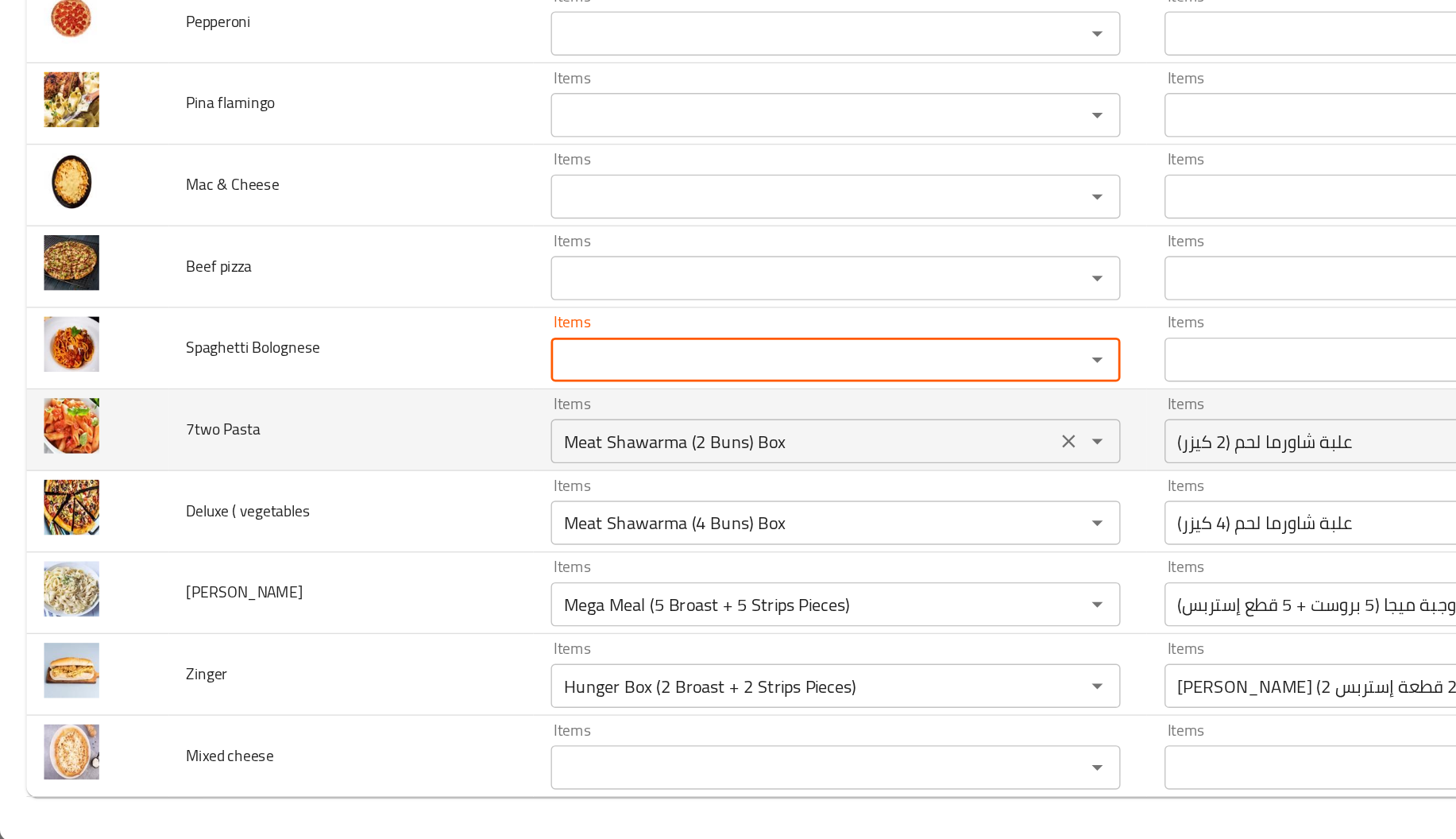
click at [550, 559] on Pasta "Meat Shawarma (2 Buns) Box" at bounding box center [579, 550] width 354 height 23
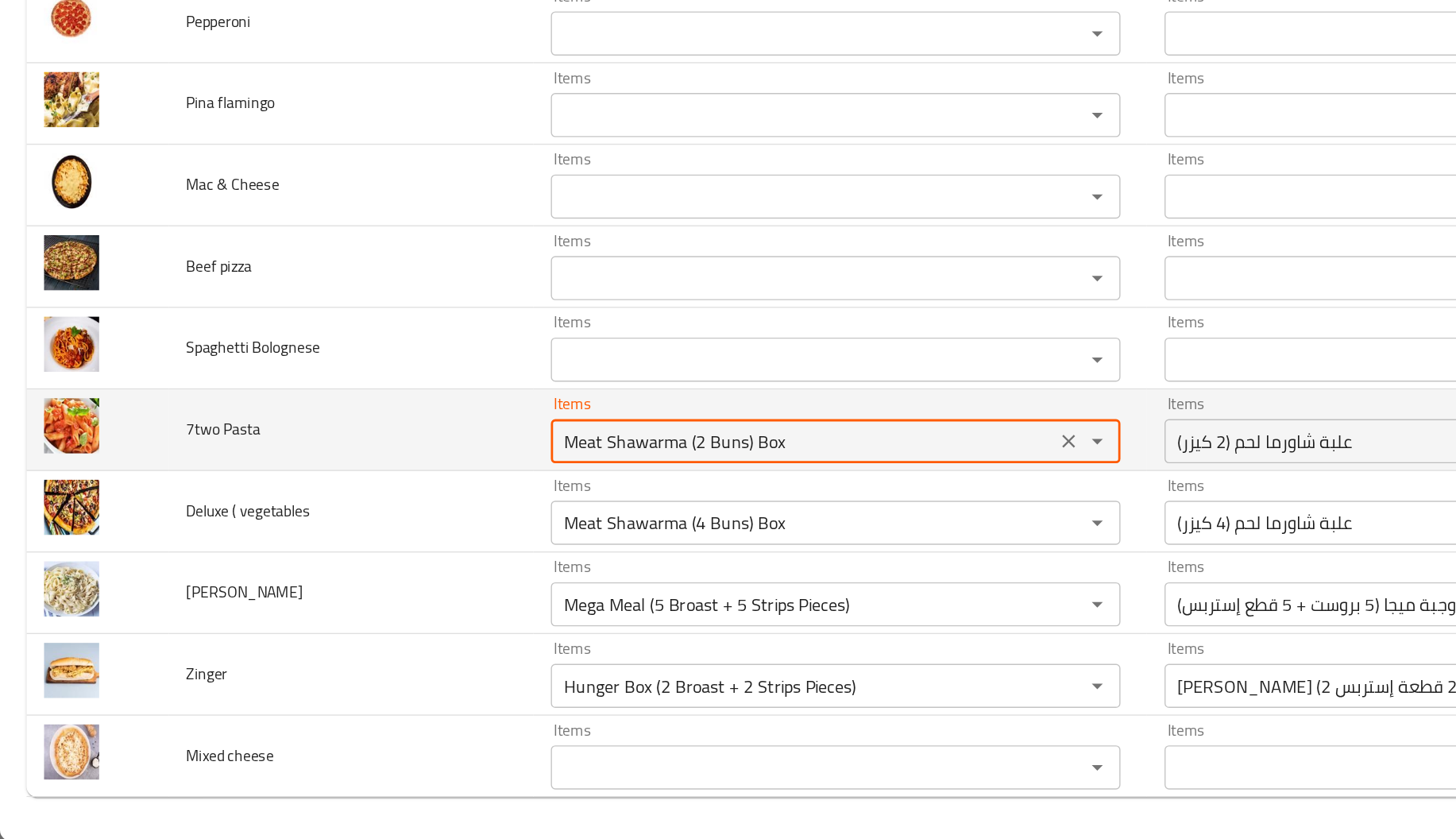
click at [550, 559] on Pasta "Meat Shawarma (2 Buns) Box" at bounding box center [579, 550] width 354 height 23
click at [550, 559] on Pasta "Items" at bounding box center [579, 550] width 354 height 23
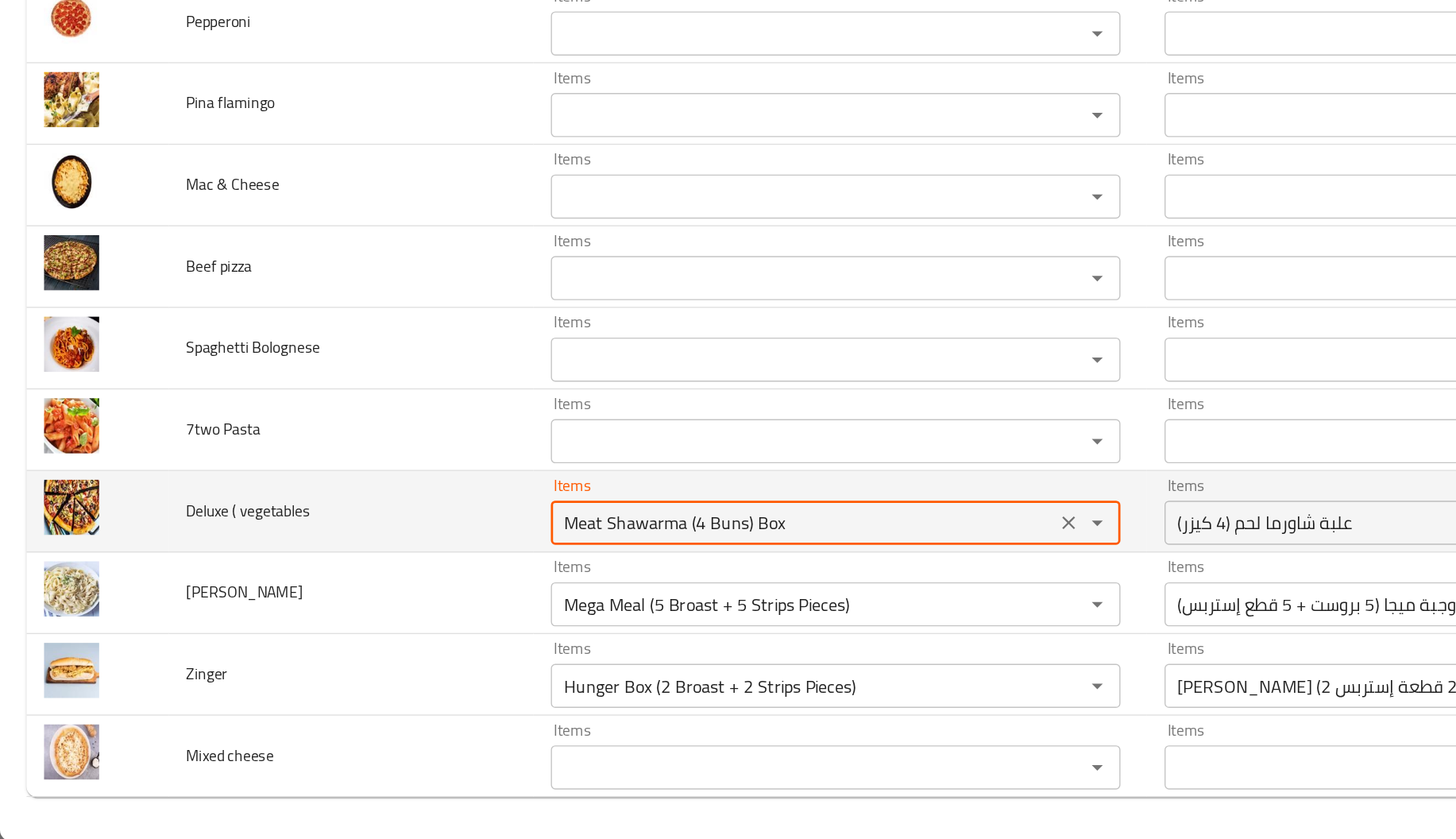
click at [545, 606] on vegetables "Meat Shawarma (4 Buns) Box" at bounding box center [579, 609] width 354 height 23
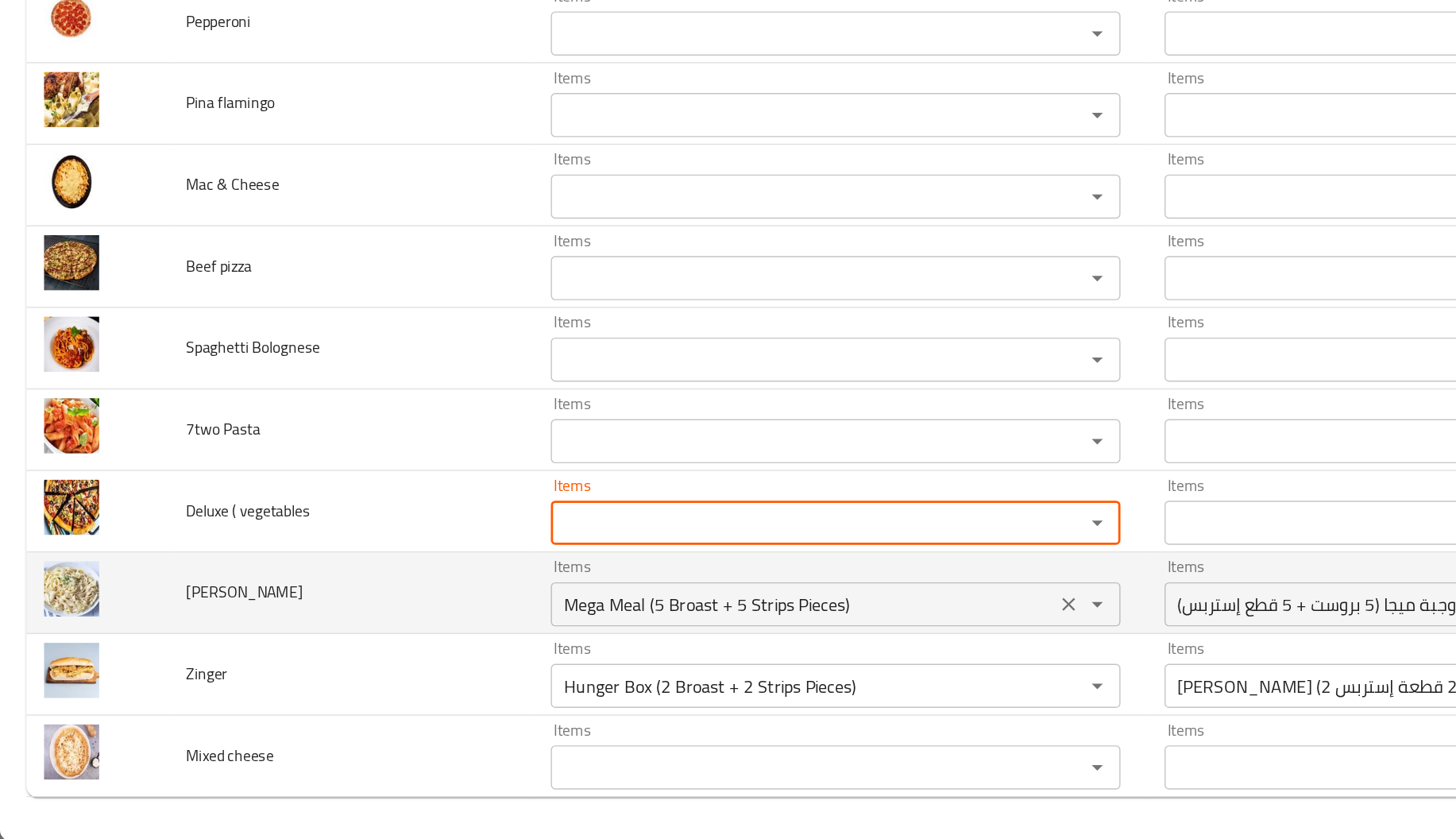
click at [531, 657] on Fettuccine "Mega Meal (5 Broast + 5 Strips Pieces)" at bounding box center [579, 667] width 354 height 23
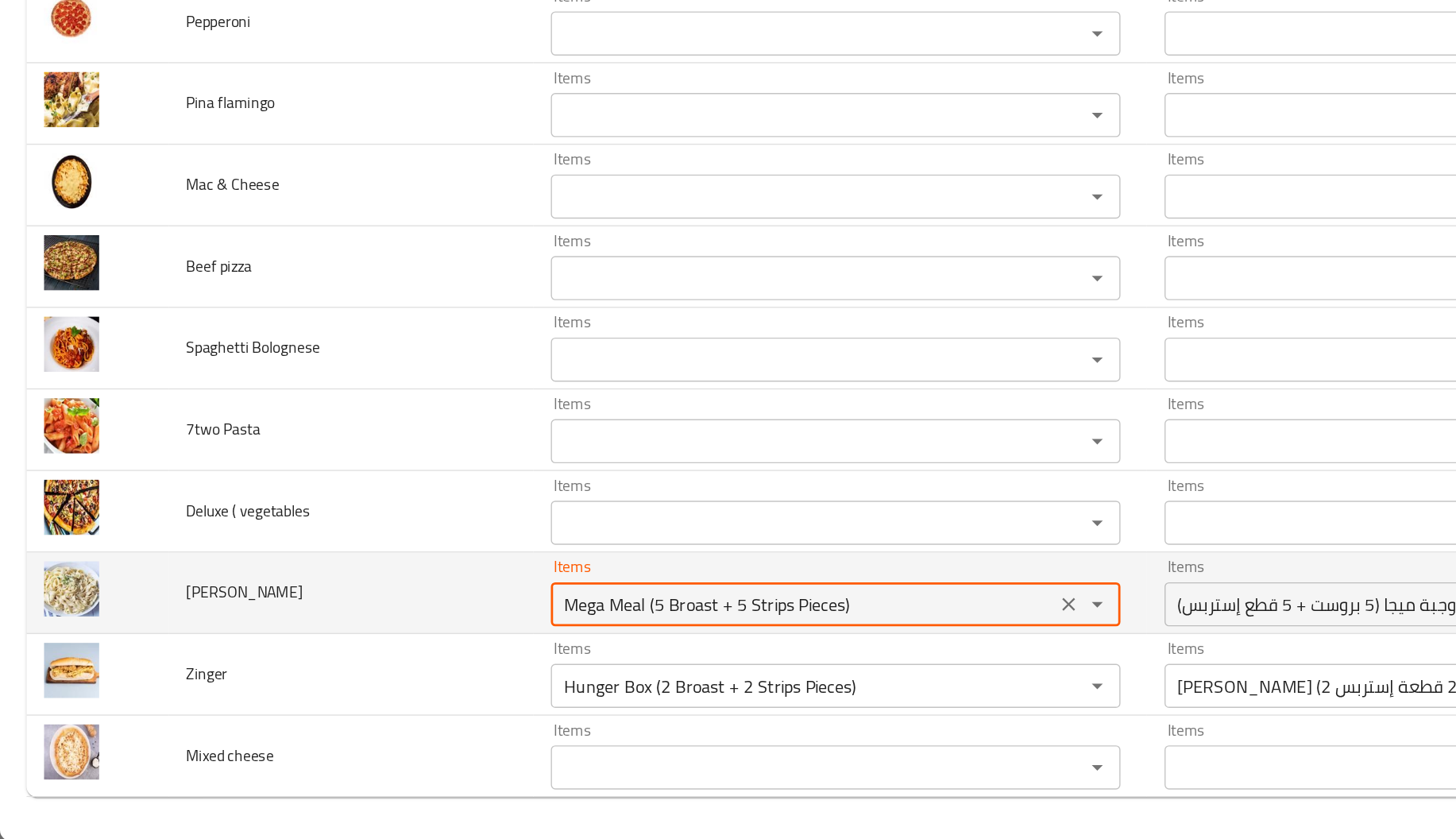
click at [531, 657] on Fettuccine "Mega Meal (5 Broast + 5 Strips Pieces)" at bounding box center [579, 667] width 354 height 23
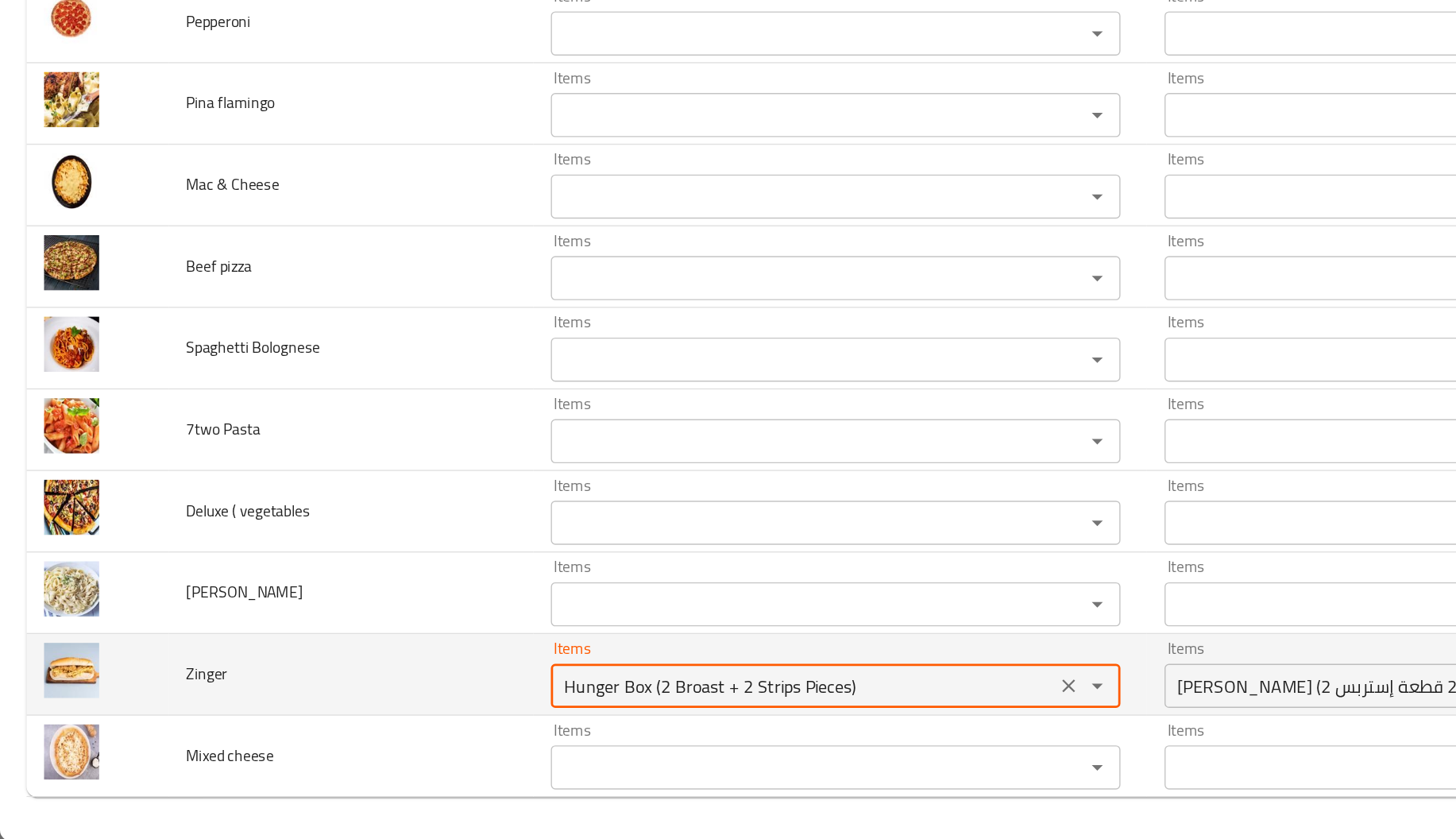
click at [501, 720] on input "Hunger Box (2 Broast + 2 Strips Pieces)" at bounding box center [579, 727] width 354 height 23
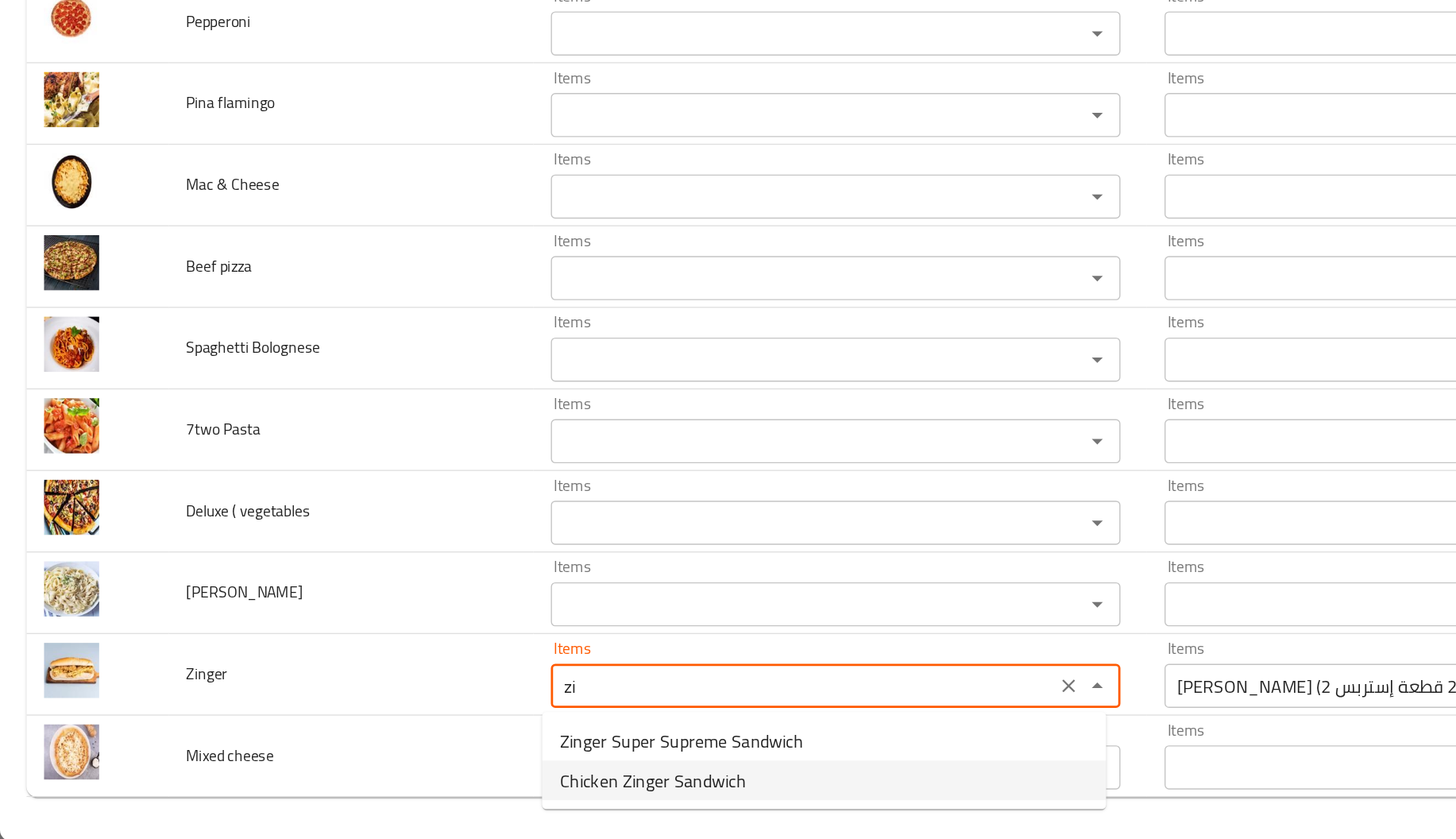
click at [472, 797] on span "Chicken Zinger Sandwich" at bounding box center [471, 795] width 134 height 19
type input "Chicken Zinger Sandwich"
type input "سندويتش زنجر دجاج"
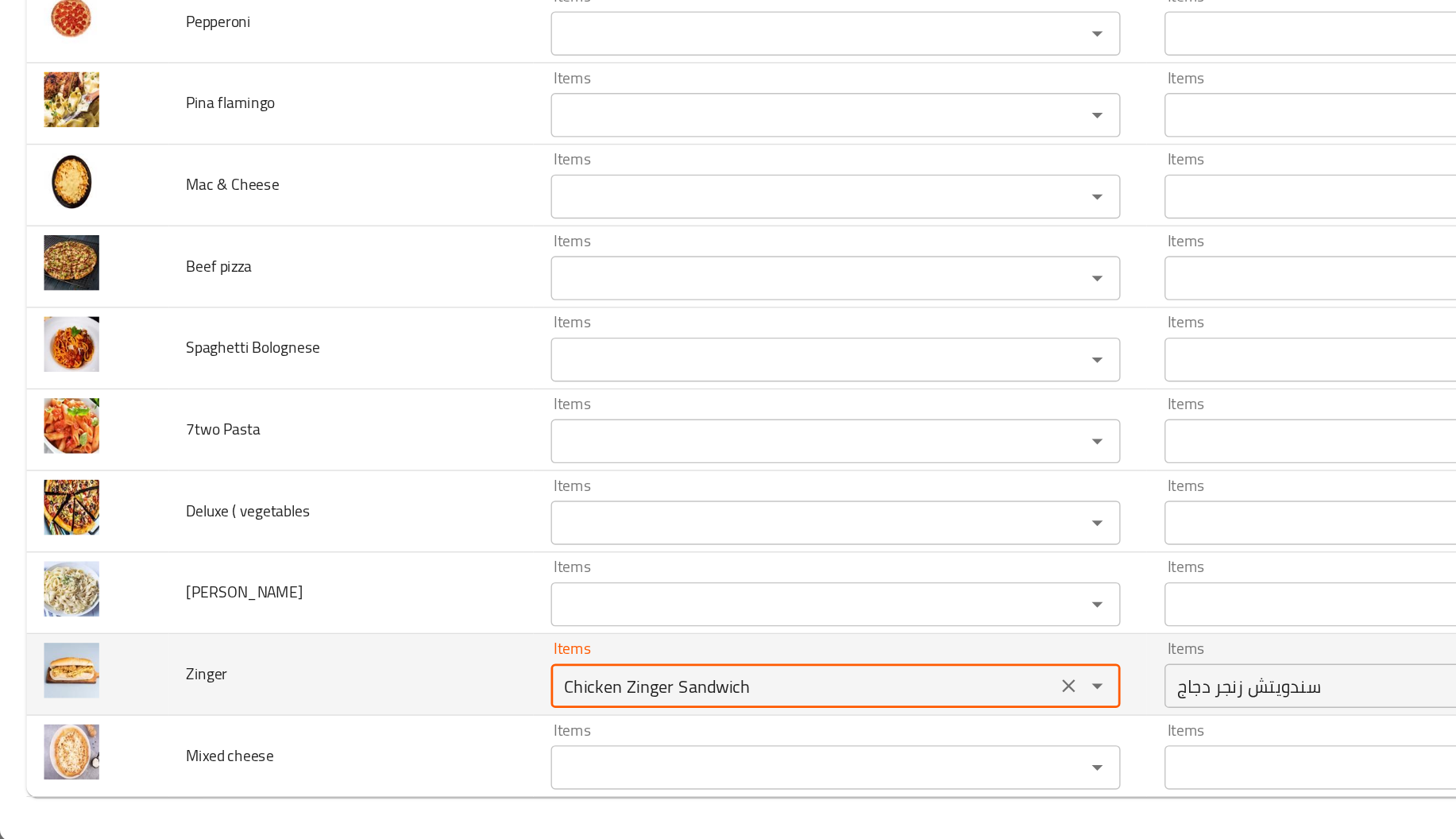
type input "Chicken Zinger Sandwich"
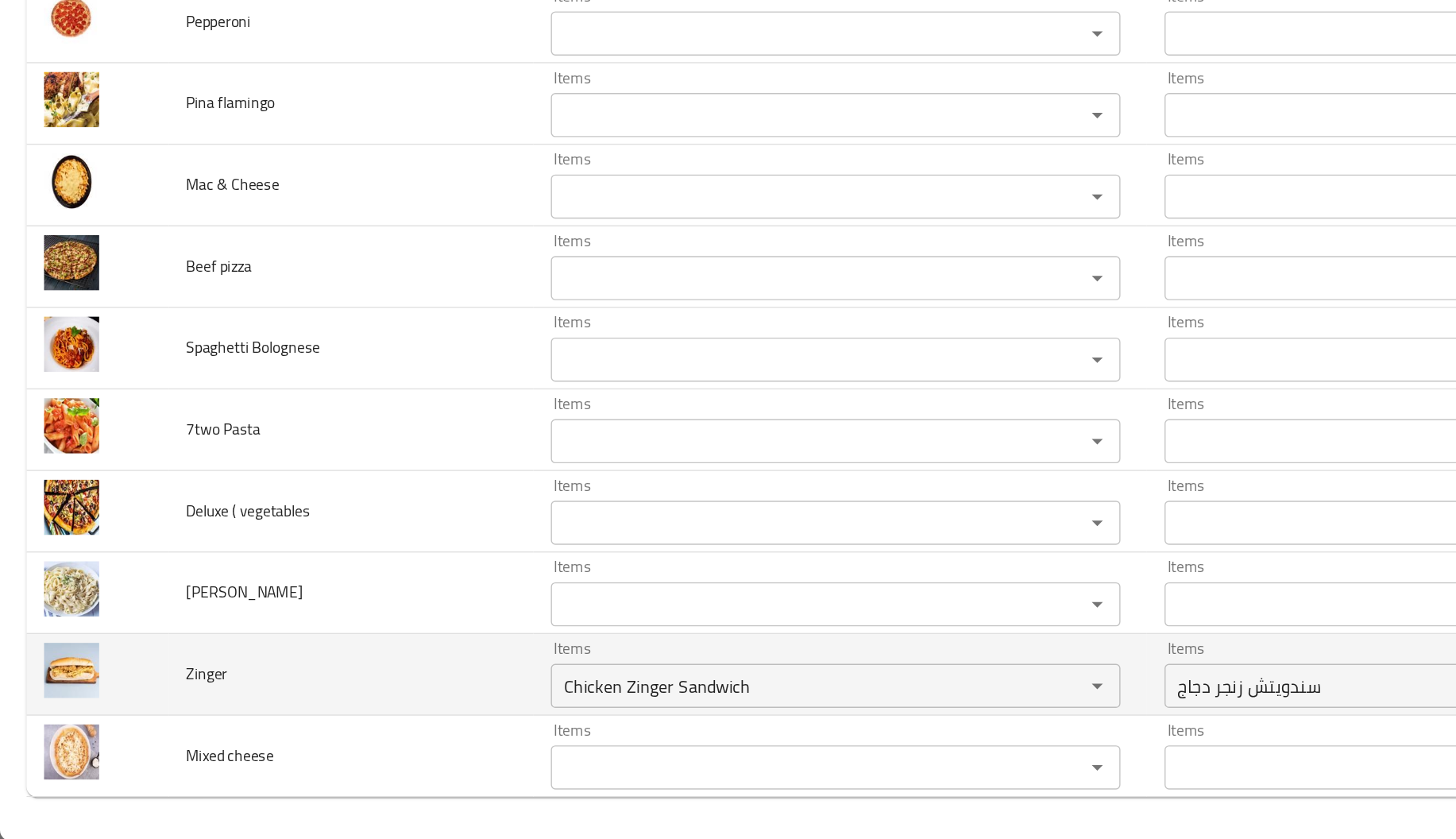
click at [343, 731] on td "Zinger" at bounding box center [253, 718] width 263 height 59
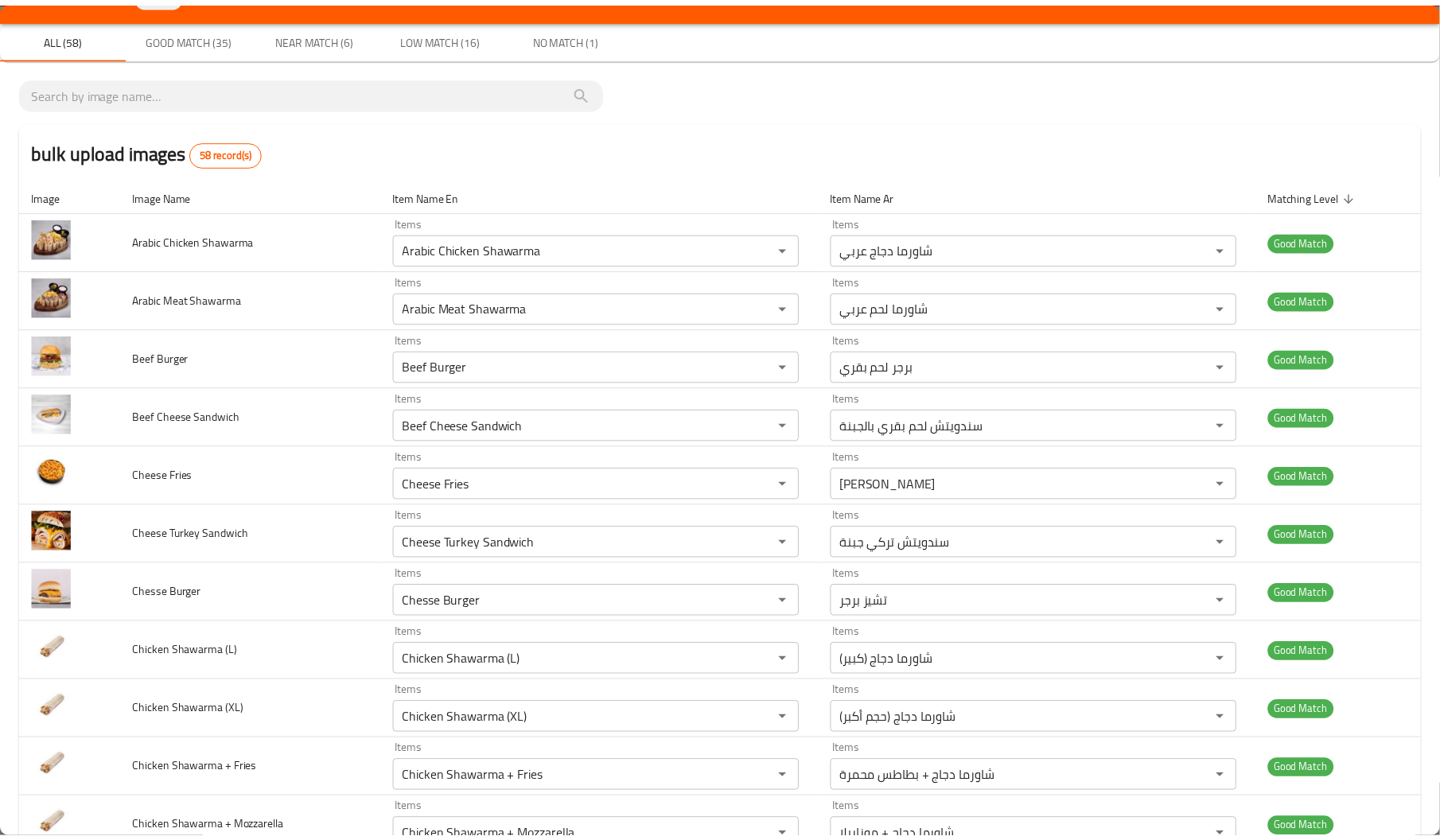
scroll to position [0, 0]
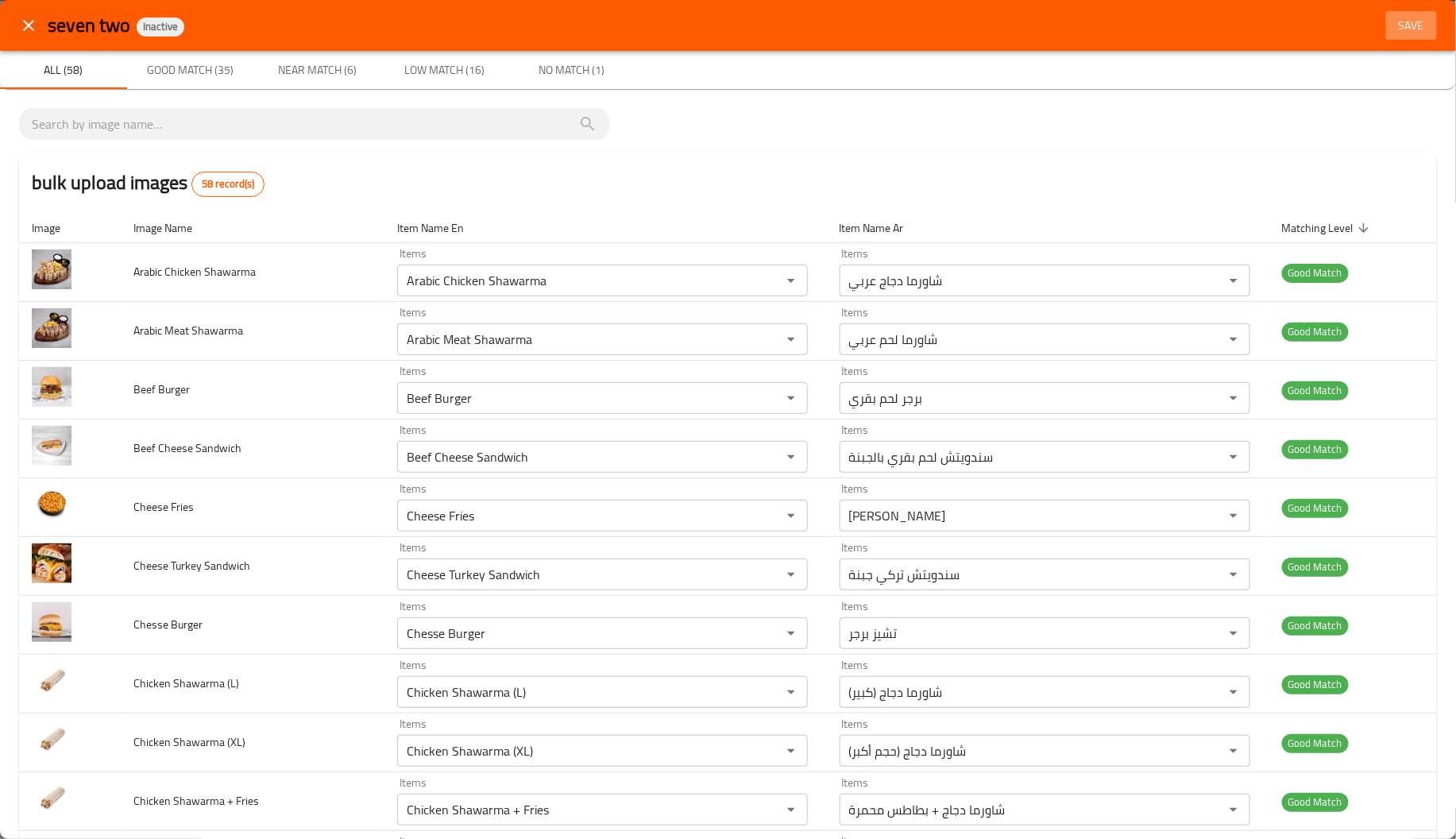
click at [1394, 23] on span "Save" at bounding box center [1412, 26] width 39 height 20
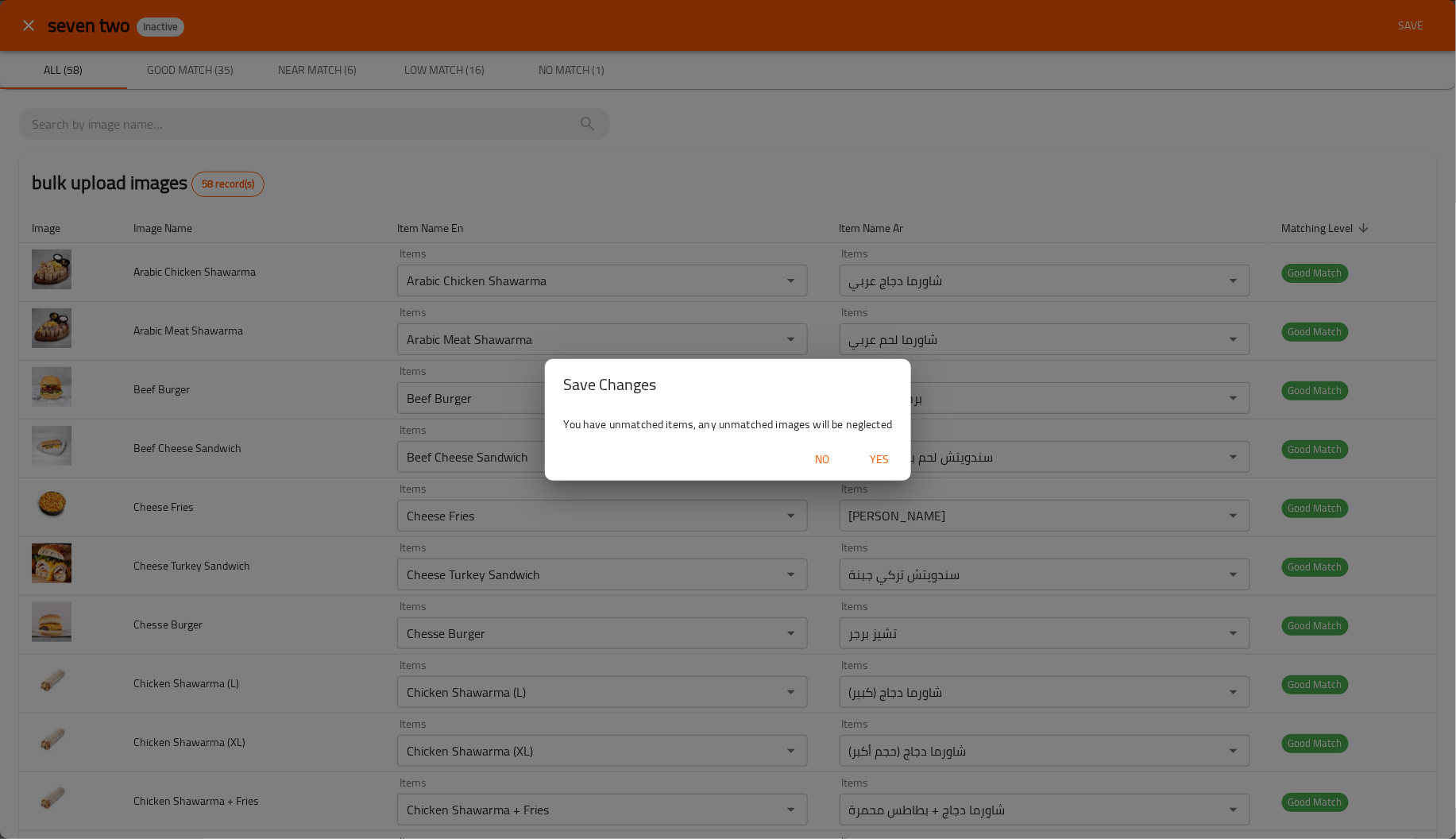
click at [874, 453] on span "Yes" at bounding box center [880, 460] width 39 height 20
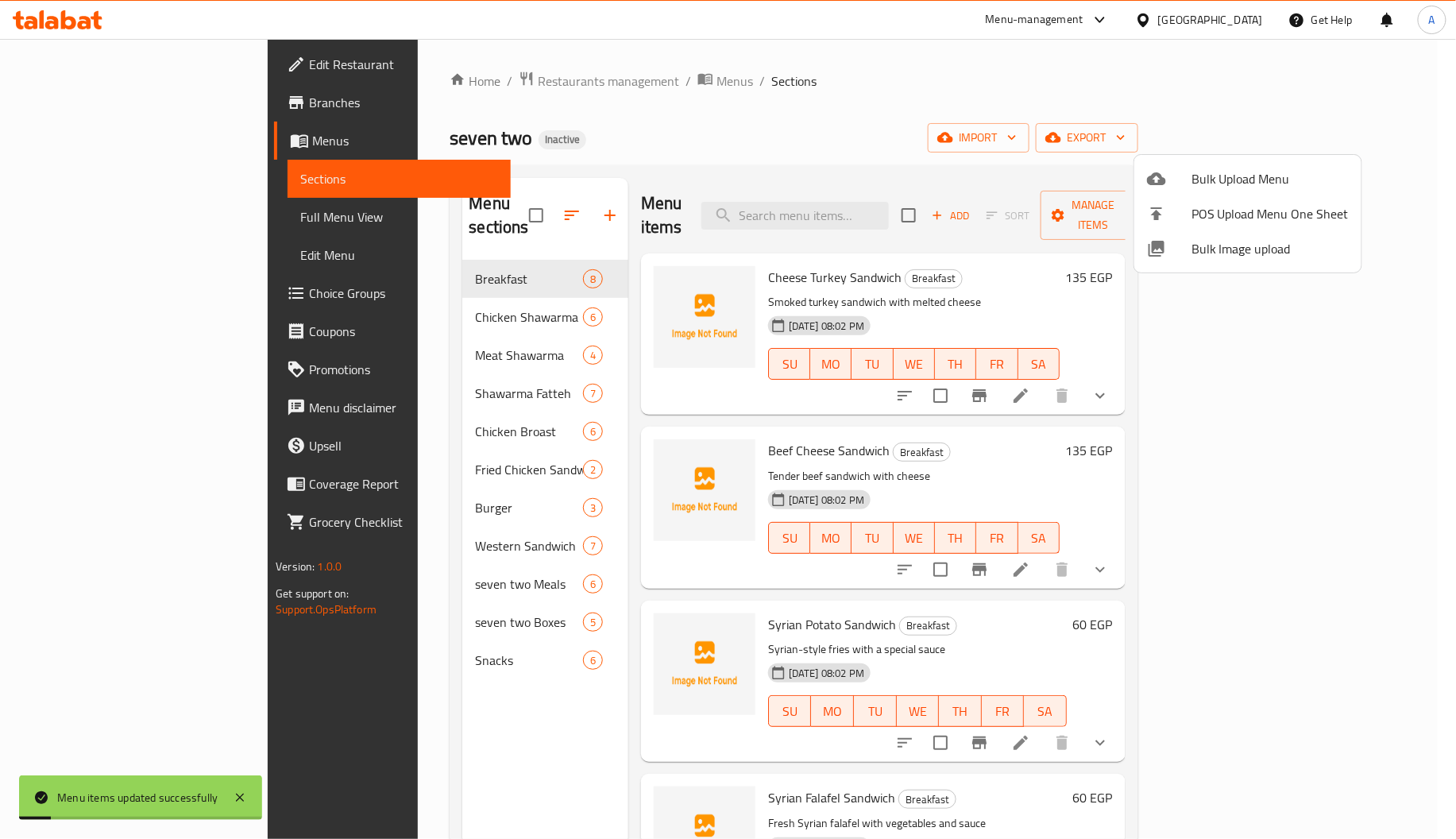
click at [409, 285] on div at bounding box center [728, 420] width 1456 height 839
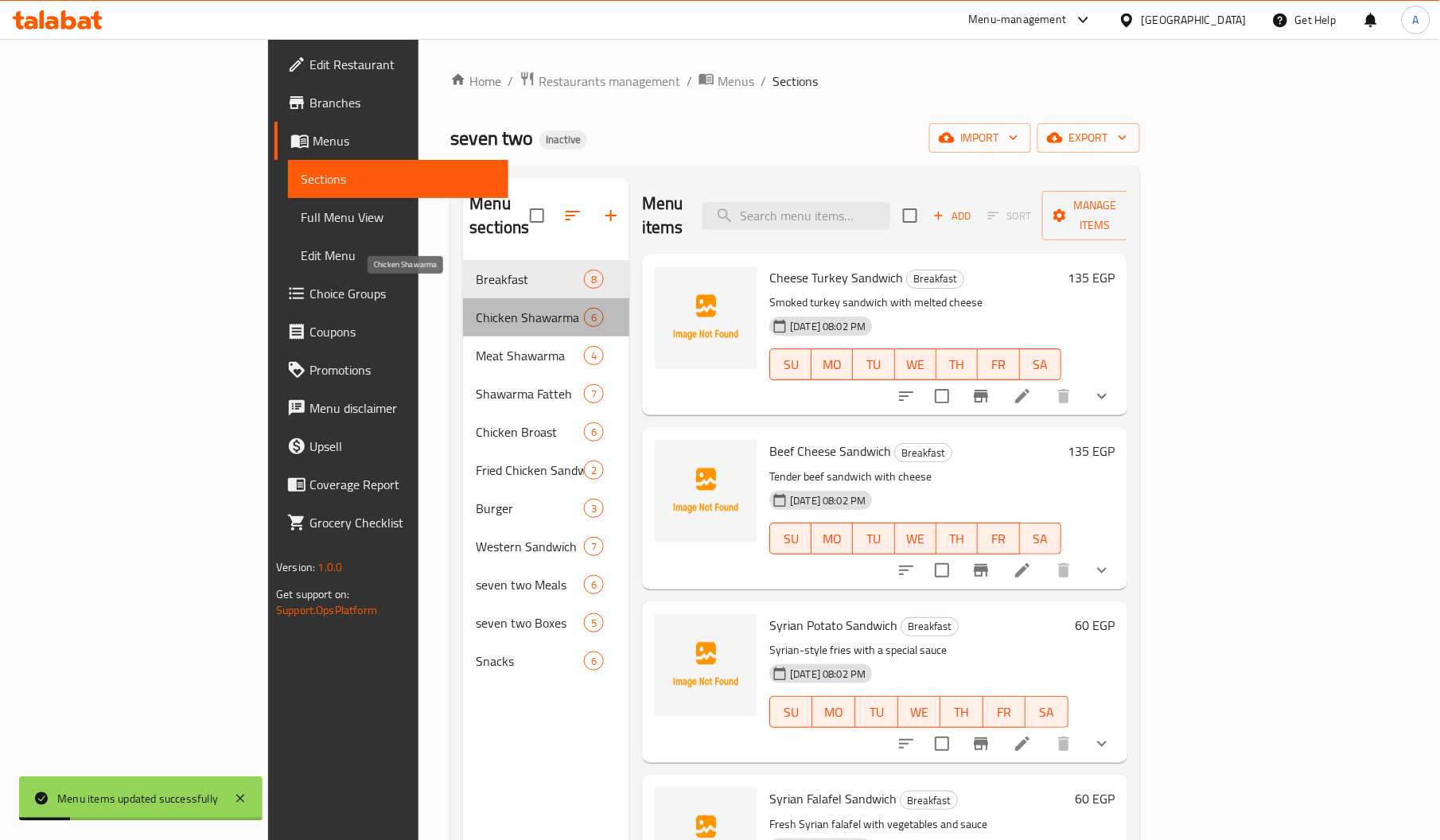
click at [476, 308] on span "Chicken Shawarma" at bounding box center [529, 317] width 107 height 19
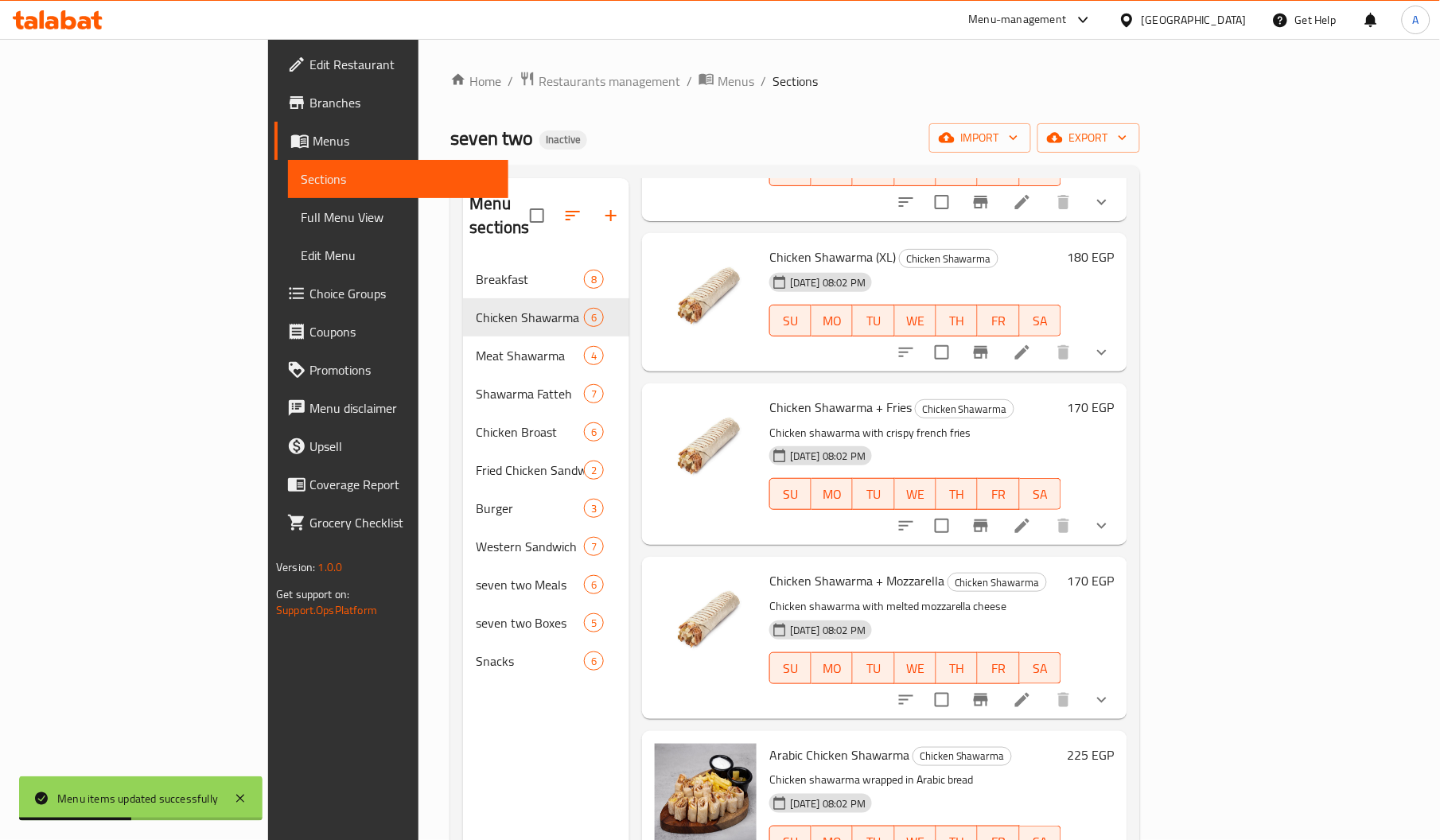
scroll to position [224, 0]
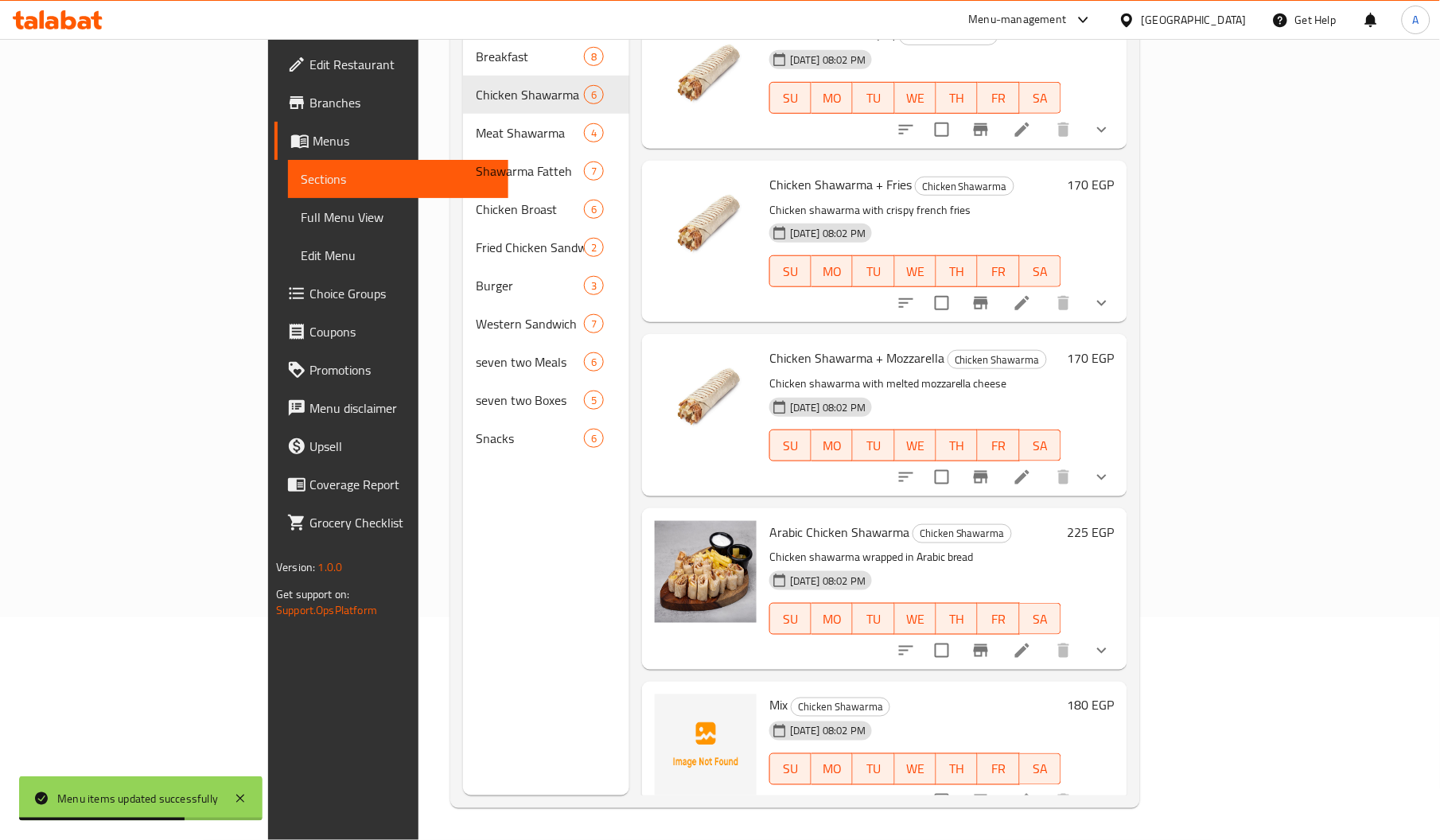
click at [909, 694] on h6 "Mix Chicken Shawarma" at bounding box center [915, 705] width 292 height 23
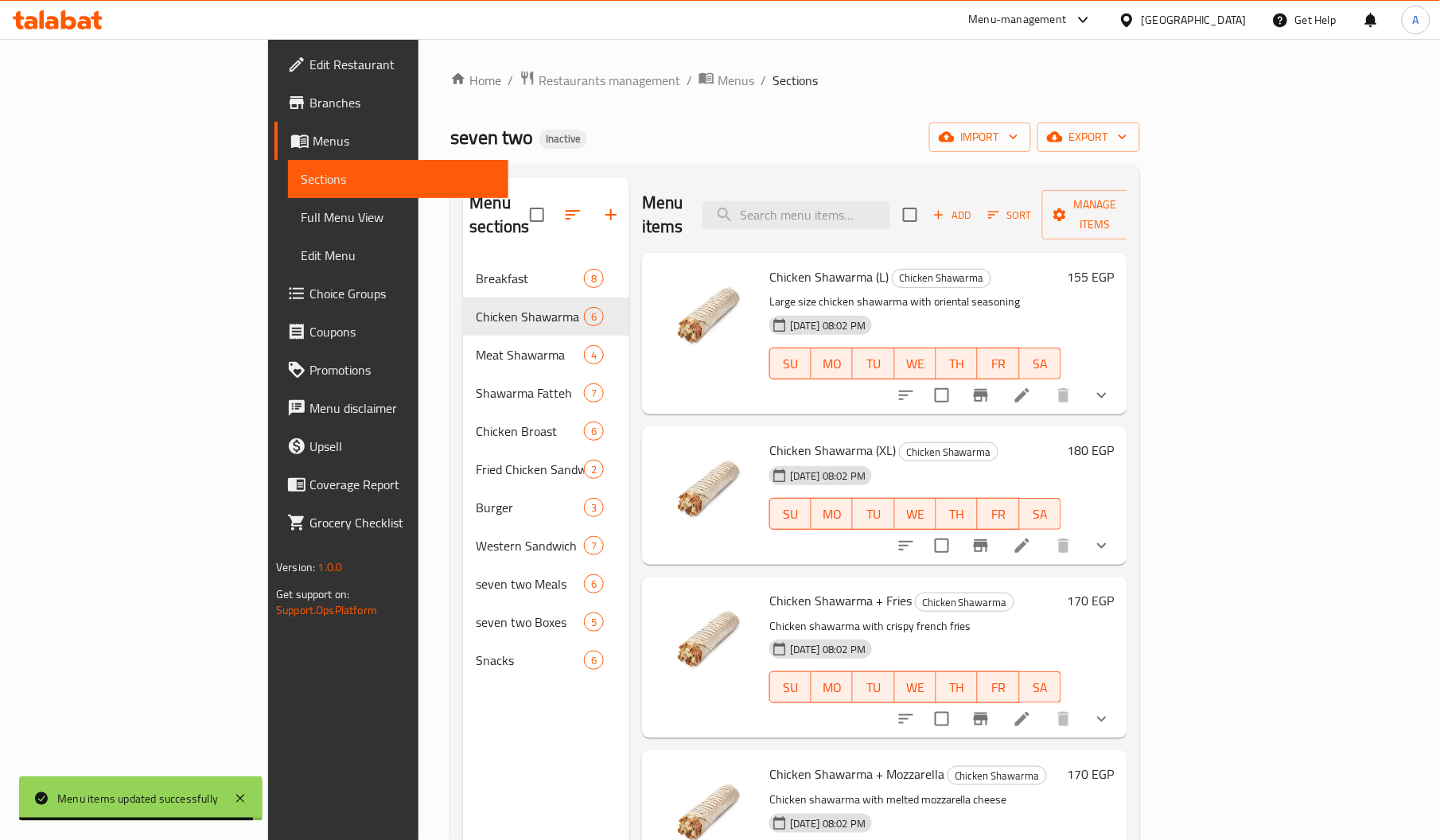
scroll to position [0, 0]
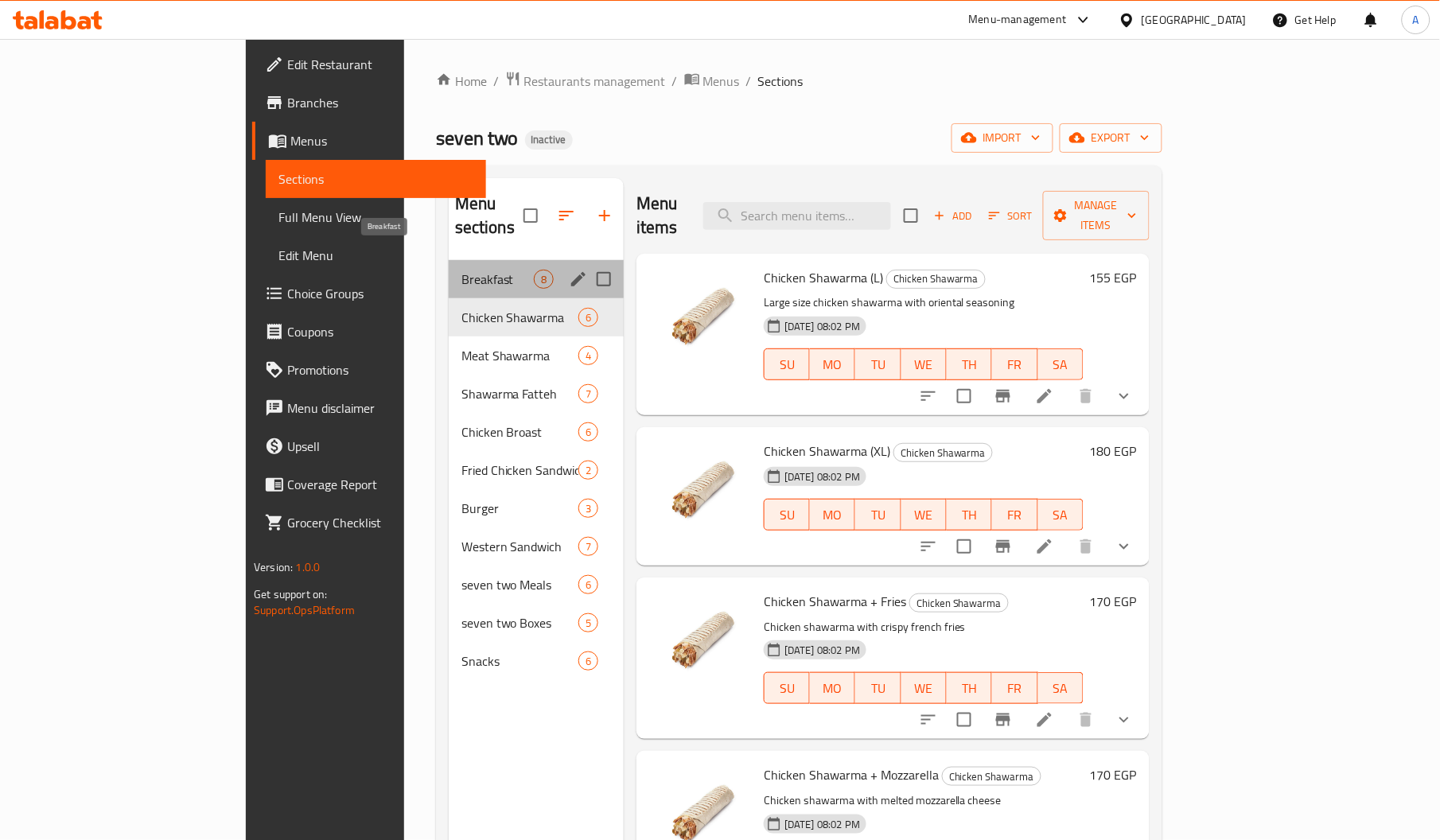
click at [461, 270] on span "Breakfast" at bounding box center [497, 279] width 72 height 19
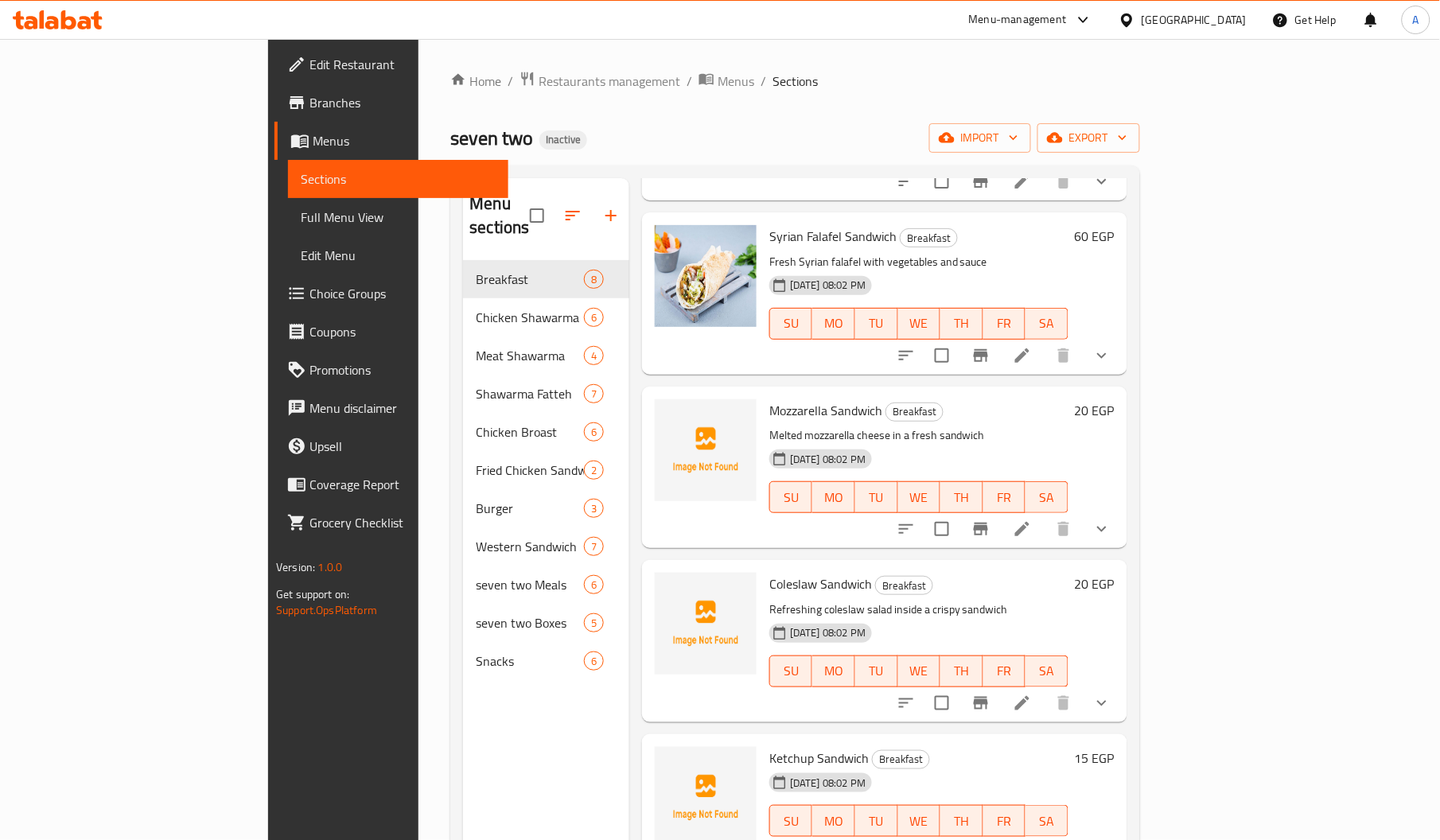
scroll to position [564, 0]
click at [769, 396] on span "Mozzarella Sandwich" at bounding box center [825, 407] width 113 height 23
copy span "Mozzarella"
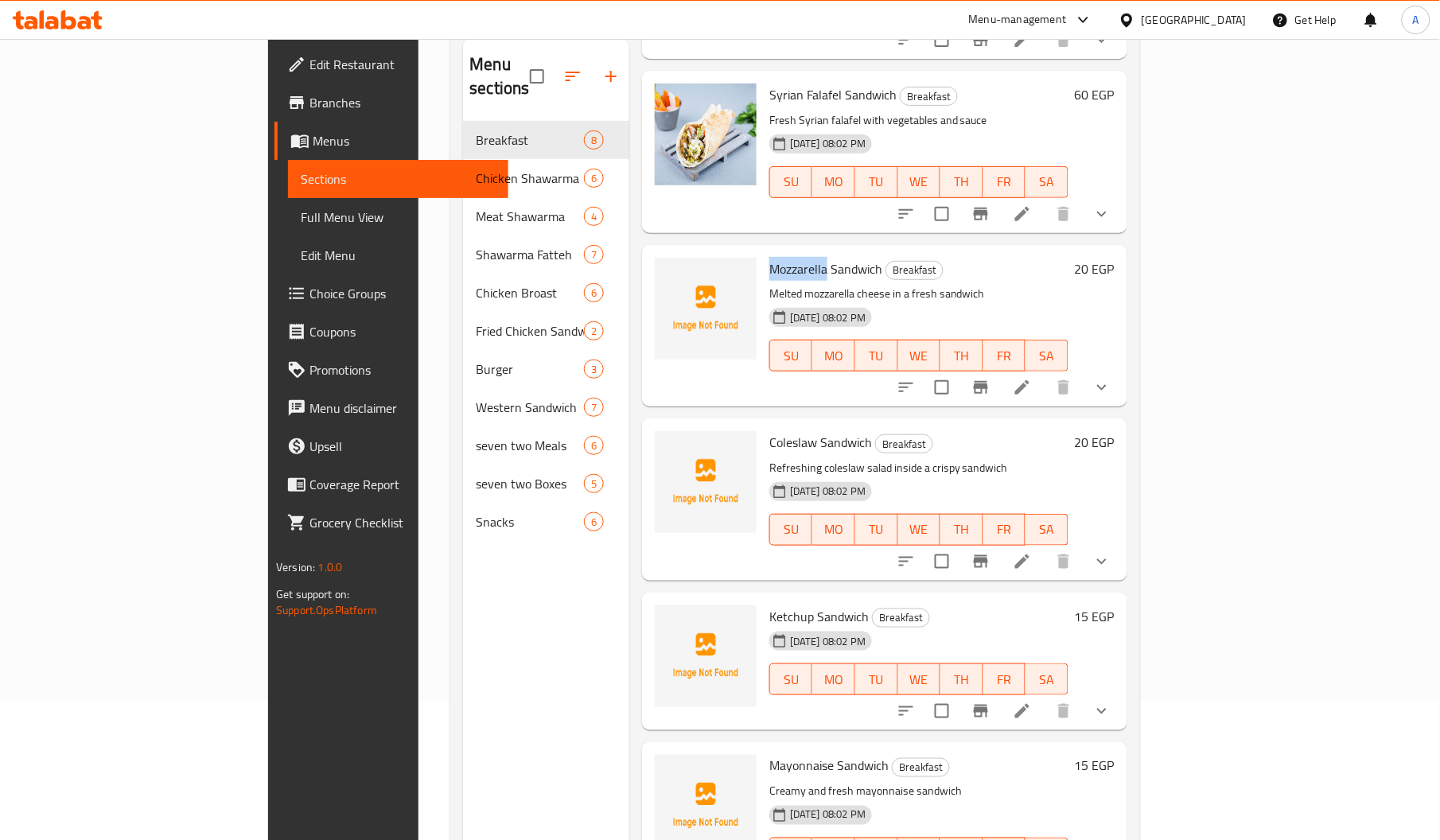
scroll to position [148, 0]
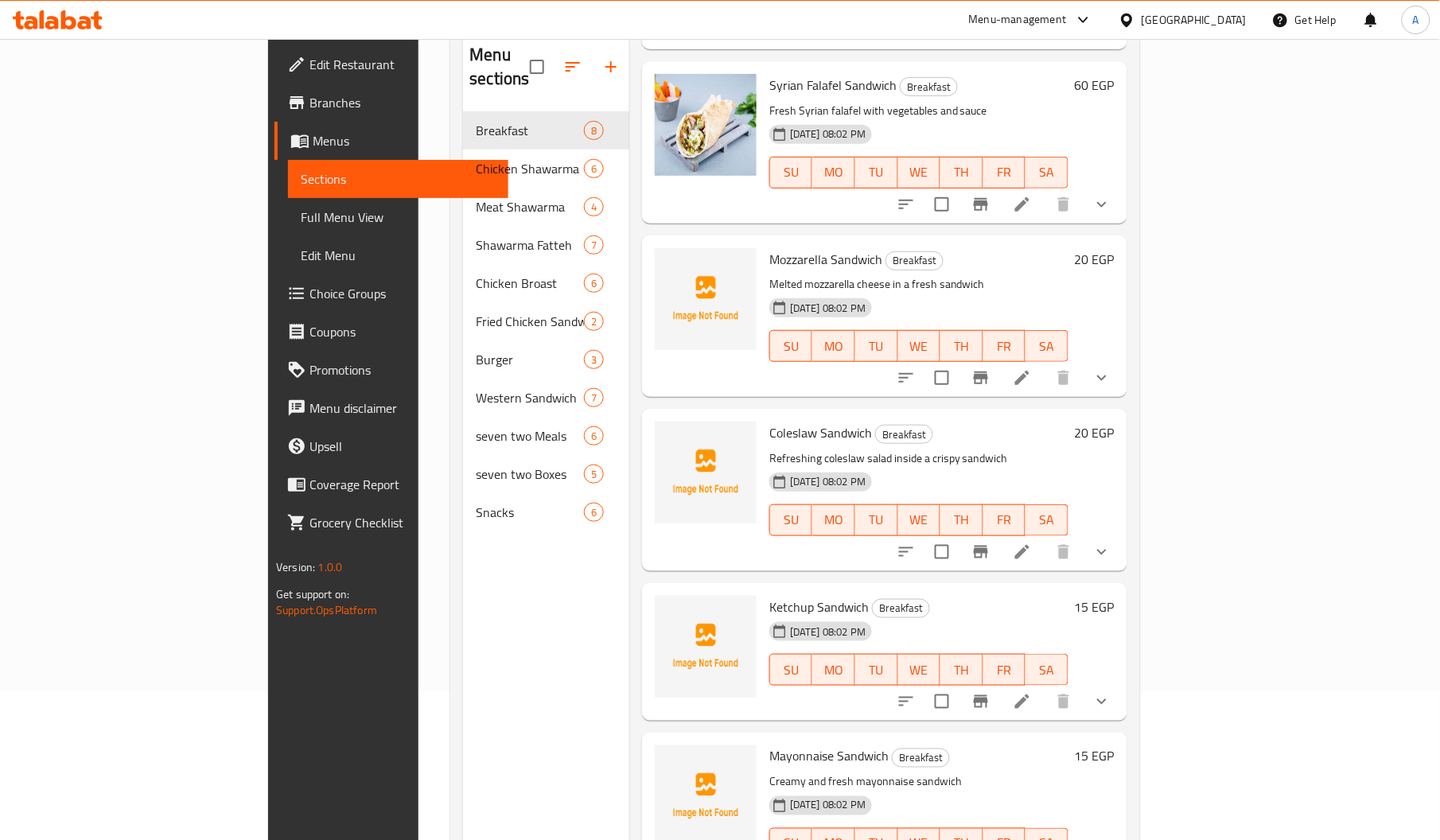
click at [769, 421] on span "Coleslaw Sandwich" at bounding box center [820, 433] width 102 height 23
copy span "Coleslaw"
click at [769, 421] on span "Coleslaw Sandwich" at bounding box center [820, 433] width 102 height 23
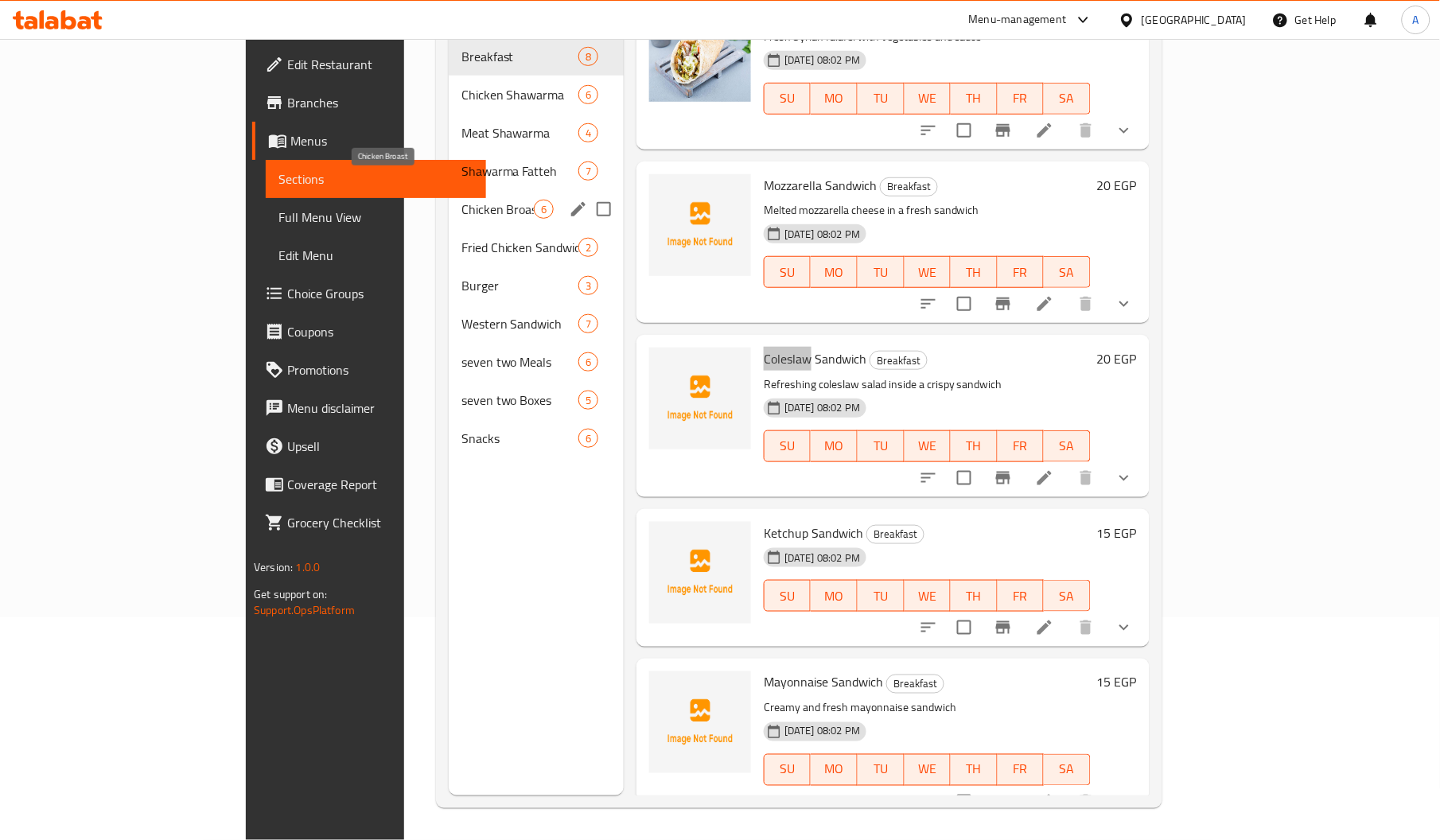
scroll to position [70, 0]
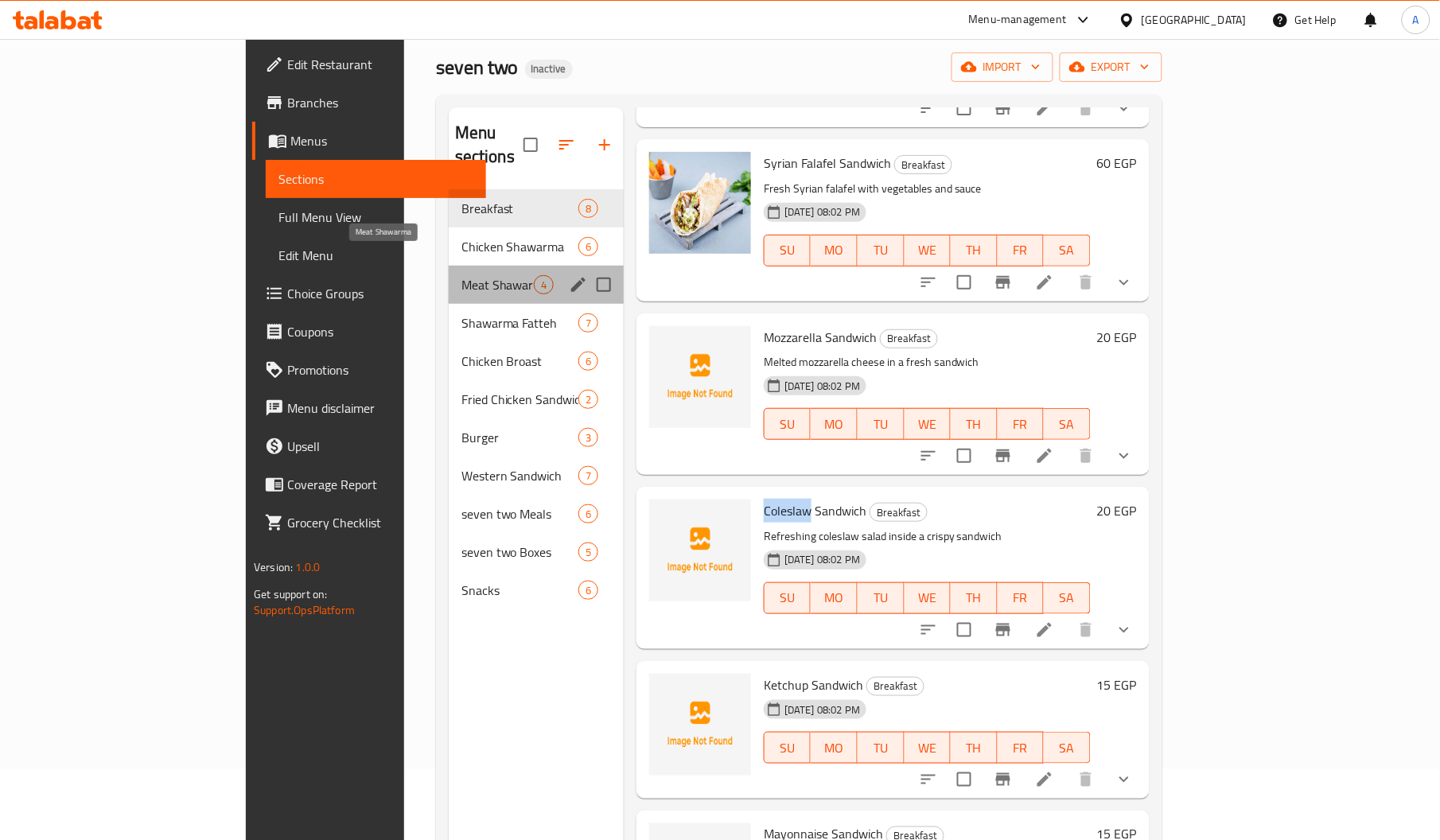
click at [461, 275] on span "Meat Shawarma" at bounding box center [497, 284] width 72 height 19
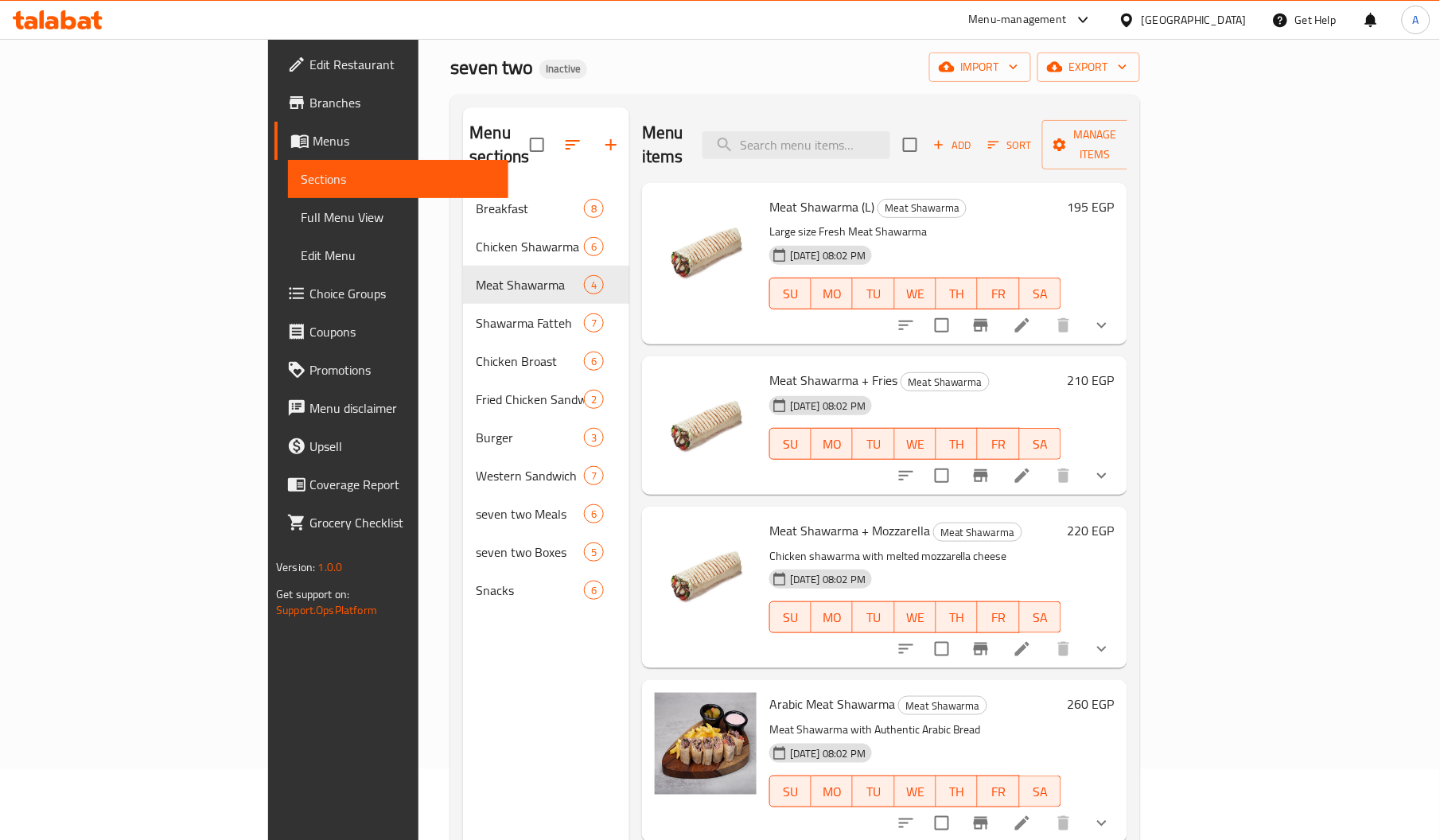
scroll to position [224, 0]
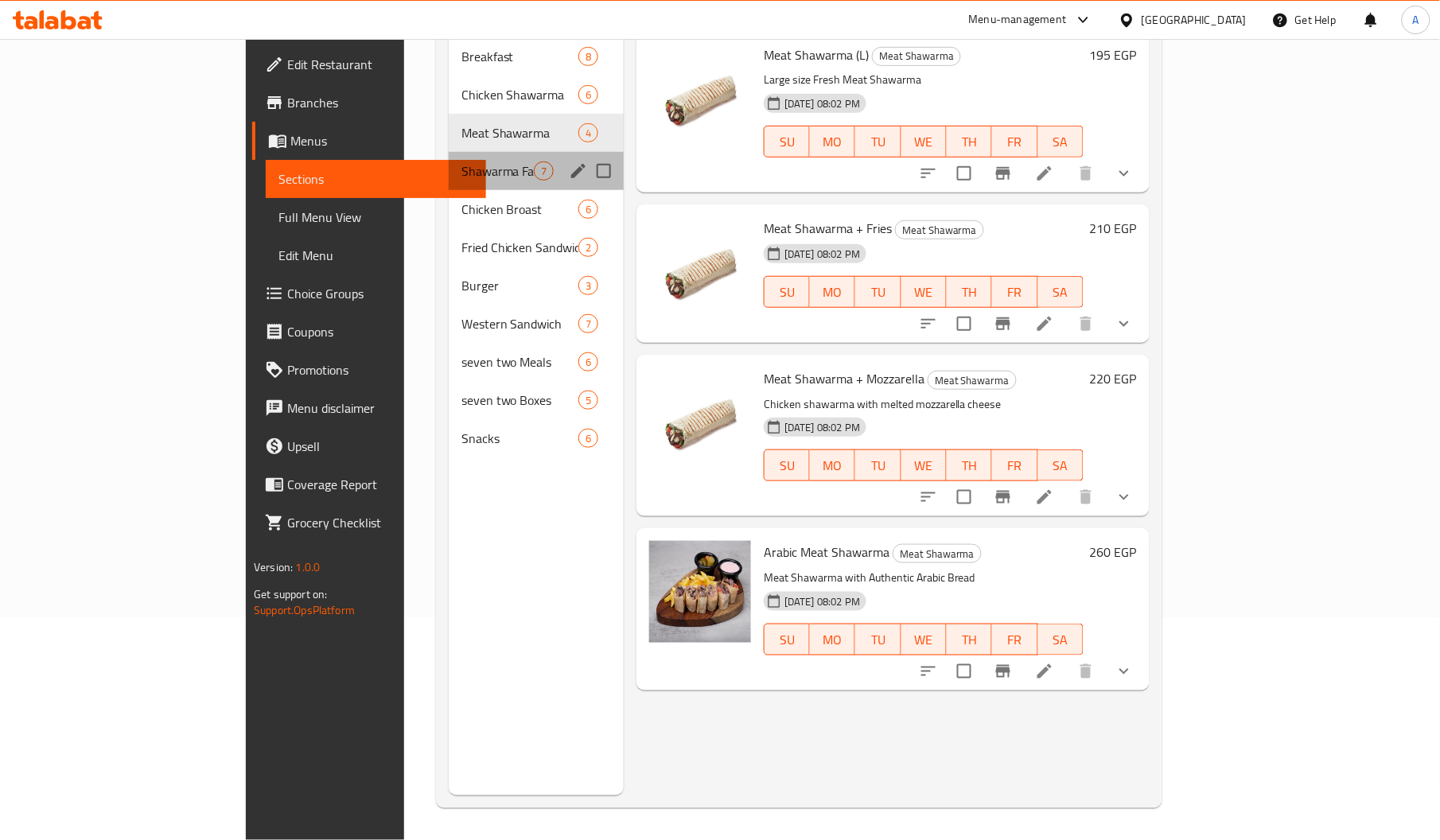
click at [449, 156] on div "Shawarma Fatteh 7" at bounding box center [536, 171] width 175 height 39
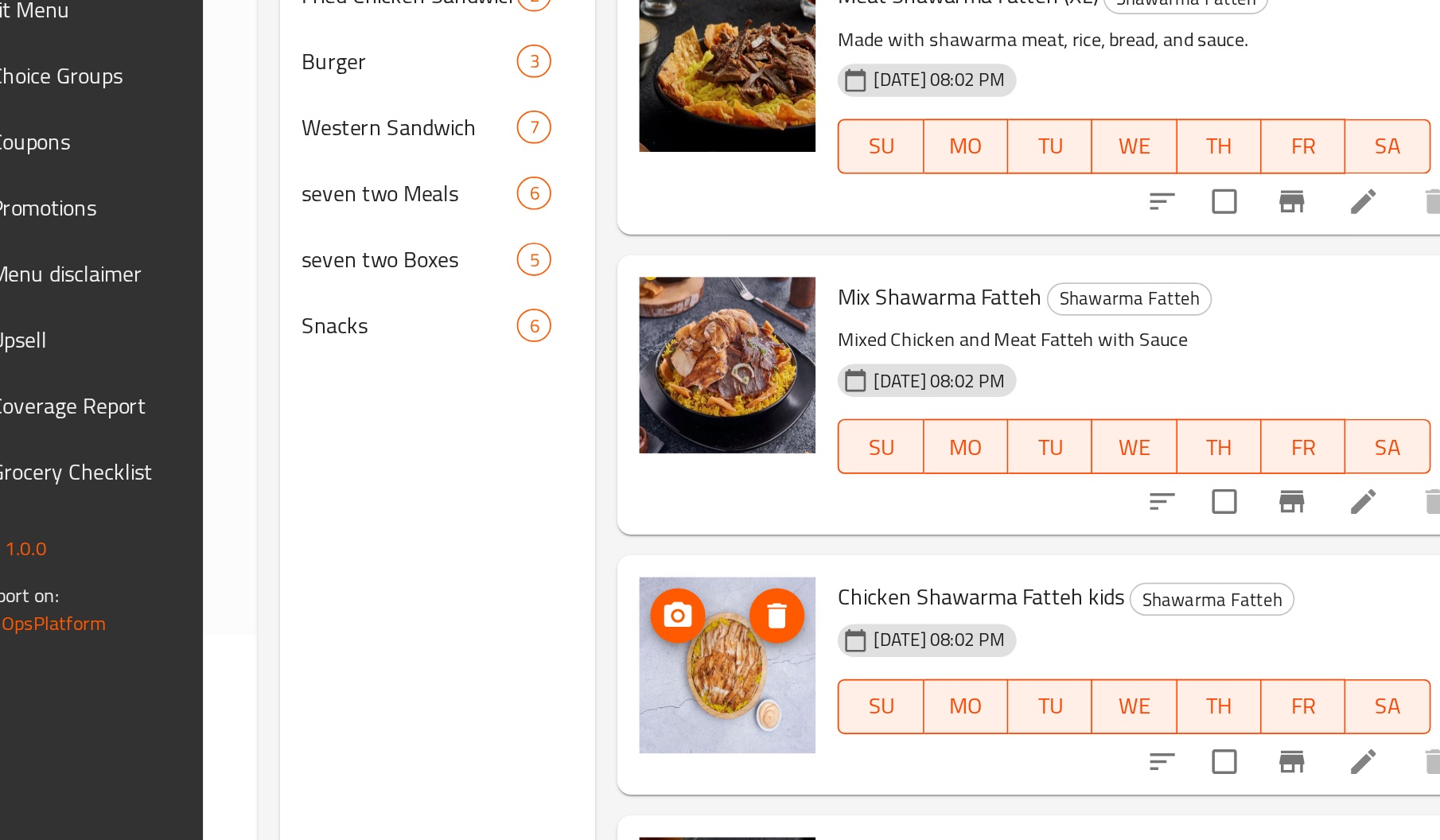
scroll to position [223, 0]
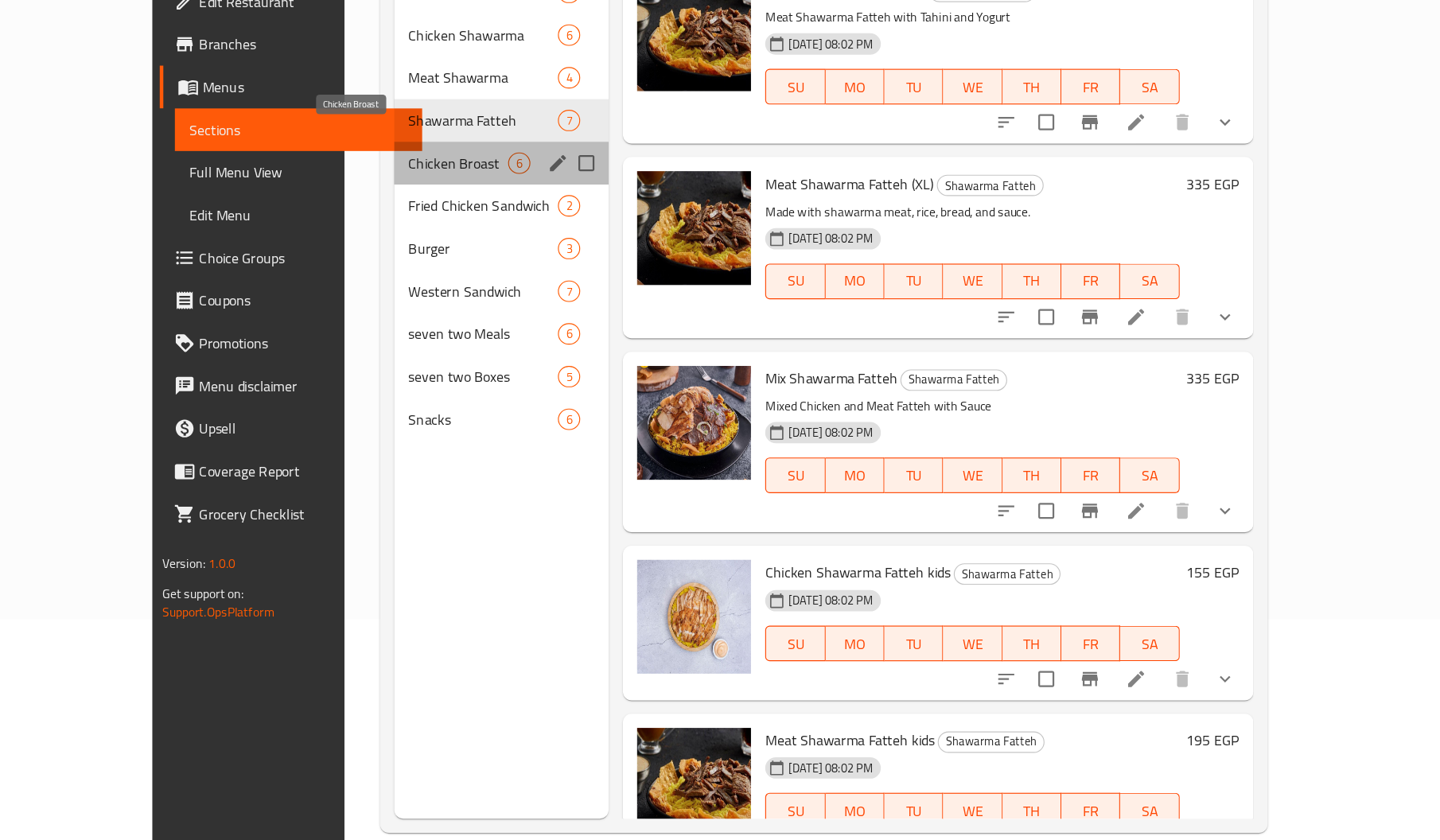
click at [434, 200] on span "Chicken Broast" at bounding box center [479, 209] width 89 height 19
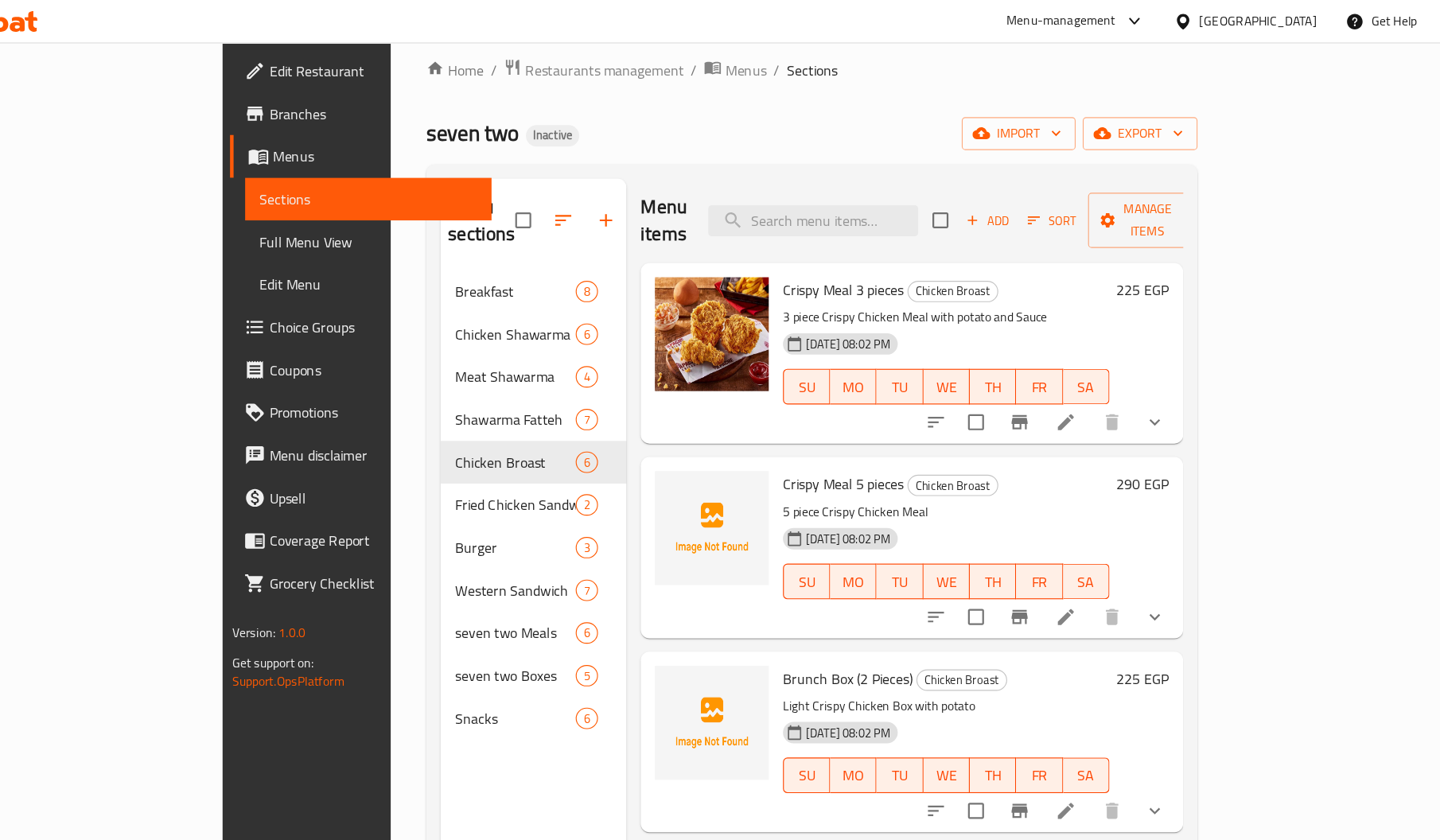
scroll to position [241, 0]
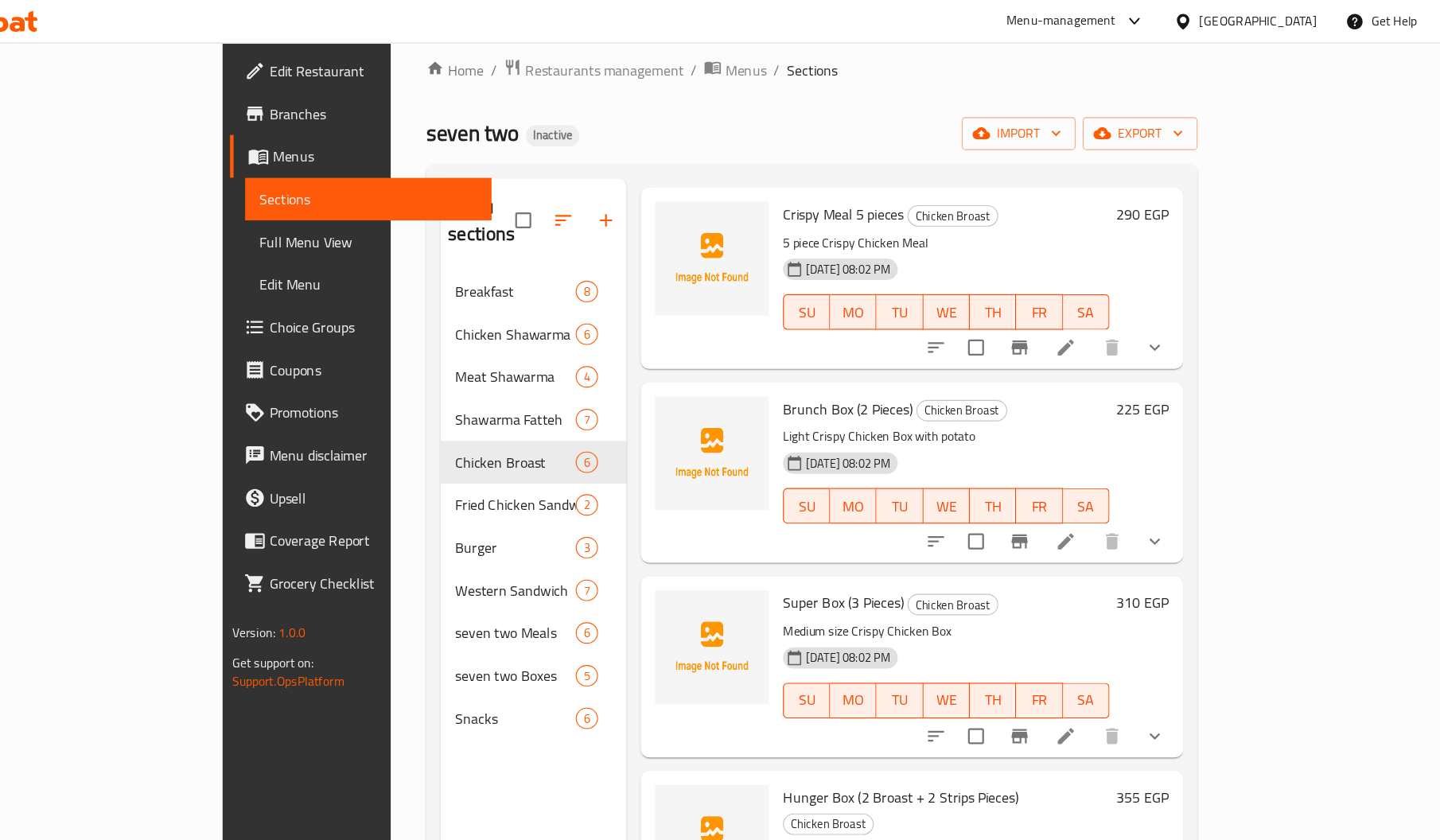
click at [769, 355] on span "Brunch Box (2 Pieces)" at bounding box center [827, 366] width 116 height 23
copy span "Box"
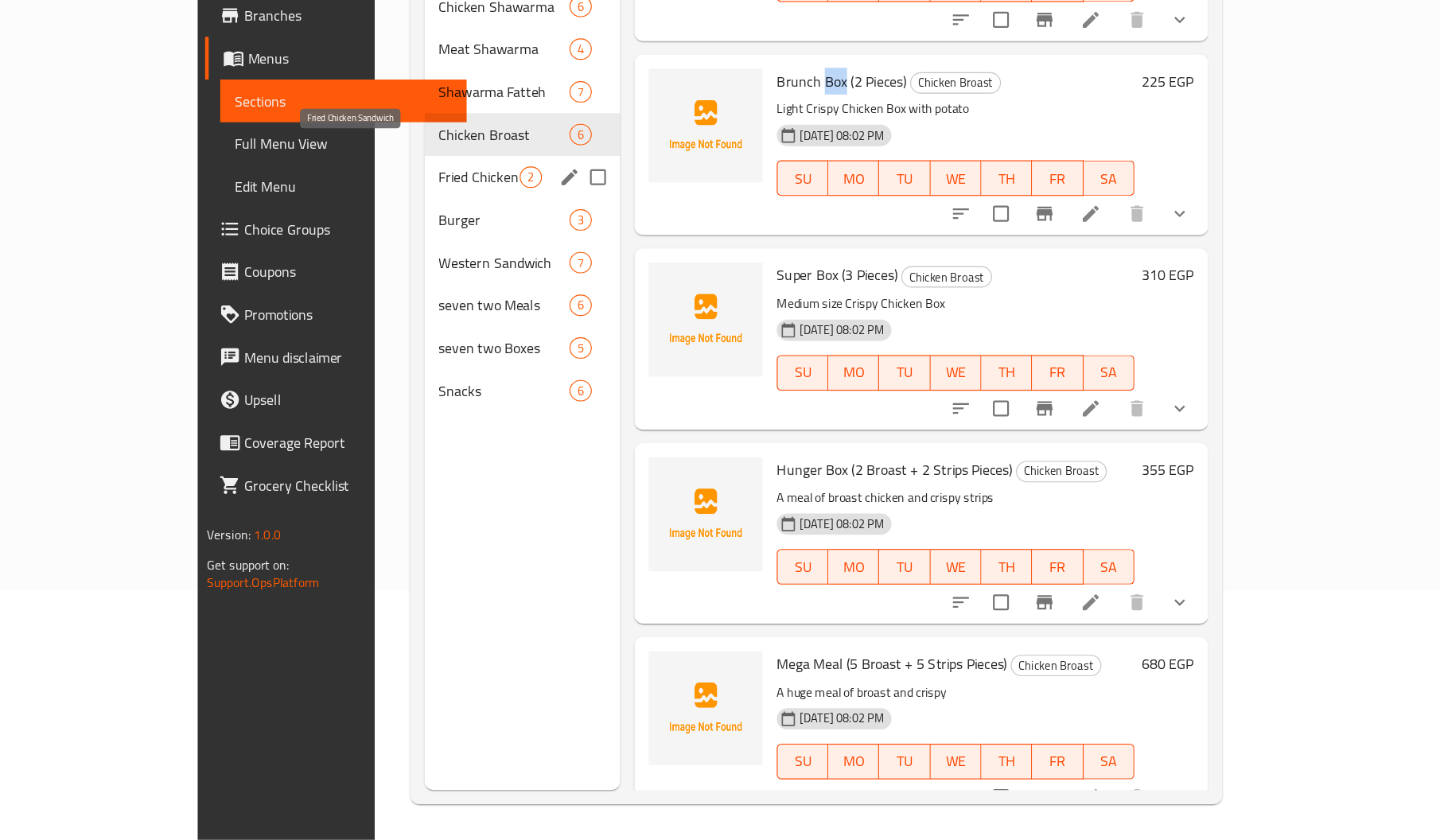
click at [461, 238] on span "Fried Chicken Sandwich" at bounding box center [497, 247] width 72 height 19
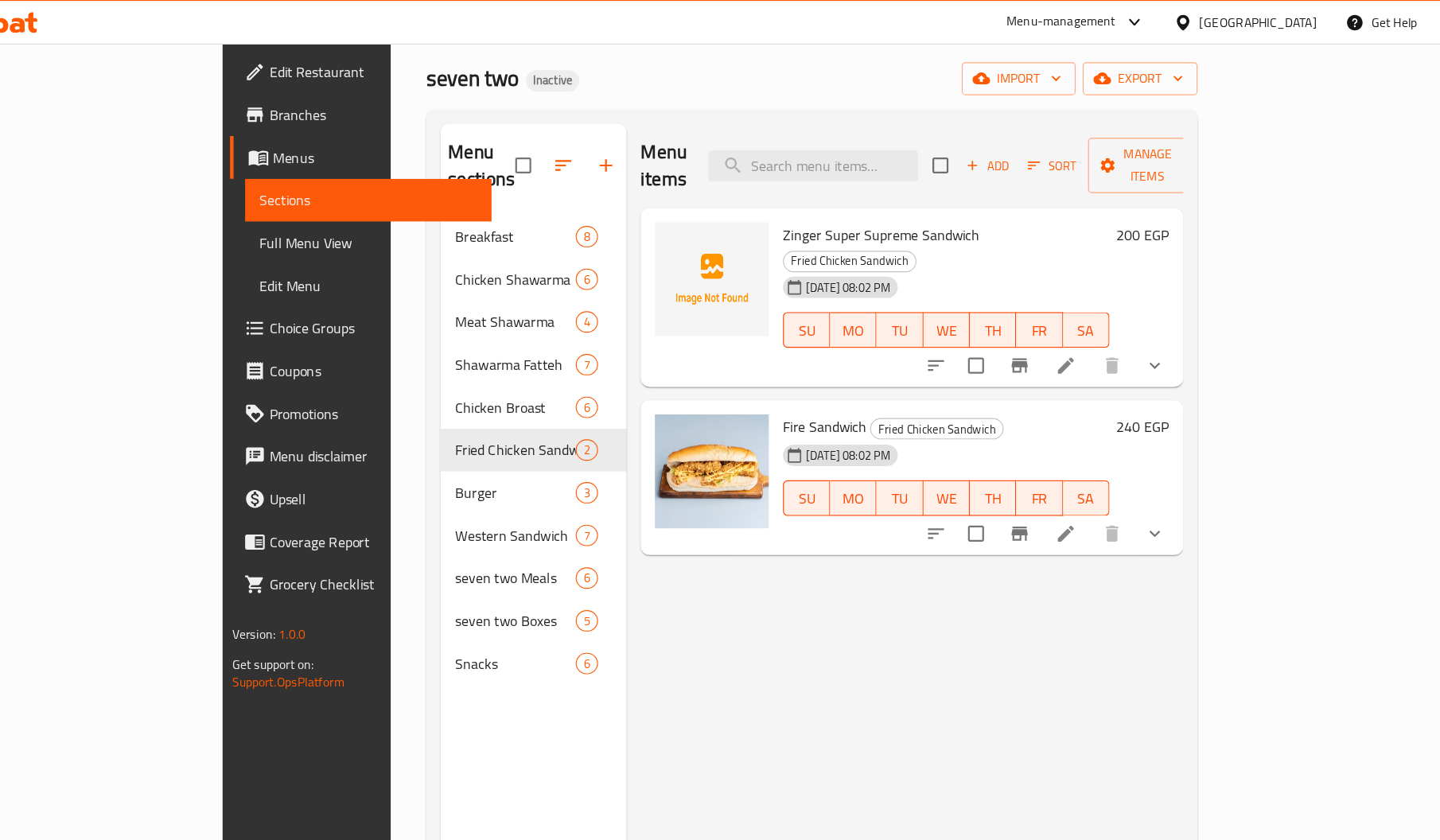
scroll to position [68, 0]
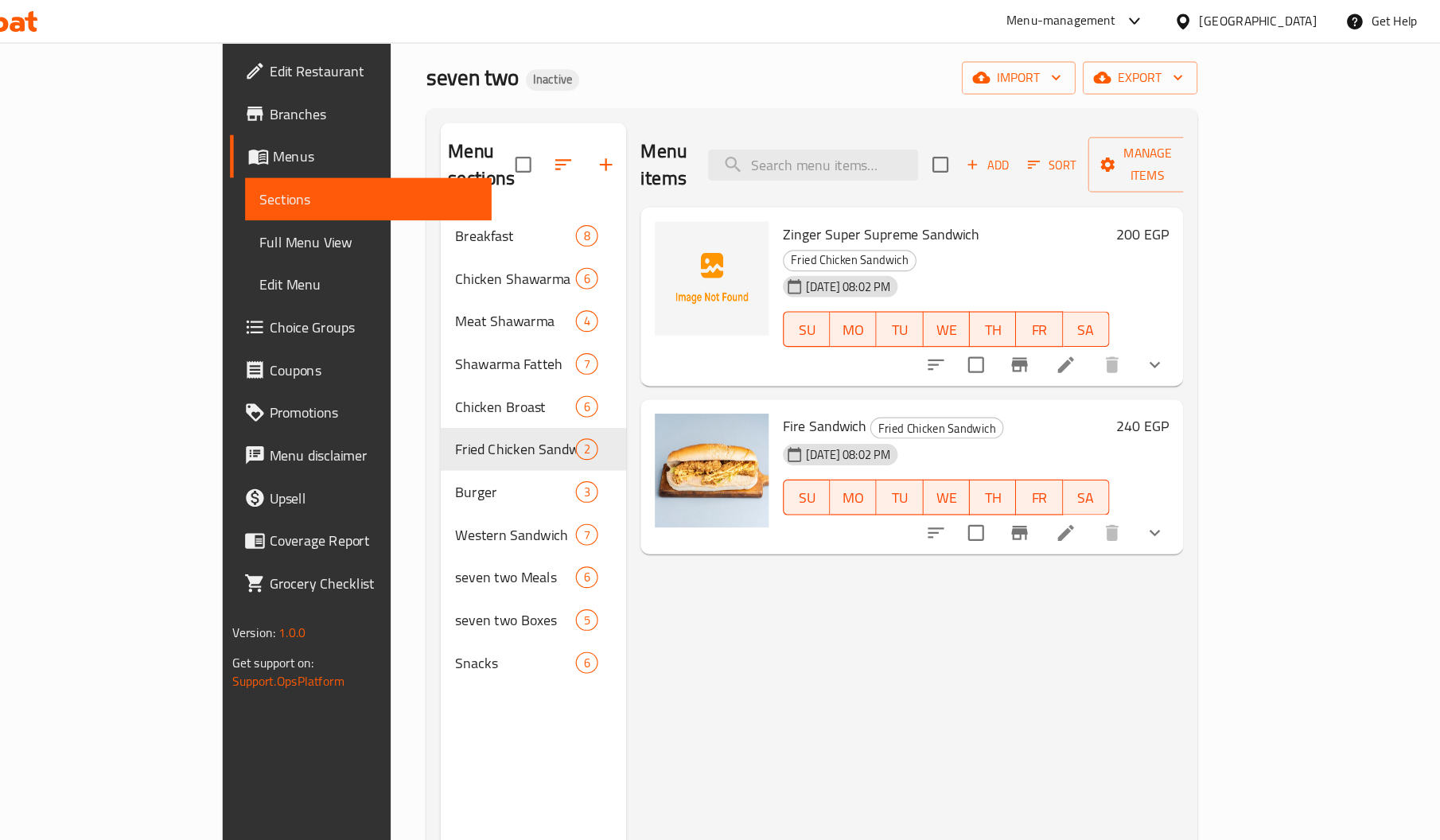
click at [769, 198] on span "Zinger Super Supreme Sandwich" at bounding box center [857, 210] width 176 height 23
copy span "Zinger"
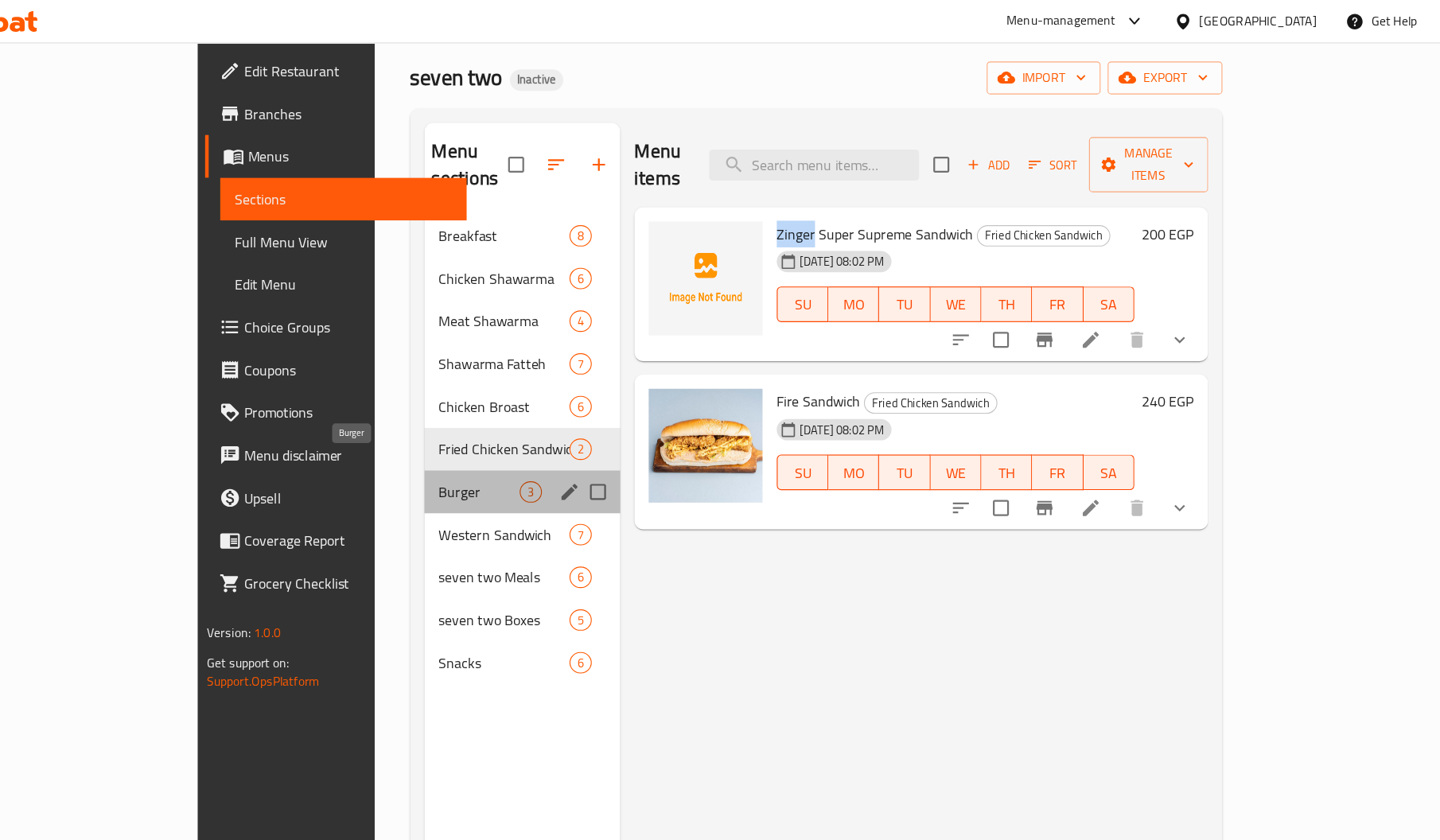
click at [461, 431] on span "Burger" at bounding box center [497, 440] width 72 height 19
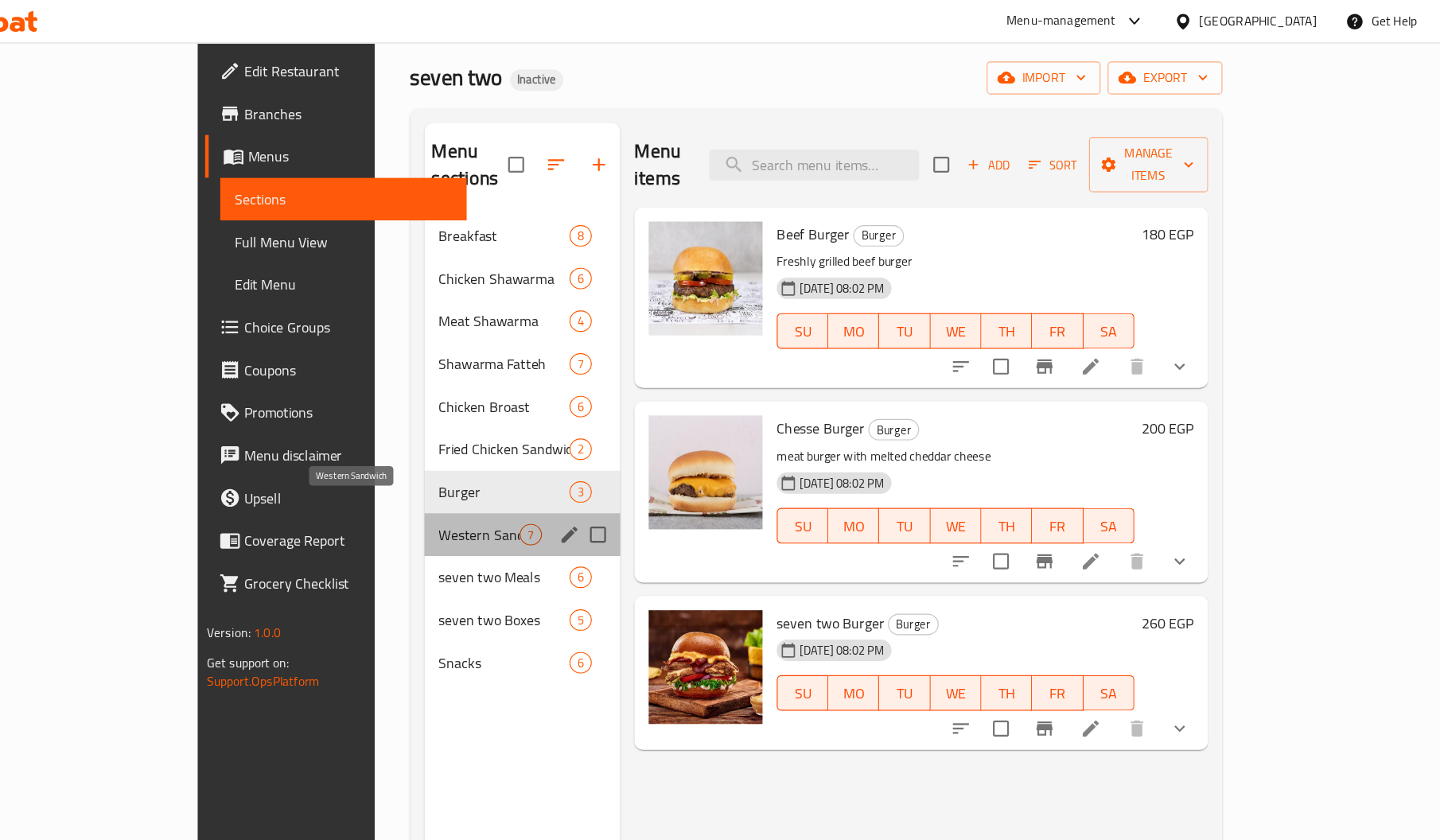
click at [461, 469] on span "Western Sandwich" at bounding box center [497, 479] width 72 height 19
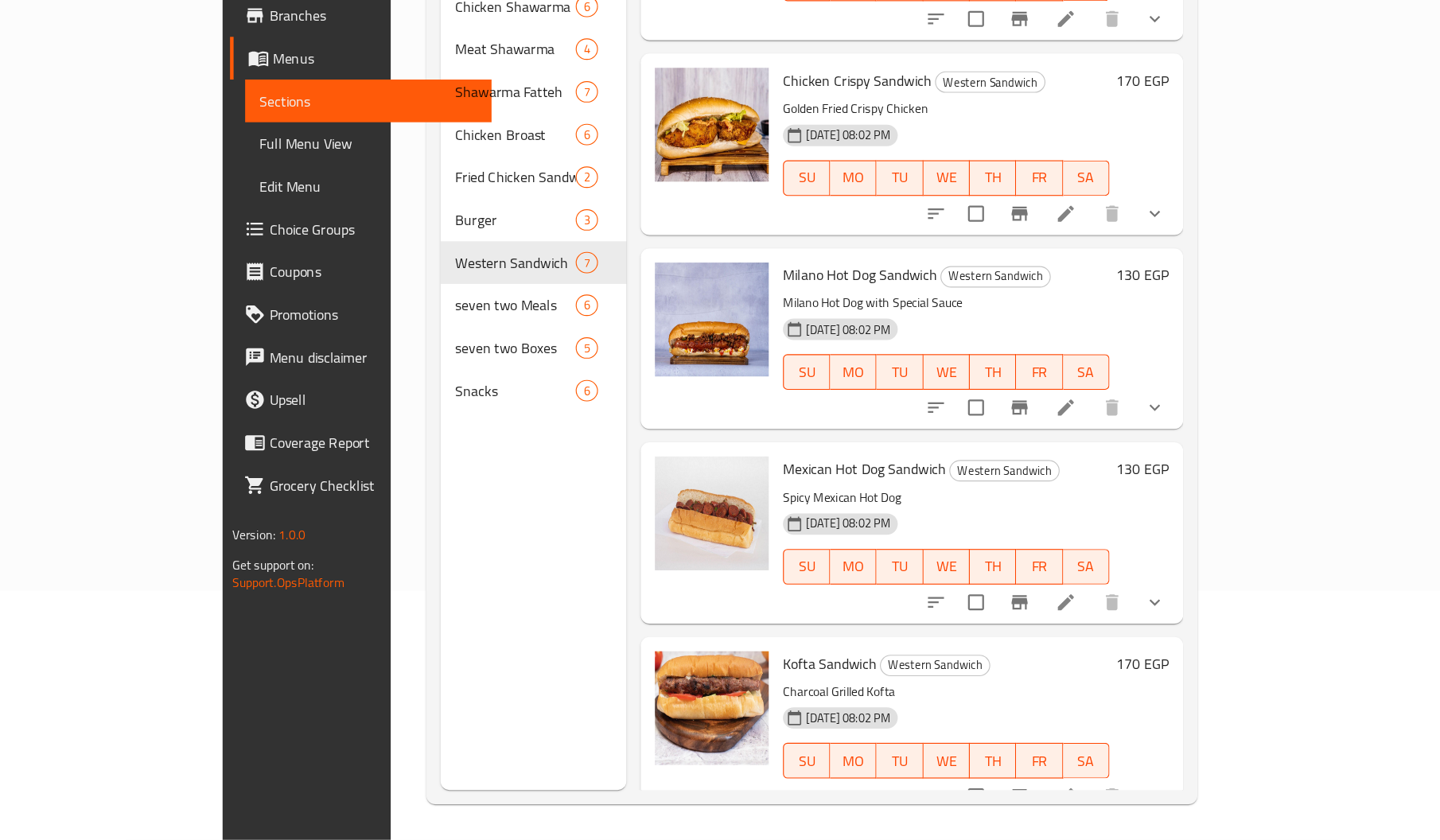
scroll to position [223, 0]
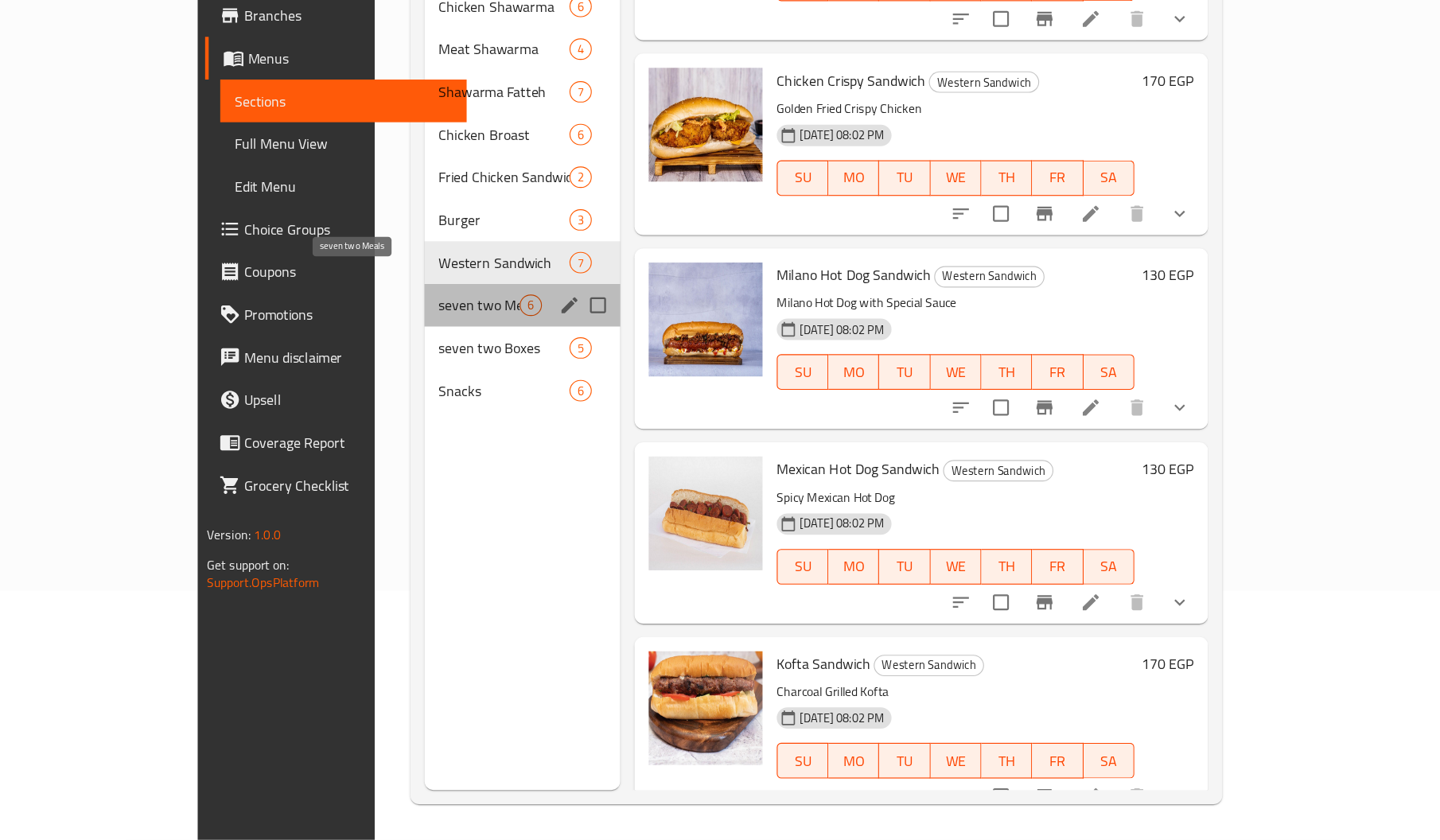
click at [461, 352] on span "seven two Meals" at bounding box center [497, 361] width 72 height 19
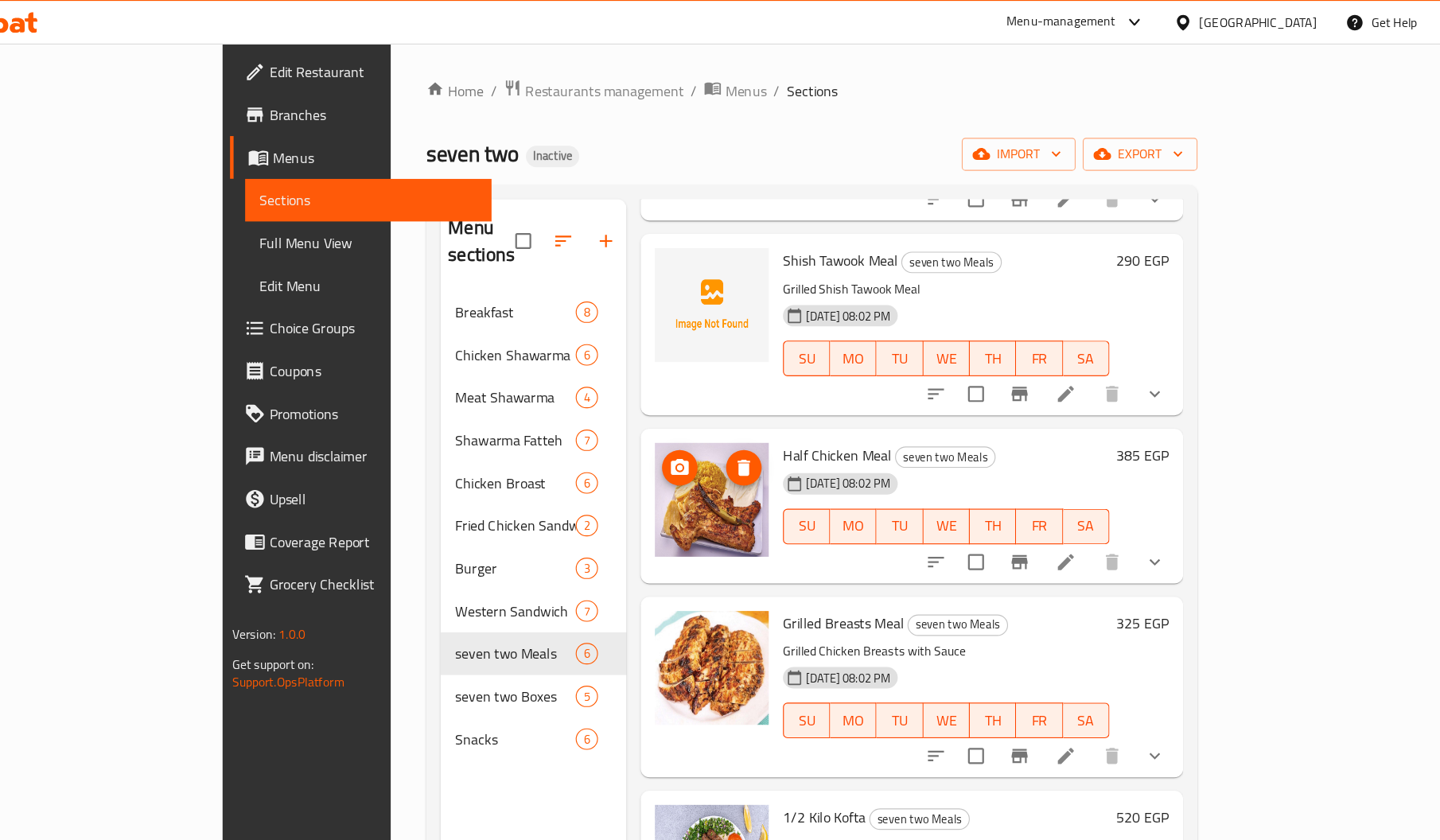
scroll to position [224, 0]
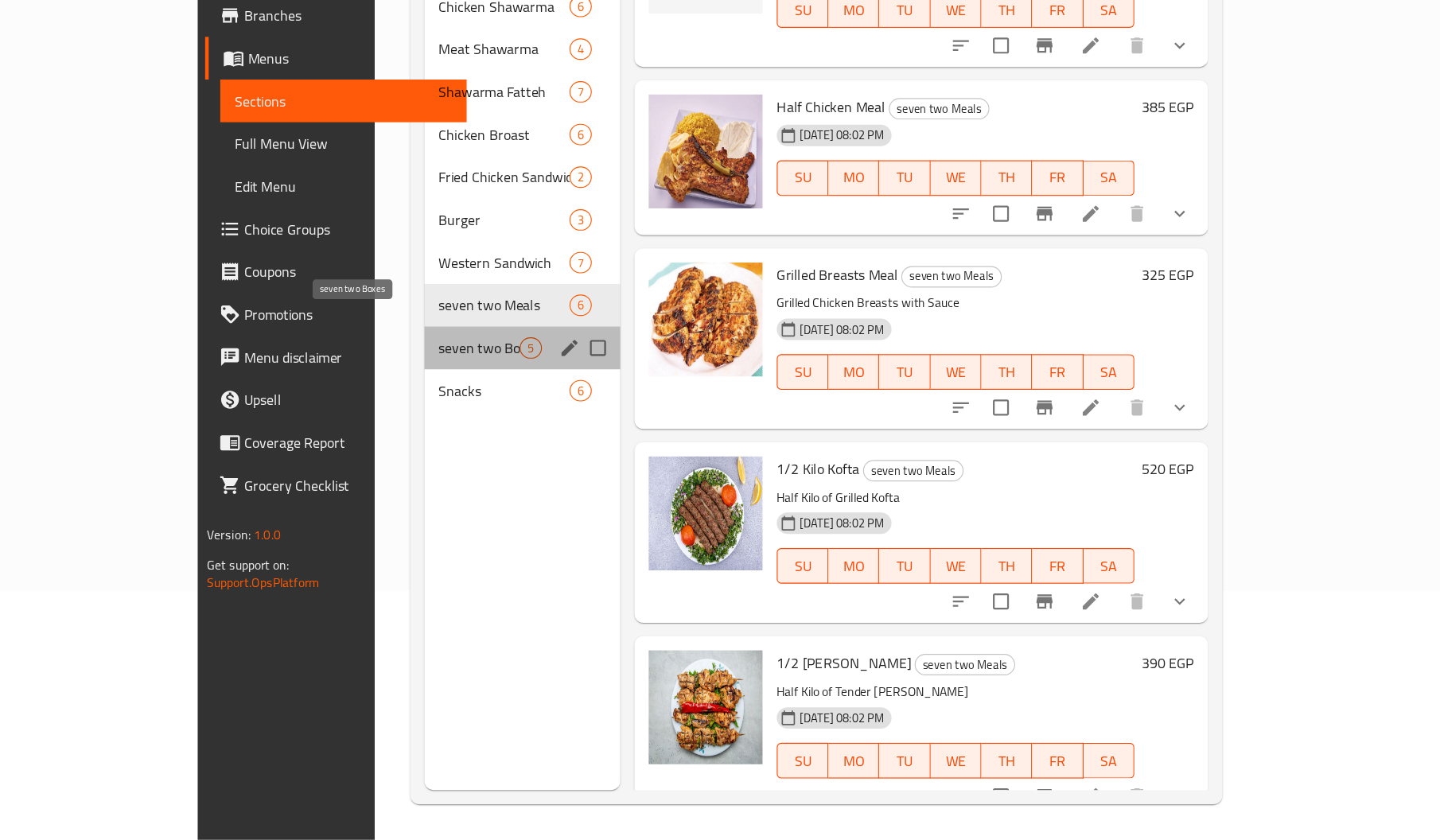
click at [461, 391] on span "seven two Boxes" at bounding box center [497, 400] width 72 height 19
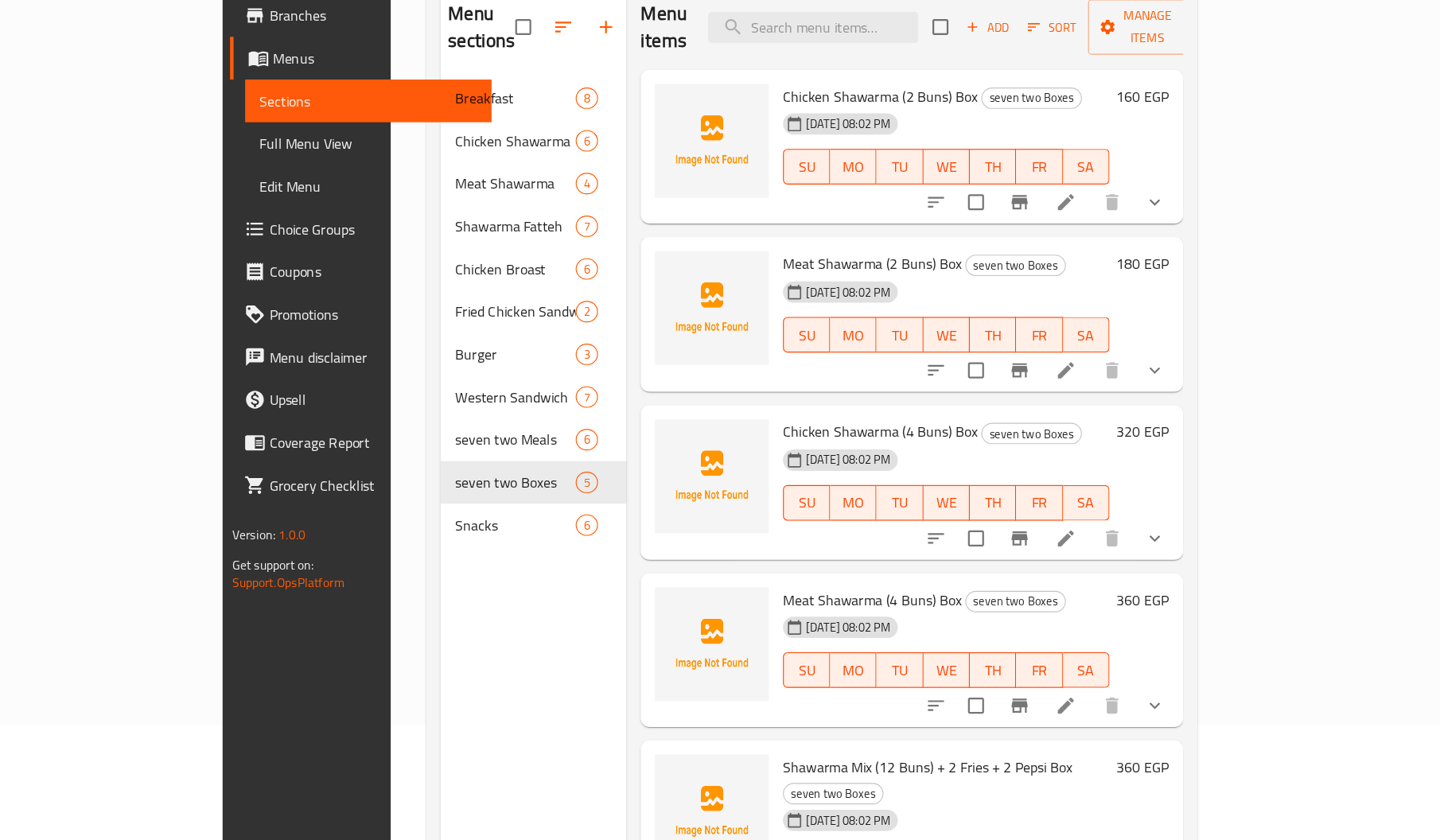
scroll to position [224, 0]
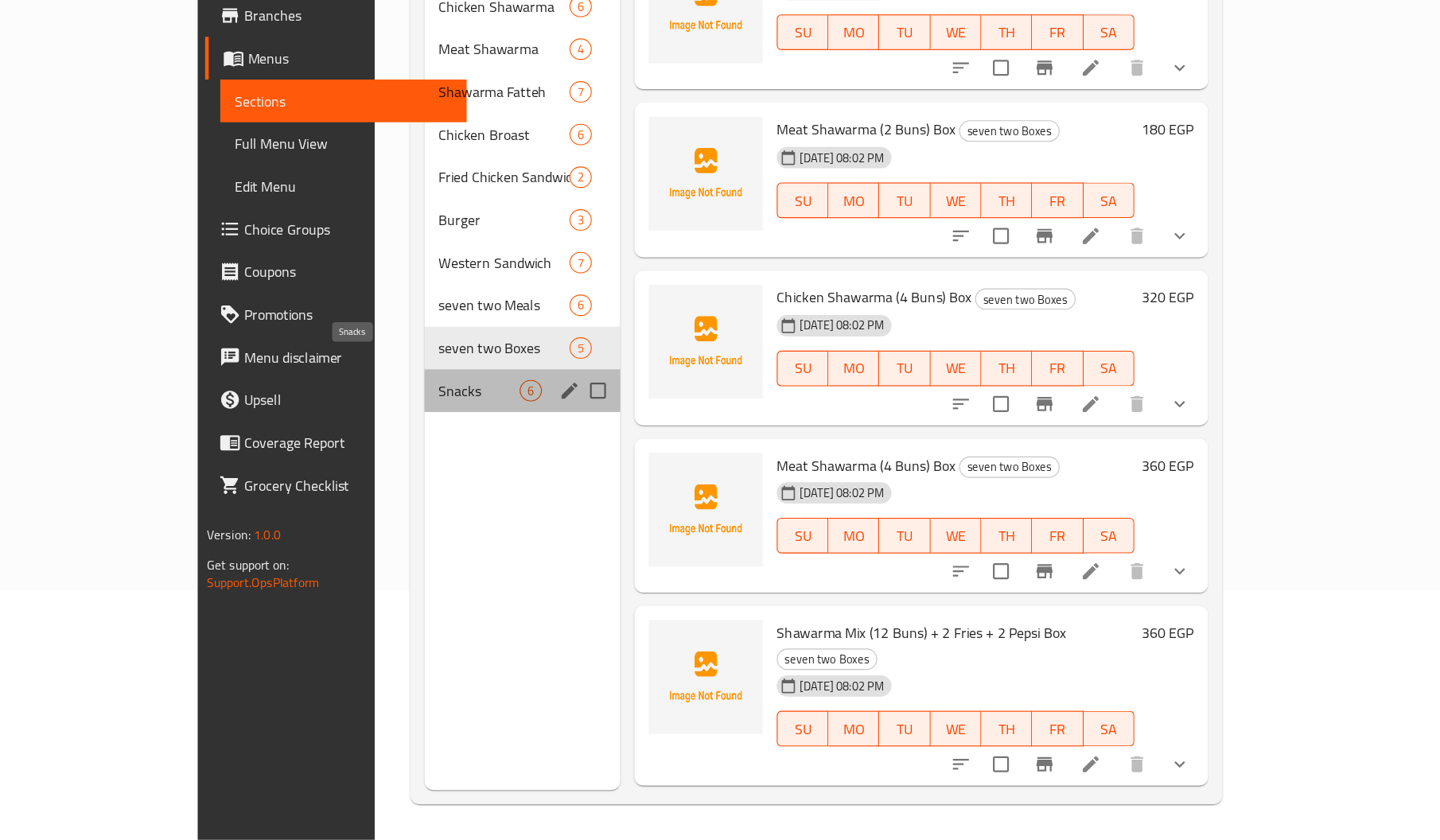
click at [461, 428] on span "Snacks" at bounding box center [497, 438] width 72 height 19
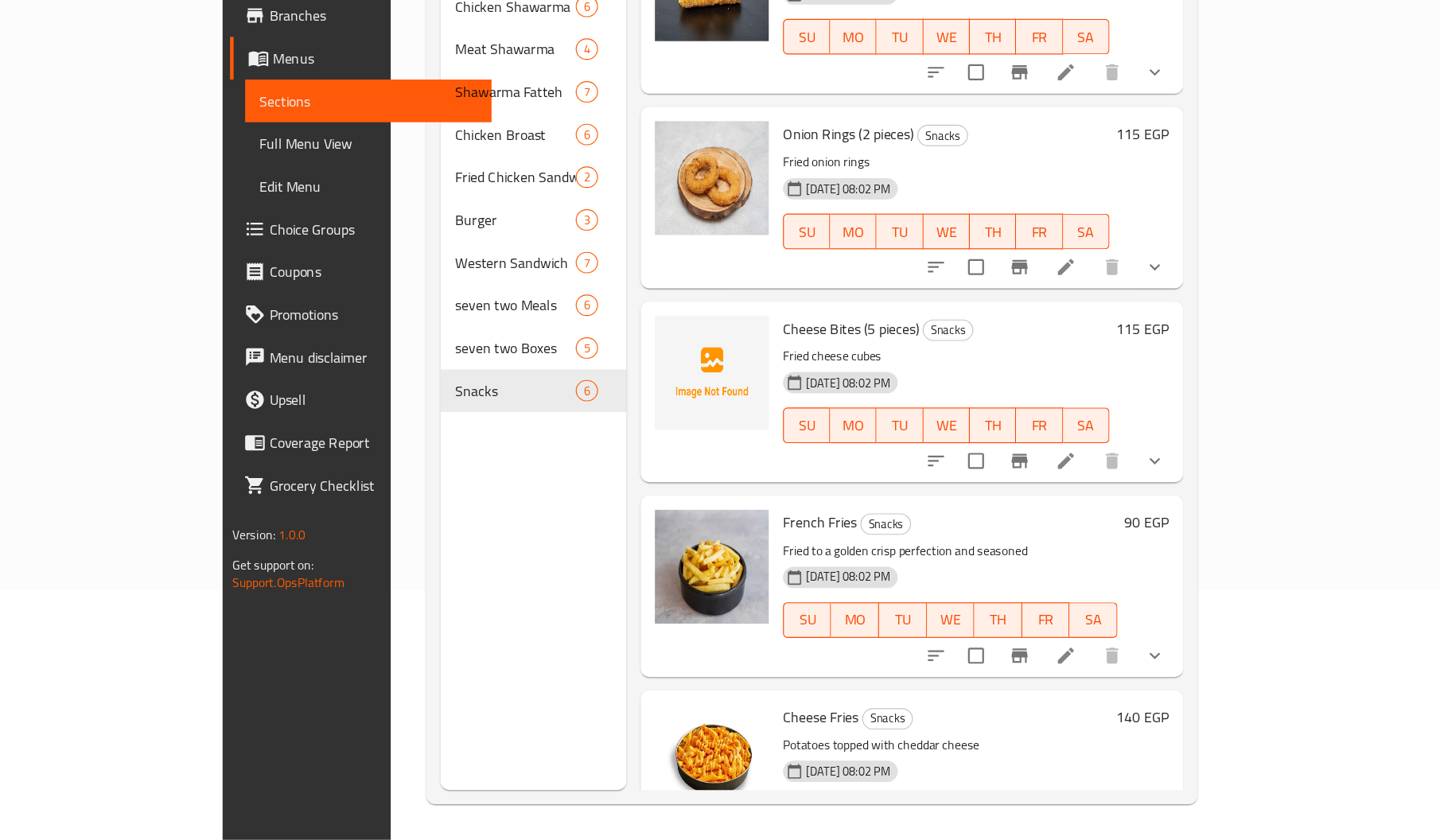
click at [769, 595] on div "[DATE] 08:02 PM" at bounding box center [820, 604] width 102 height 19
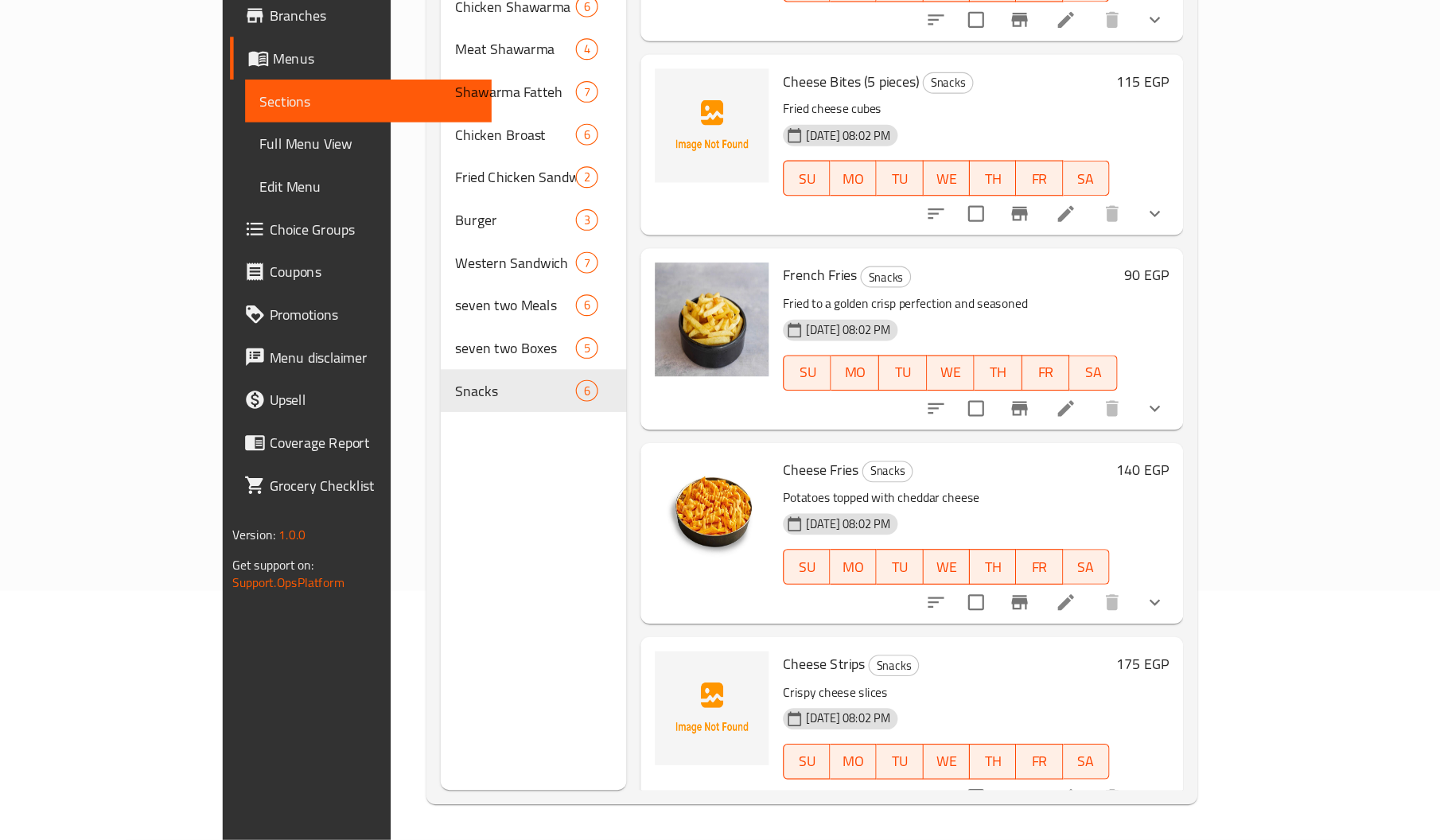
click at [769, 670] on span "Cheese Strips" at bounding box center [805, 682] width 73 height 23
copy span "Cheese"
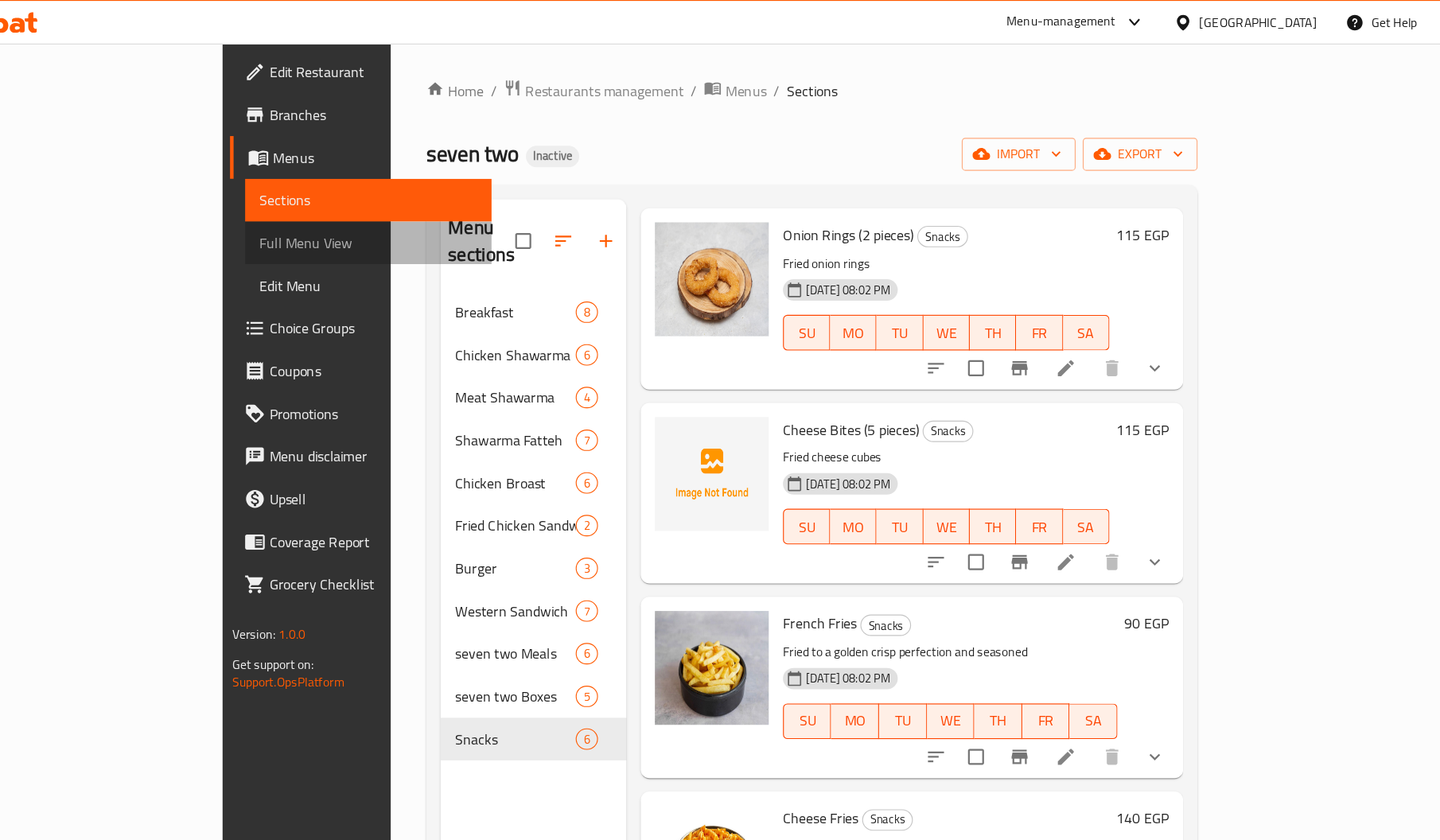
click at [300, 210] on span "Full Menu View" at bounding box center [398, 217] width 195 height 19
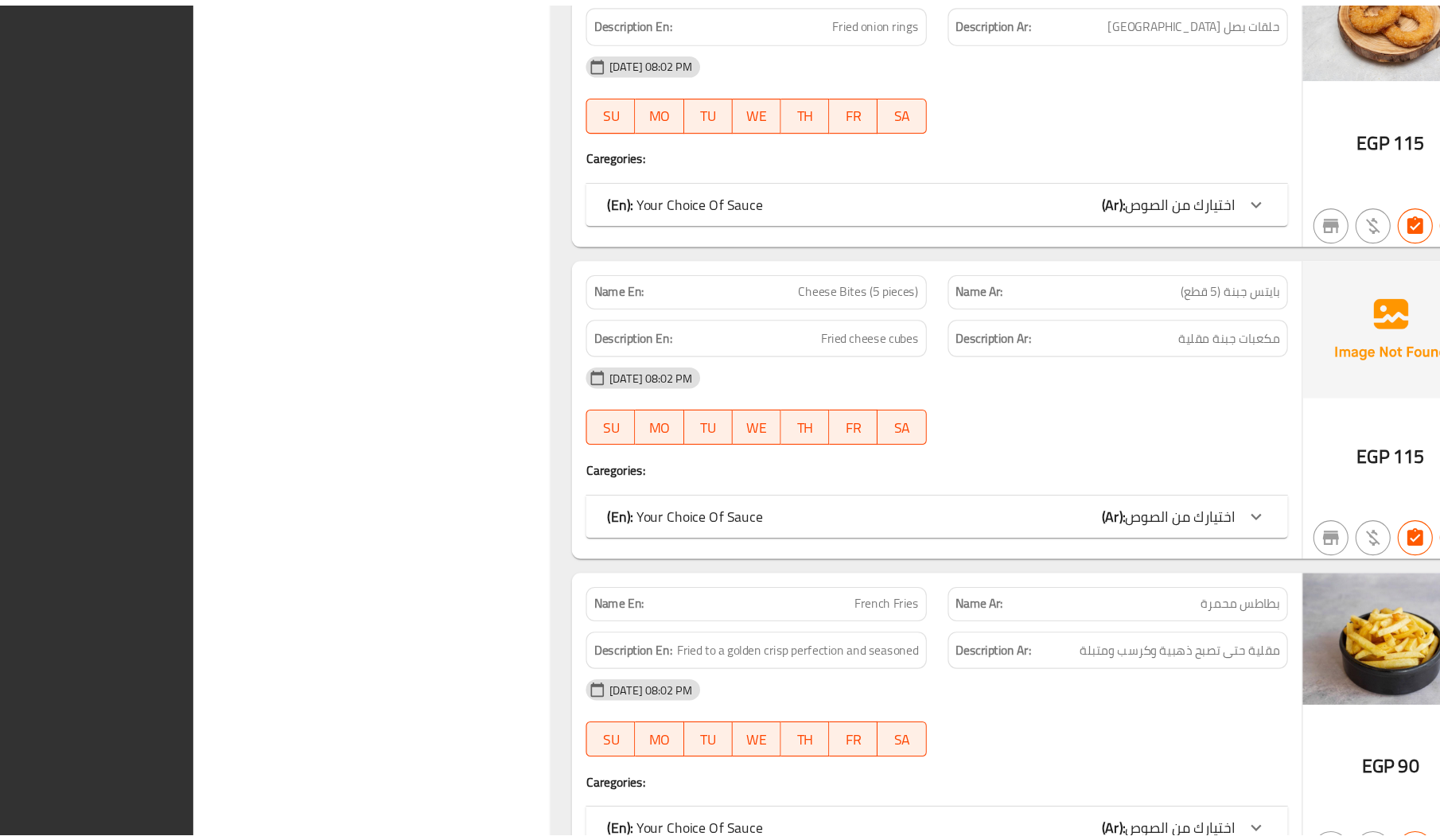
scroll to position [17563, 0]
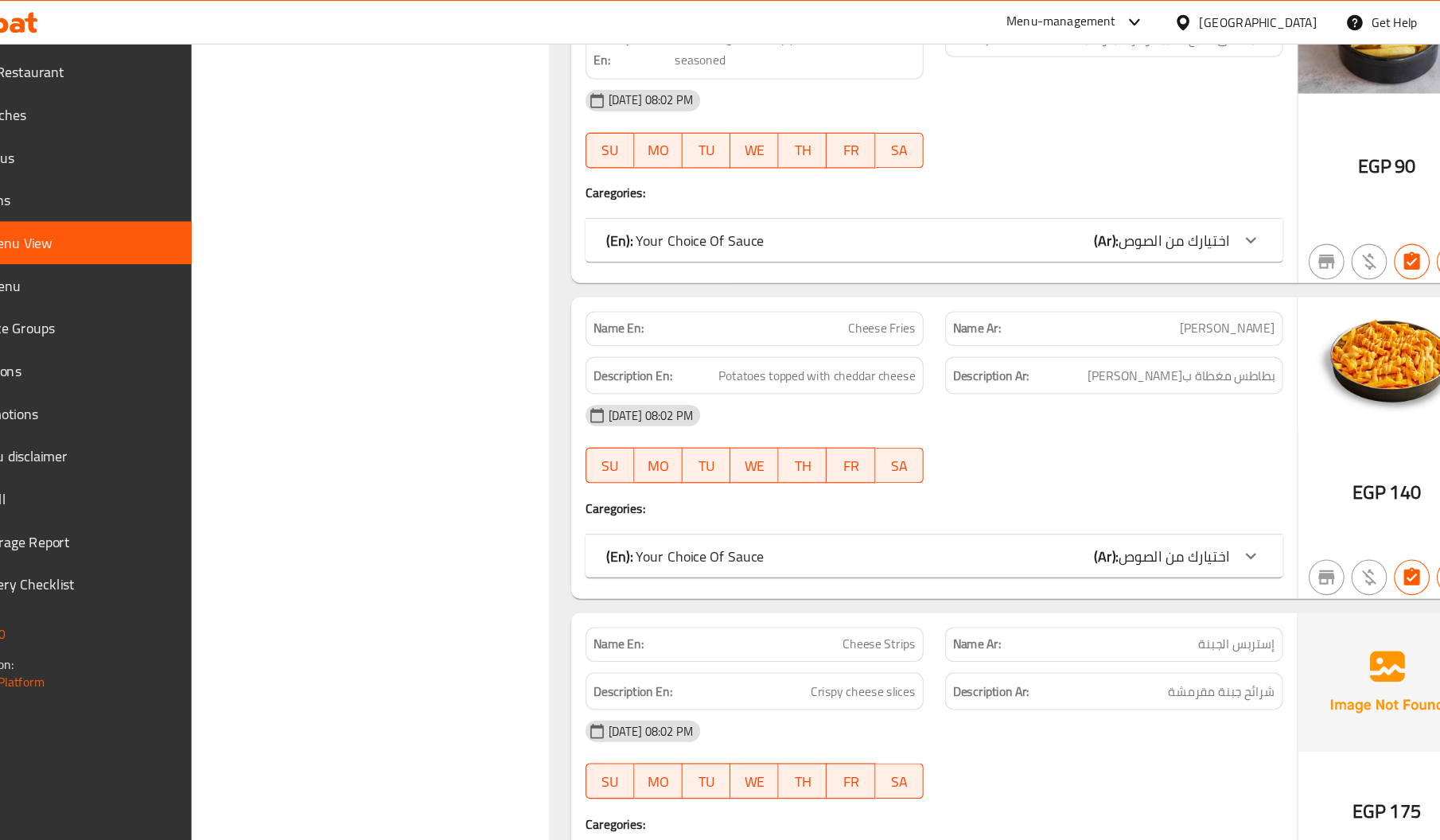
click at [167, 68] on span "Edit Restaurant" at bounding box center [134, 64] width 186 height 19
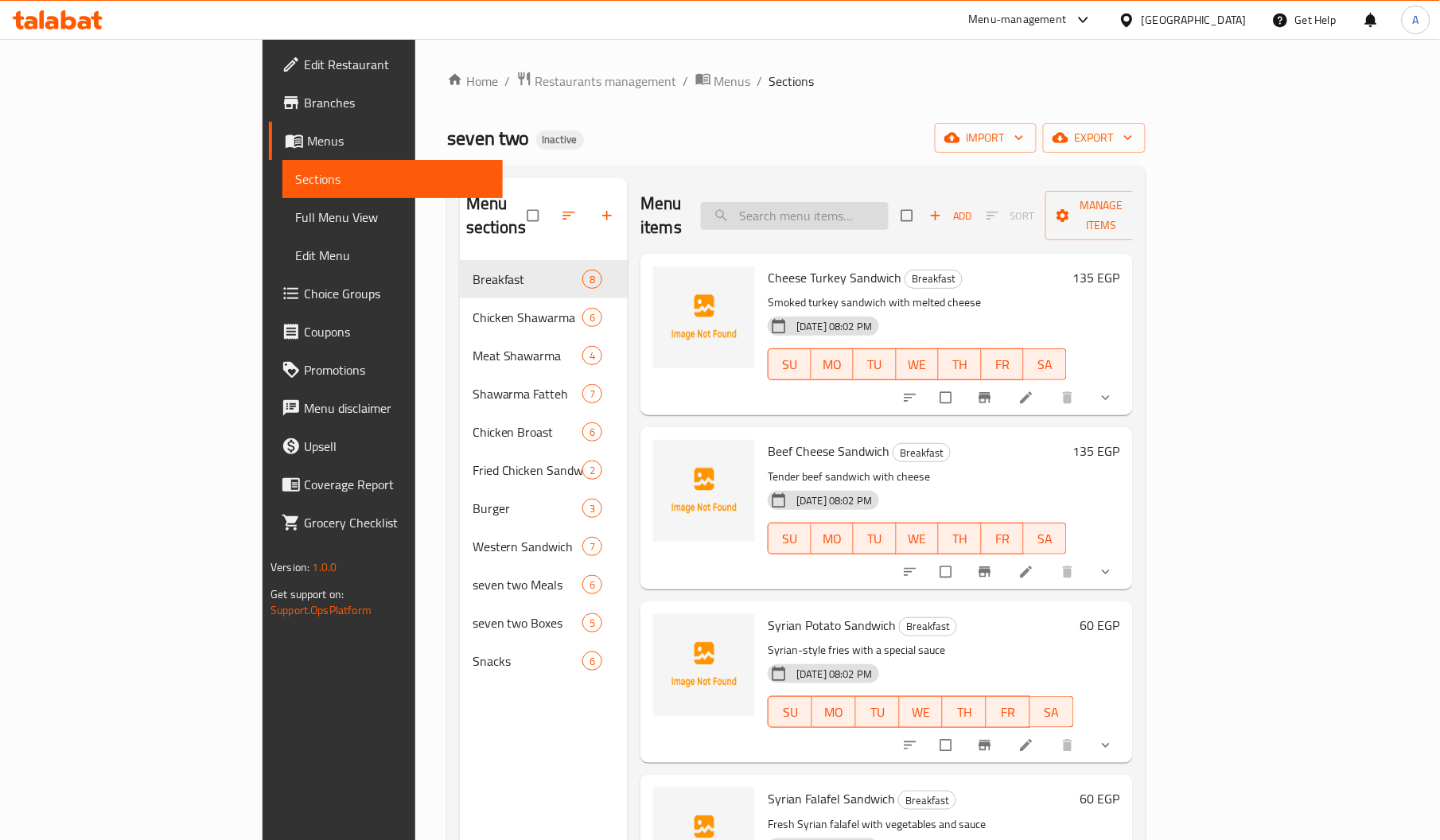
click at [876, 202] on input "search" at bounding box center [795, 215] width 188 height 28
click at [884, 205] on input "search" at bounding box center [795, 215] width 188 height 28
paste input "Crispy Meal 5 pieces"
click at [884, 205] on input "search" at bounding box center [795, 215] width 188 height 28
click at [884, 205] on input "Crispy Meal 5 pieces" at bounding box center [795, 215] width 188 height 28
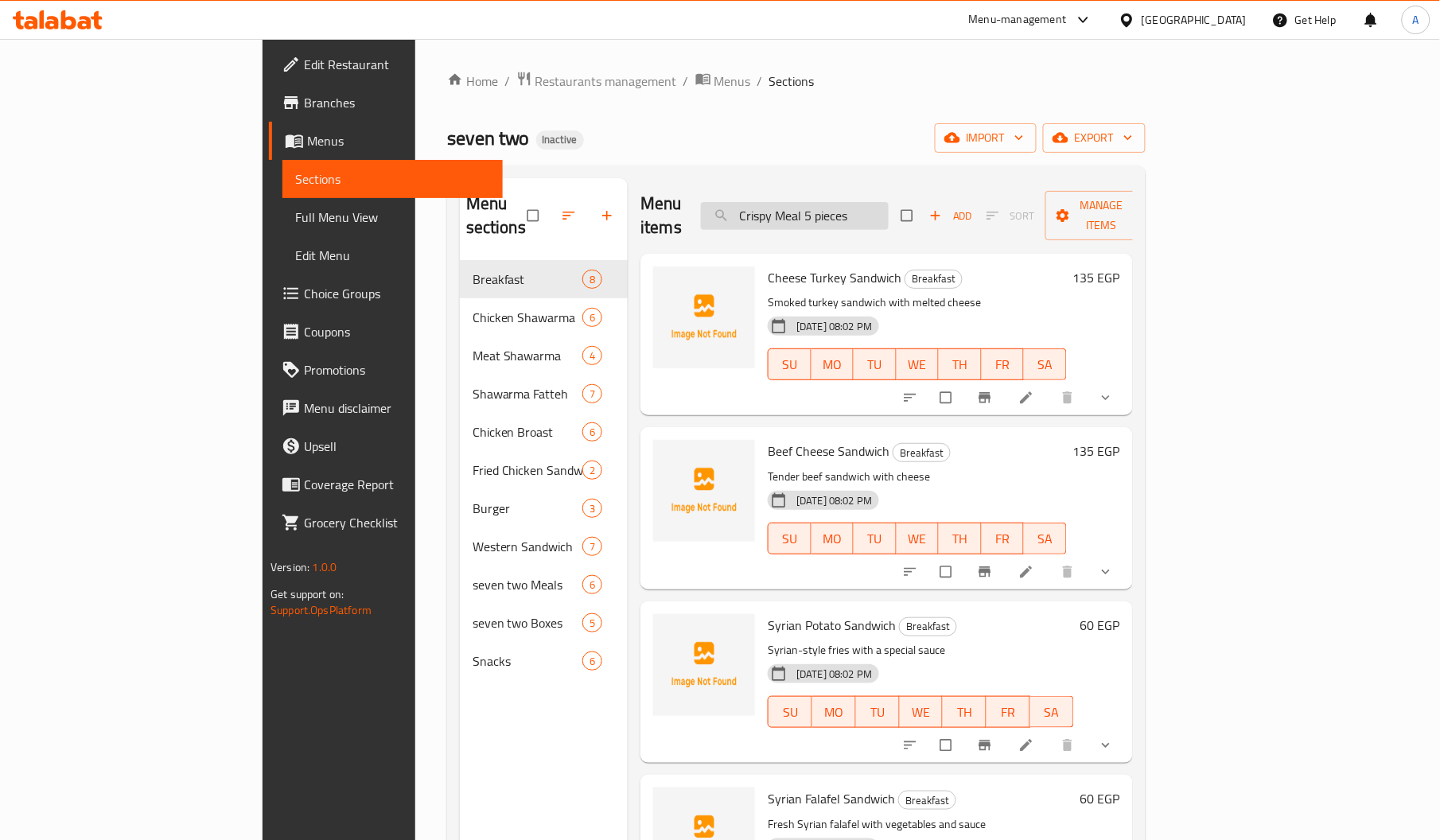
click at [943, 267] on h6 "Cheese Turkey Sandwich Breakfast" at bounding box center [917, 277] width 299 height 23
click at [853, 202] on input "Crispy Meal 5 pieces" at bounding box center [795, 215] width 188 height 28
click at [888, 215] on input "Crispy Meal 5 pieces" at bounding box center [795, 215] width 188 height 28
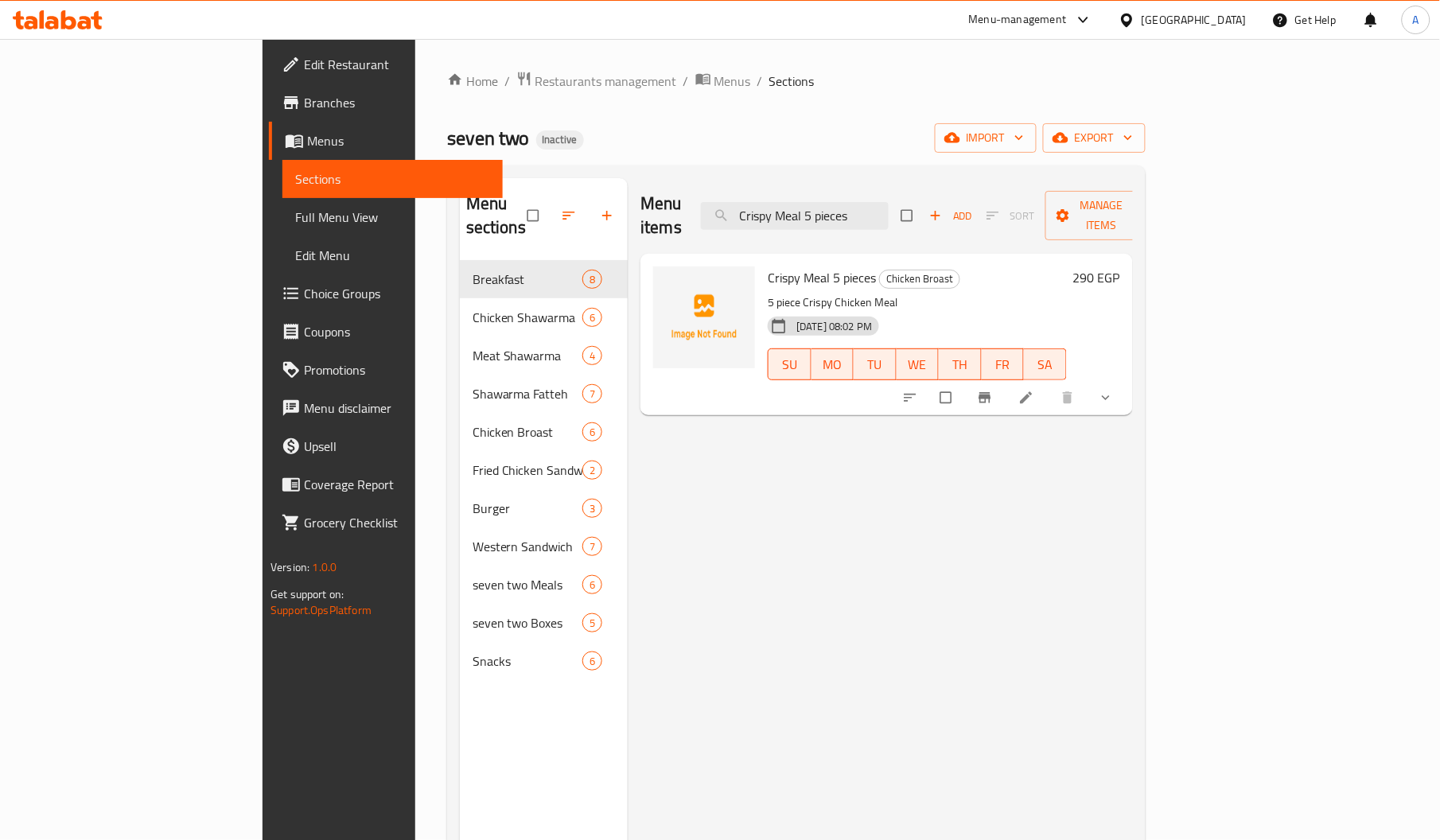
click at [767, 293] on p "5 piece Crispy Chicken Meal" at bounding box center [917, 303] width 299 height 20
click at [1126, 384] on button "show more" at bounding box center [1107, 397] width 39 height 35
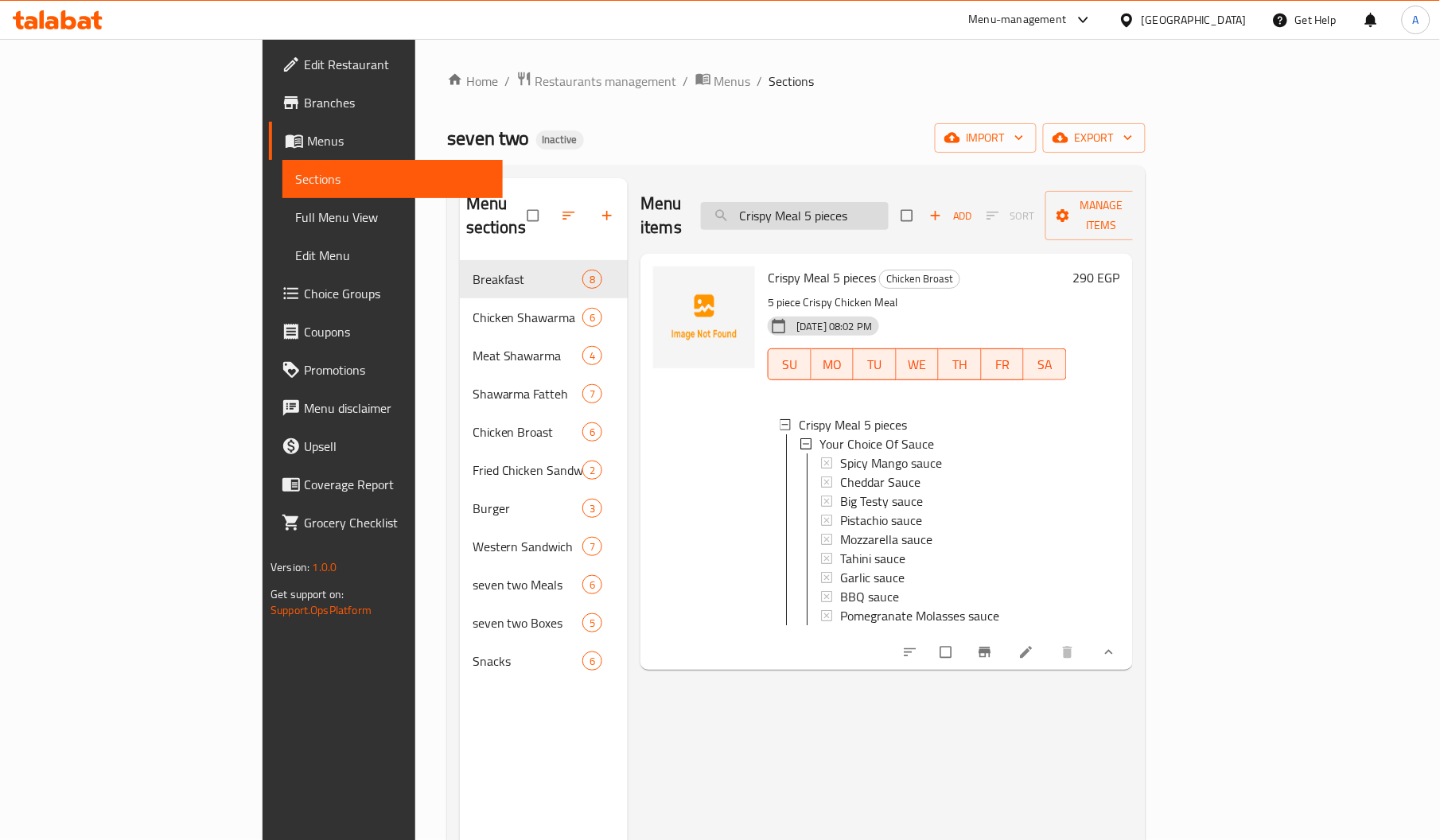
click at [888, 210] on input "Crispy Meal 5 pieces" at bounding box center [795, 215] width 188 height 28
paste input "3 pieces"
click at [888, 210] on input "Crispy Meal 3 pieces" at bounding box center [795, 215] width 188 height 28
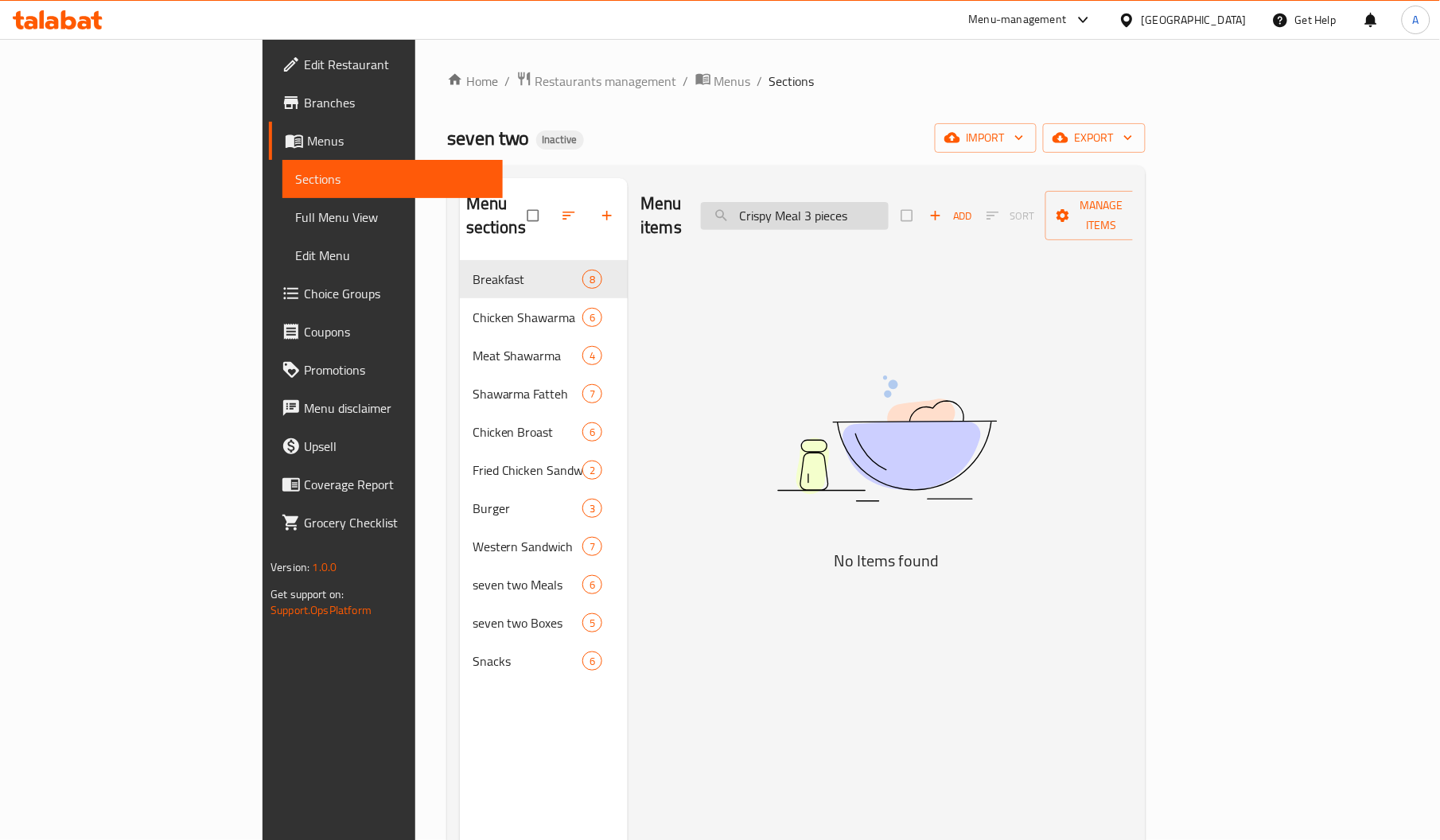
click at [888, 210] on input "Crispy Meal 3 pieces" at bounding box center [795, 215] width 188 height 28
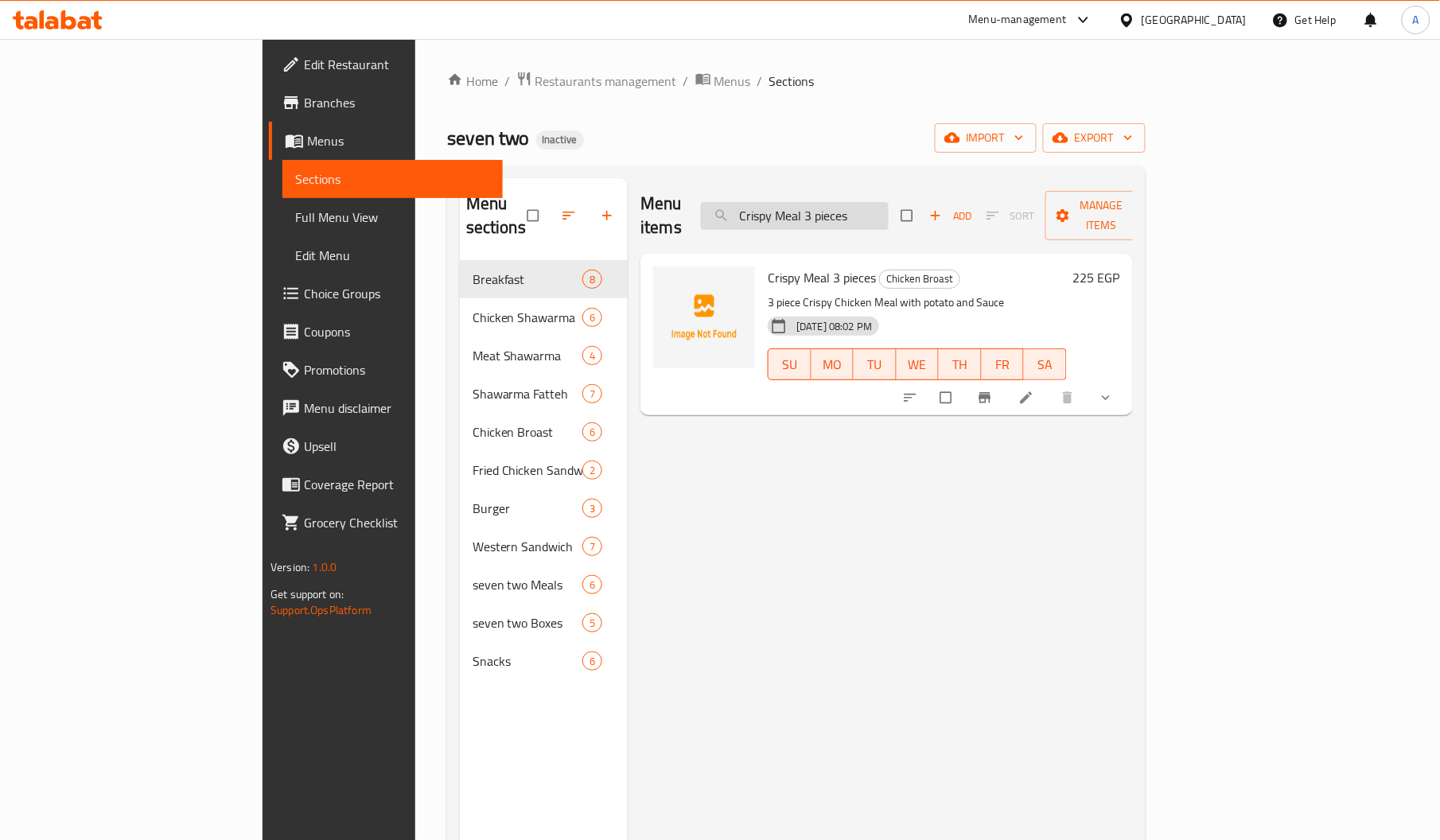
click at [876, 202] on input "Crispy Meal 3 pieces" at bounding box center [795, 215] width 188 height 28
paste input "Mix"
click at [876, 202] on input "Mix" at bounding box center [795, 215] width 188 height 28
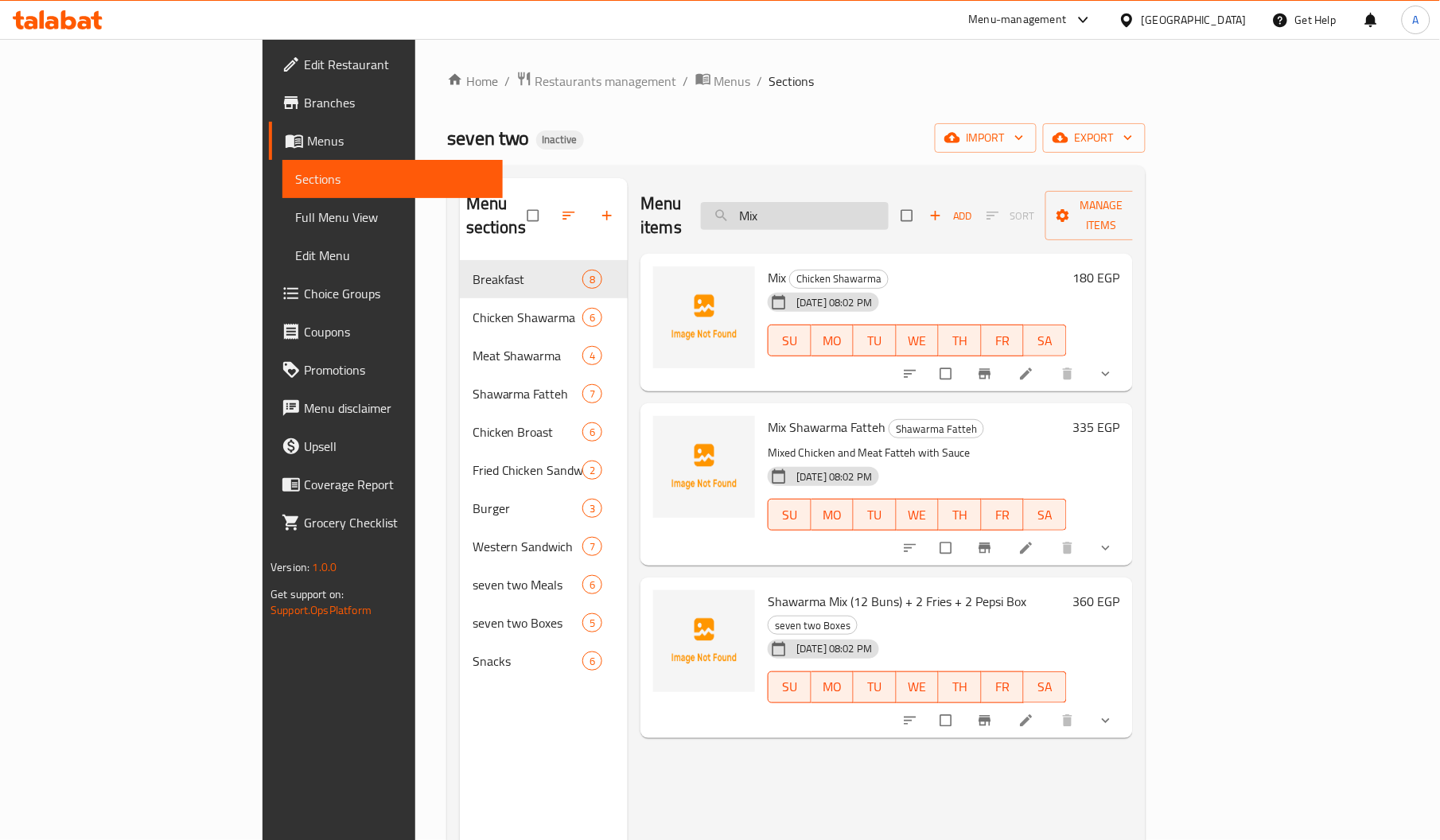
click at [886, 209] on input "Mix" at bounding box center [795, 215] width 188 height 28
paste input "Shish Tawook Meal"
click at [886, 209] on input "Shish Tawook Meal" at bounding box center [795, 215] width 188 height 28
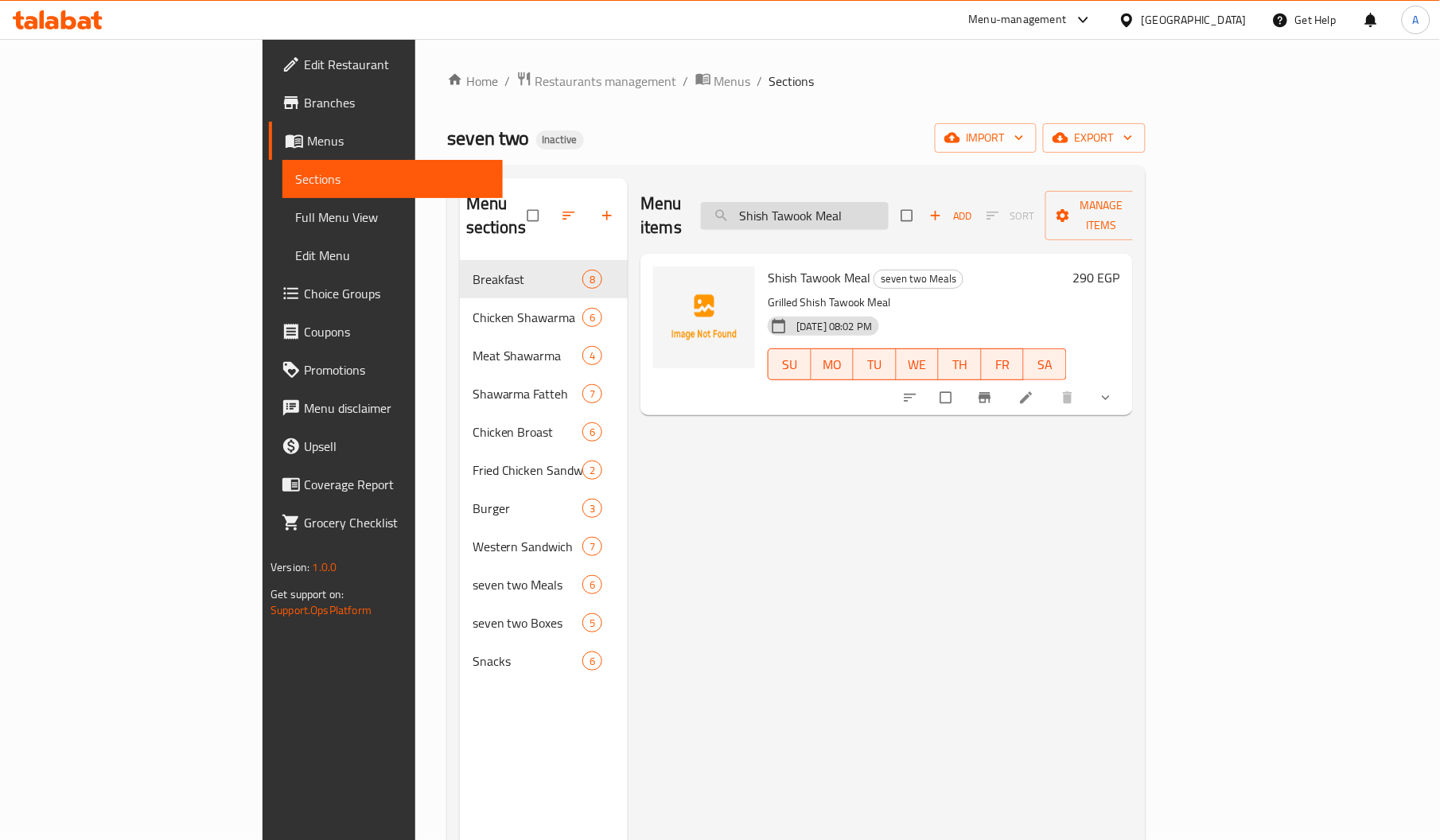
click at [866, 207] on input "Shish Tawook Meal" at bounding box center [795, 215] width 188 height 28
paste input "Zinger Super Supreme Sandwich"
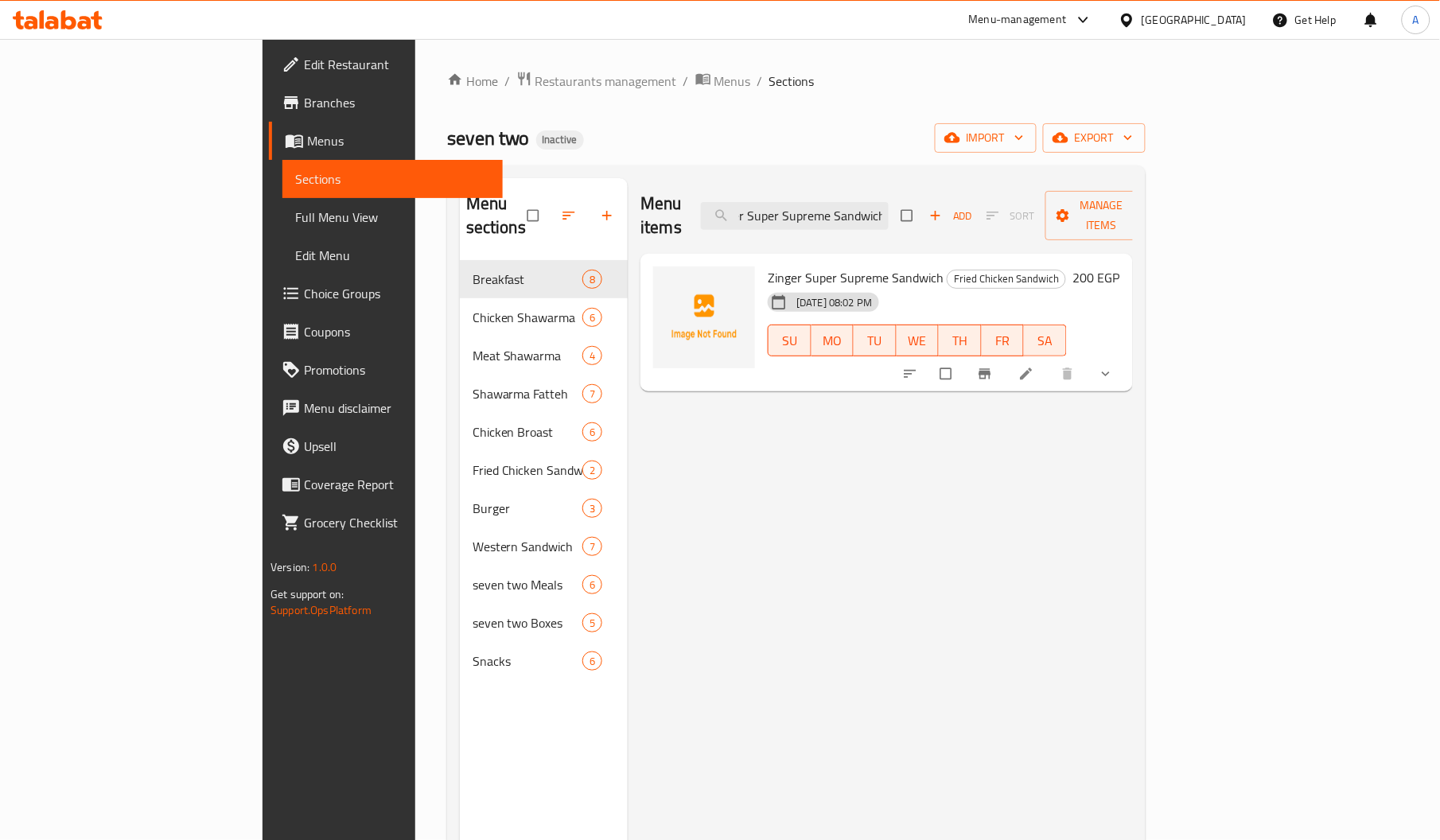
type input "Zinger Super Supreme Sandwich"
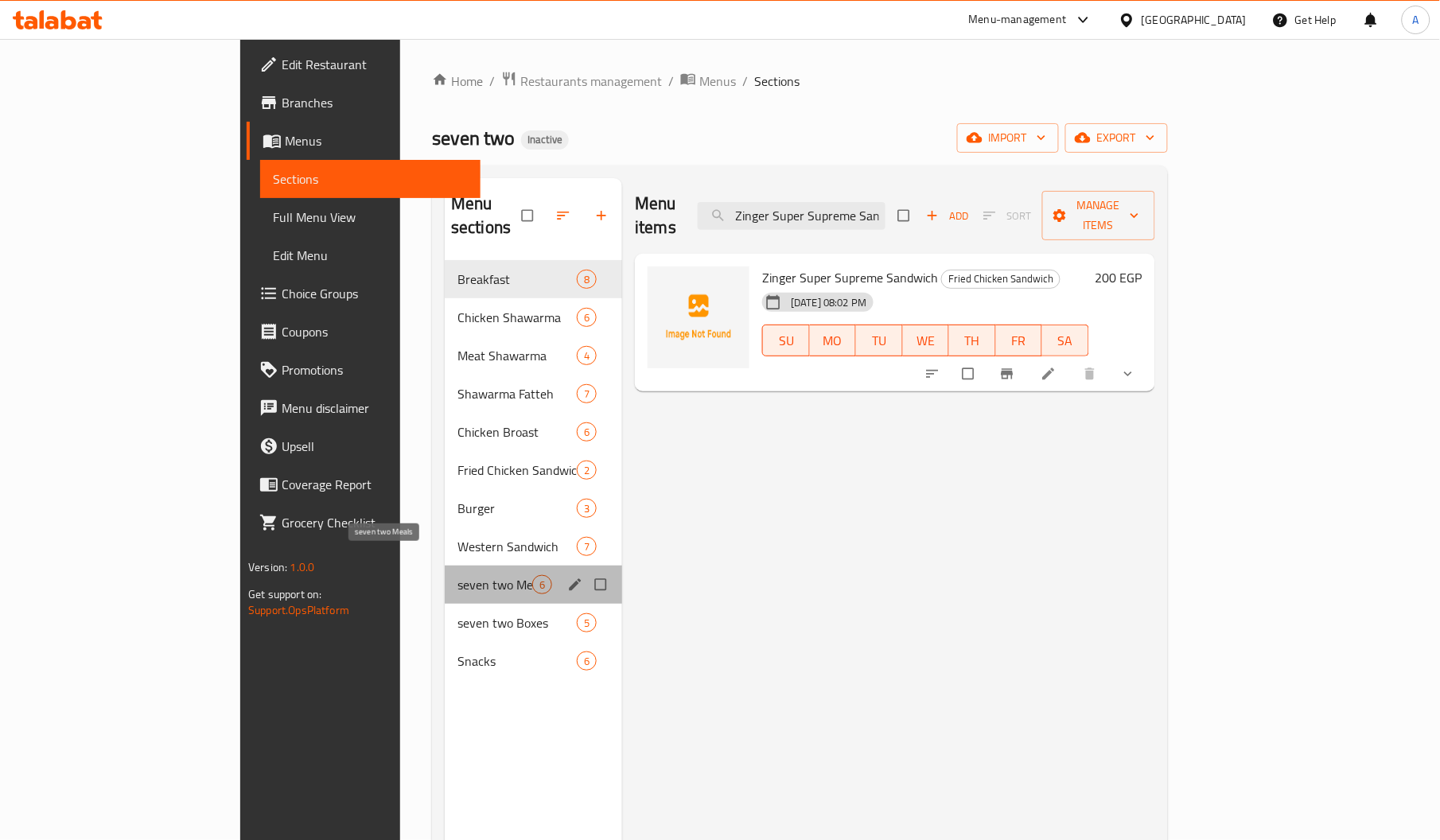
click at [457, 575] on span "seven two Meals" at bounding box center [494, 584] width 75 height 19
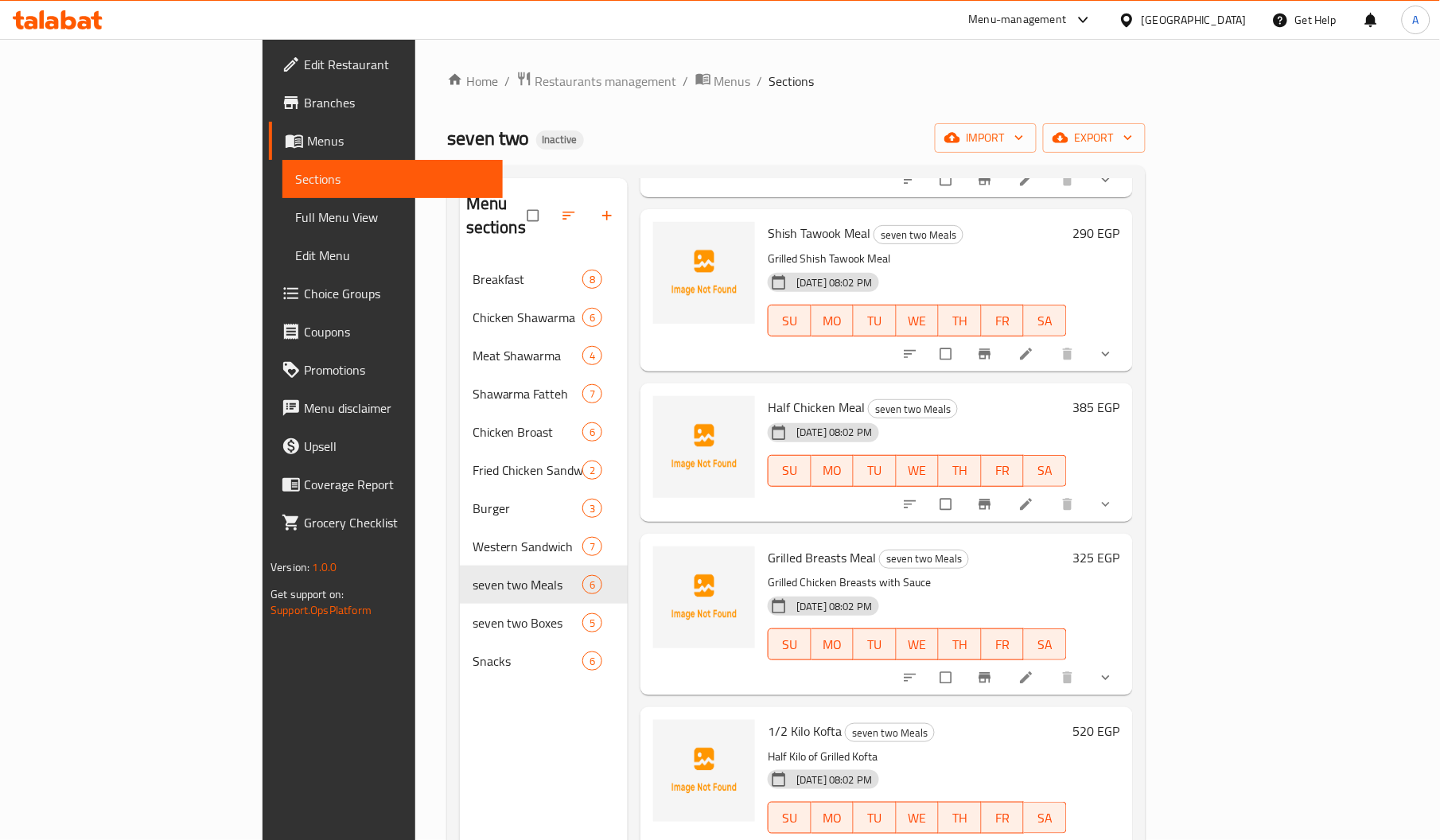
scroll to position [224, 0]
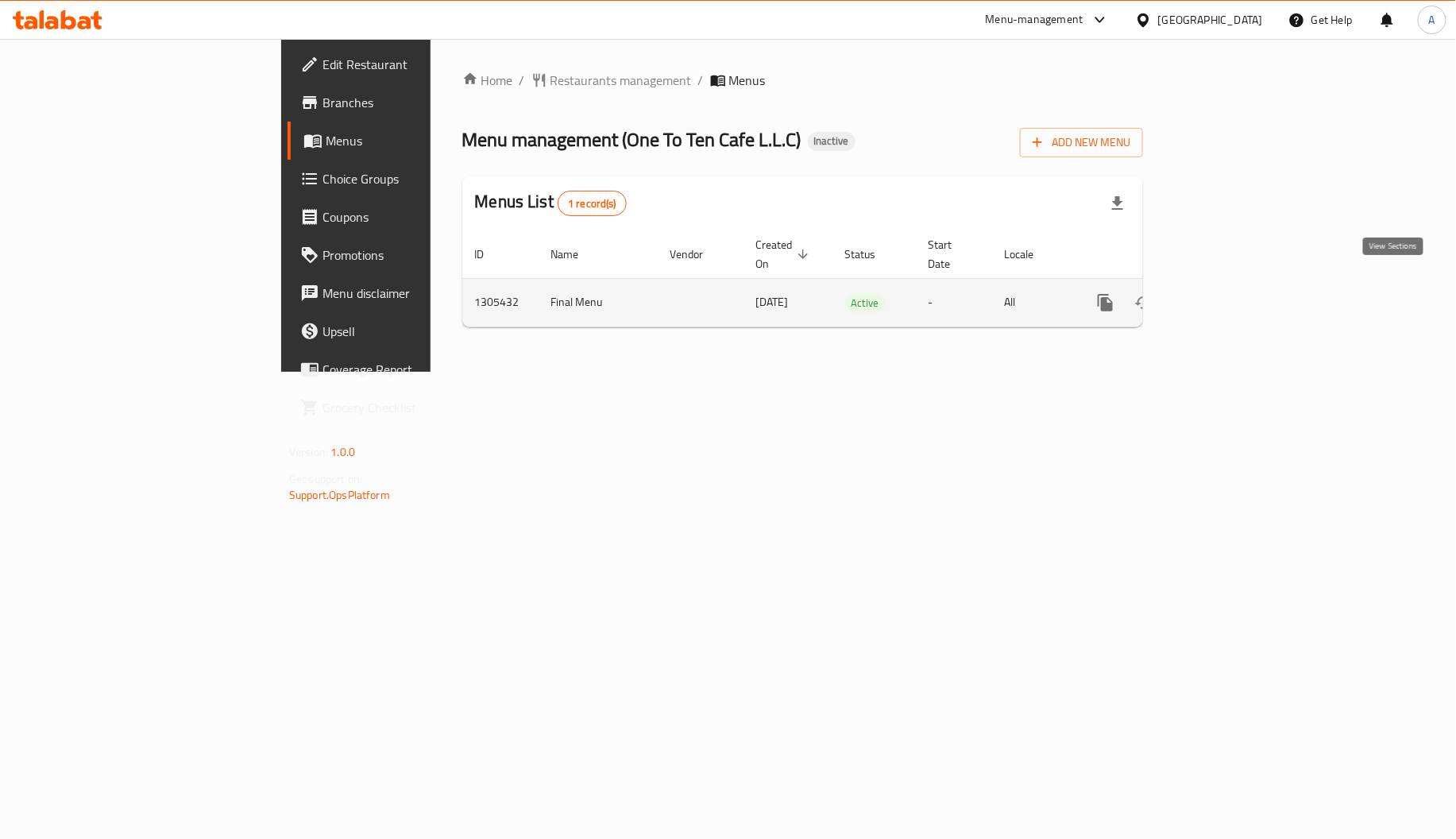
click at [1239, 284] on link "enhanced table" at bounding box center [1221, 303] width 39 height 39
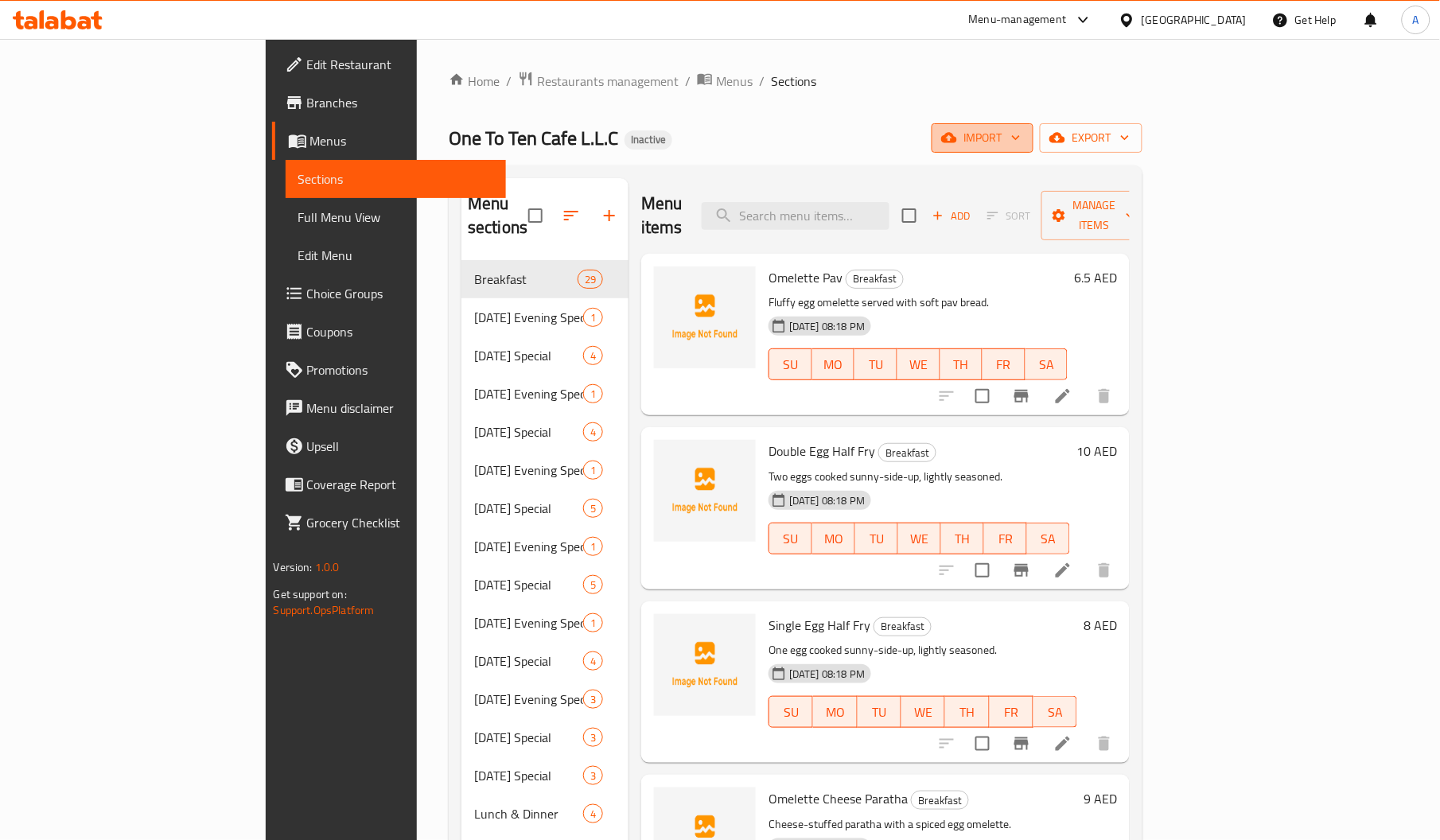
click at [1021, 137] on span "import" at bounding box center [982, 138] width 76 height 20
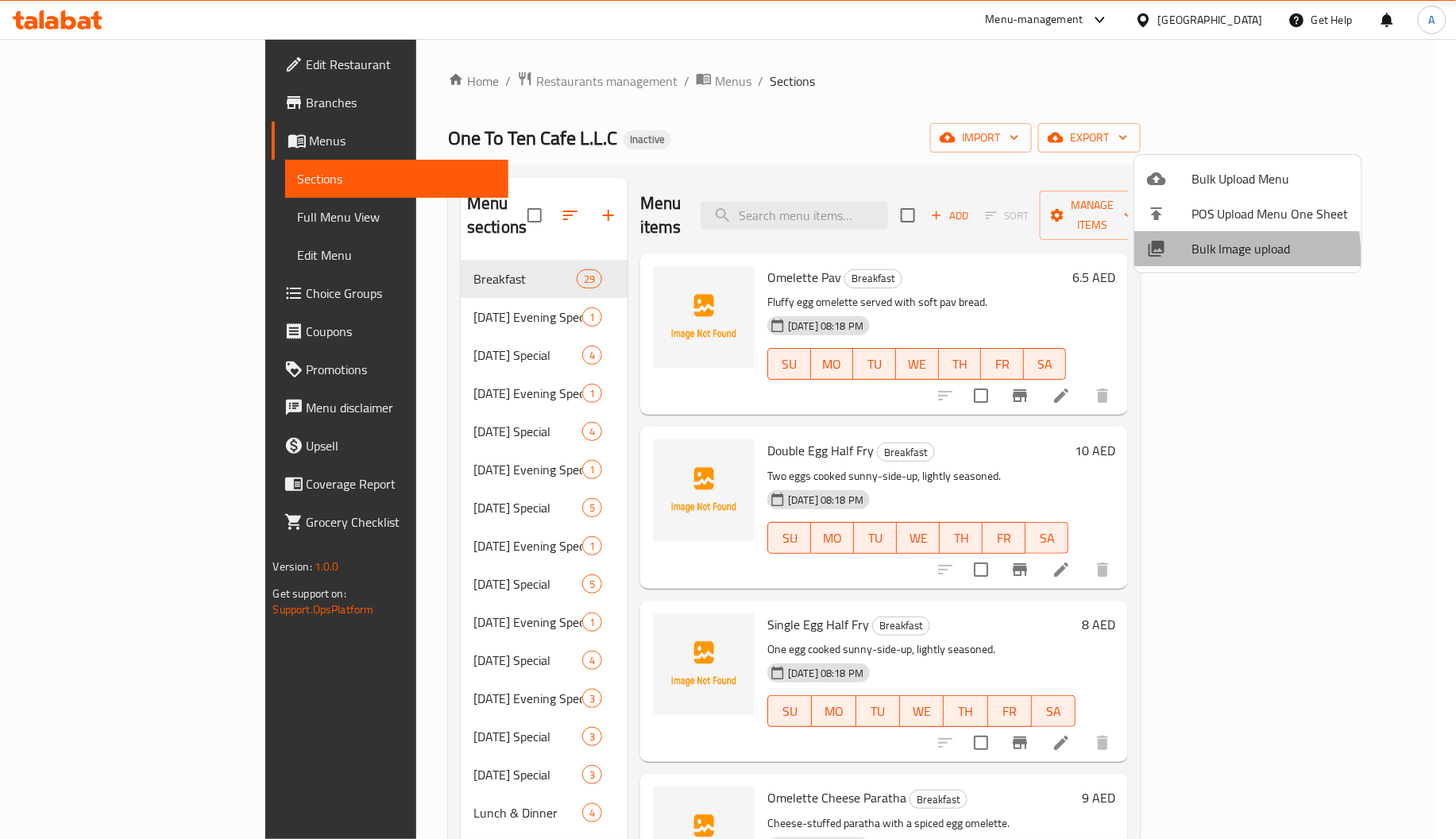
click at [1167, 257] on div at bounding box center [1169, 248] width 44 height 19
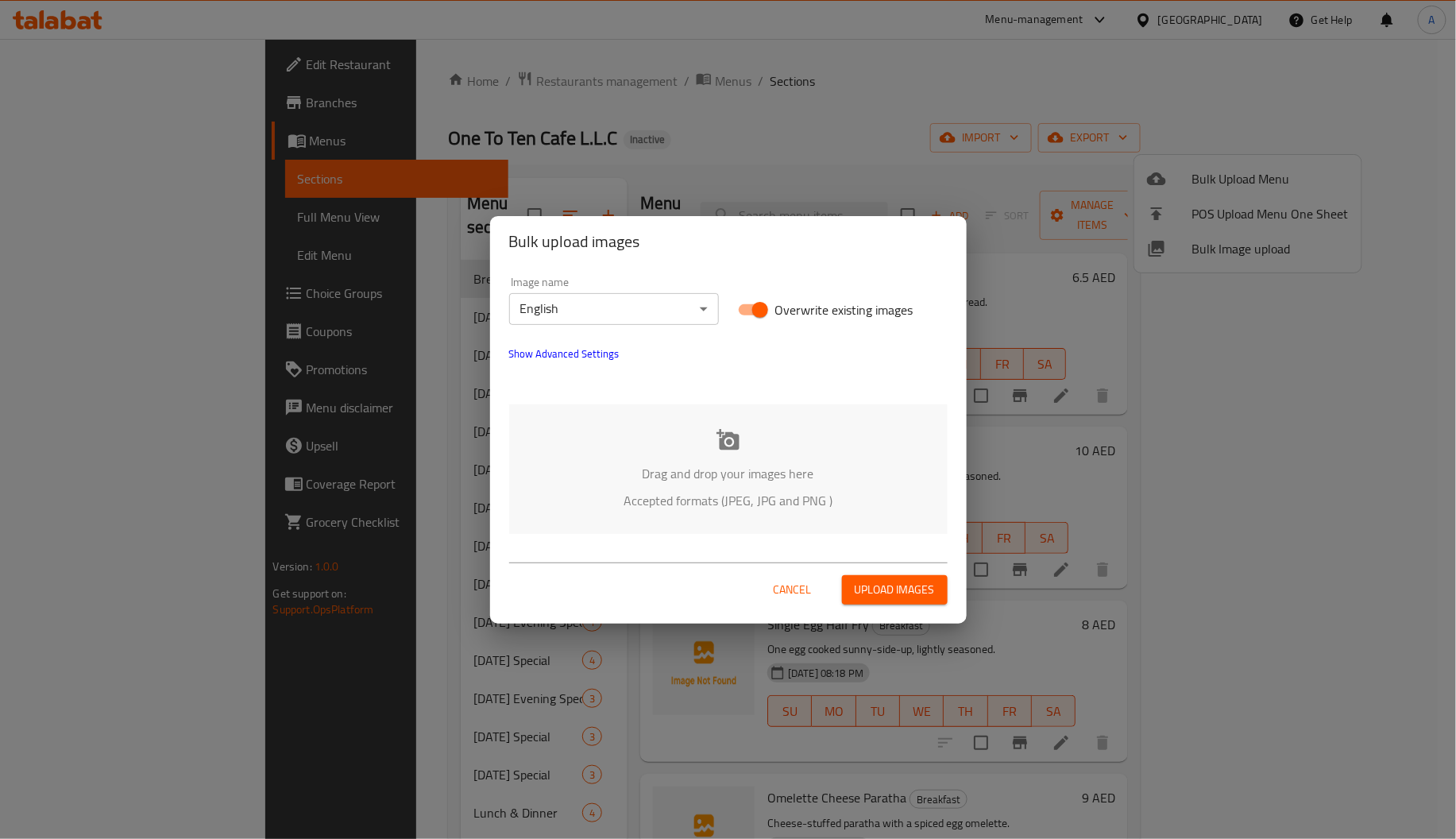
click at [725, 483] on p "Drag and drop your images here" at bounding box center [728, 473] width 391 height 19
